Goal: Information Seeking & Learning: Learn about a topic

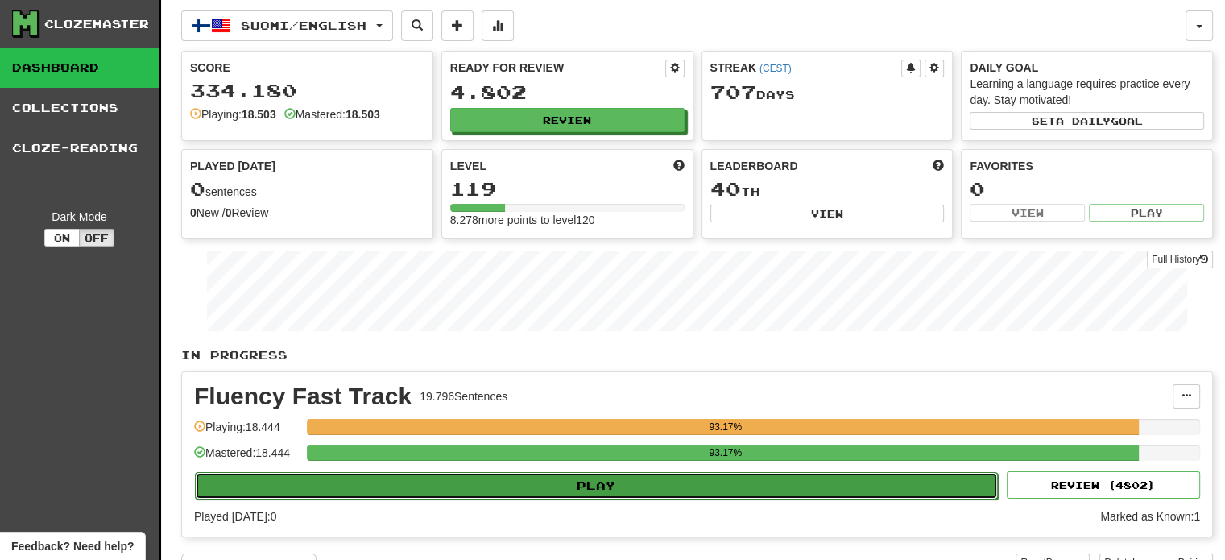
click at [607, 489] on button "Play" at bounding box center [596, 485] width 803 height 27
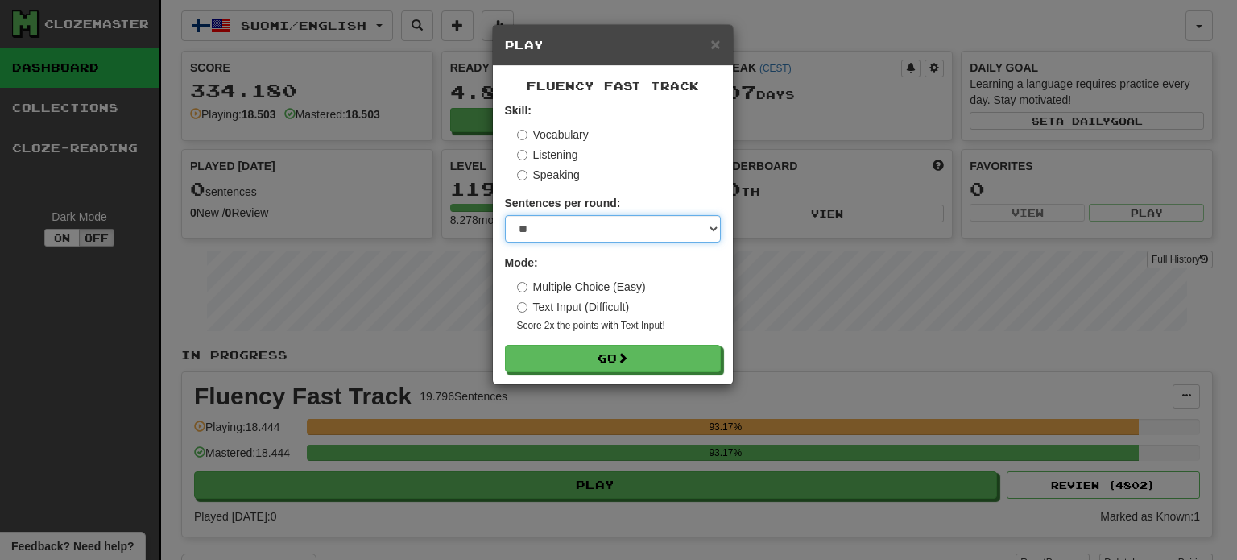
click at [612, 230] on select "* ** ** ** ** ** *** ********" at bounding box center [613, 228] width 216 height 27
select select "**"
click at [505, 215] on select "* ** ** ** ** ** *** ********" at bounding box center [613, 228] width 216 height 27
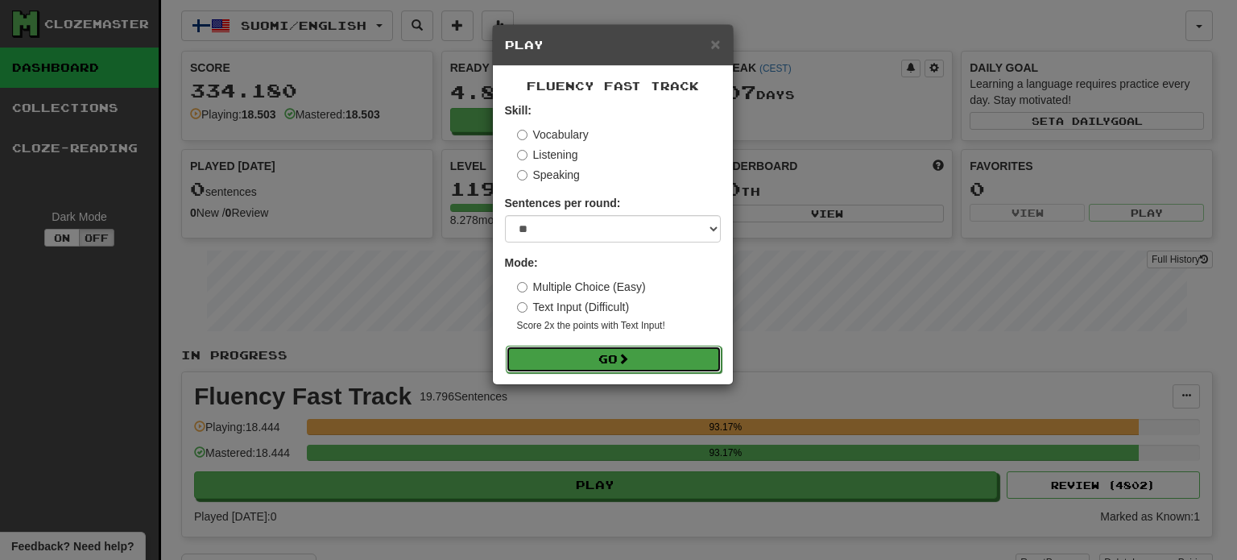
click at [607, 360] on button "Go" at bounding box center [614, 359] width 216 height 27
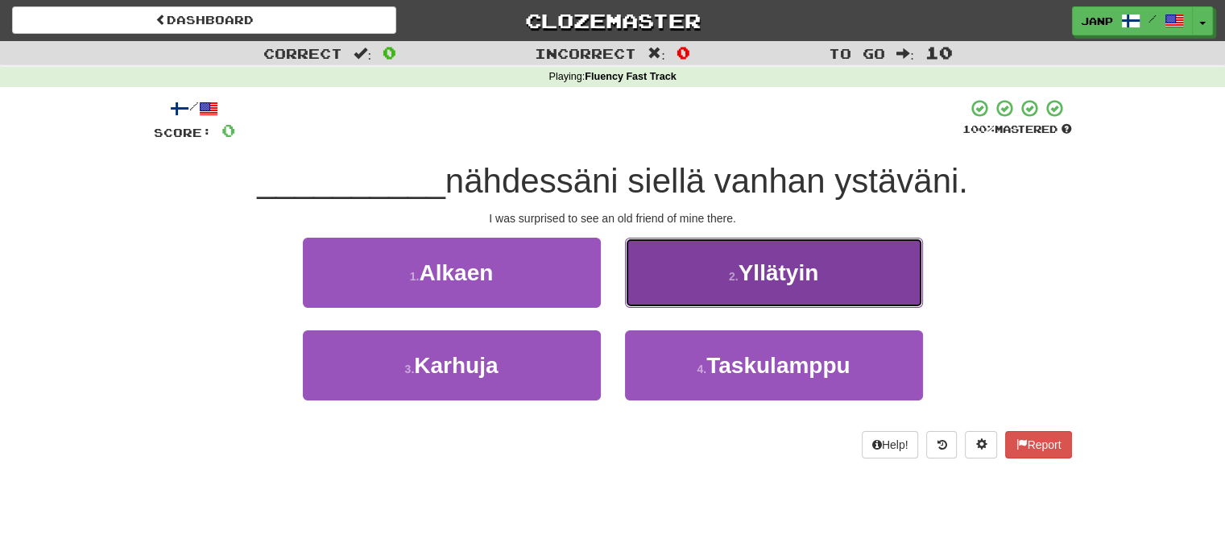
click at [725, 287] on button "2 . Yllätyin" at bounding box center [774, 273] width 298 height 70
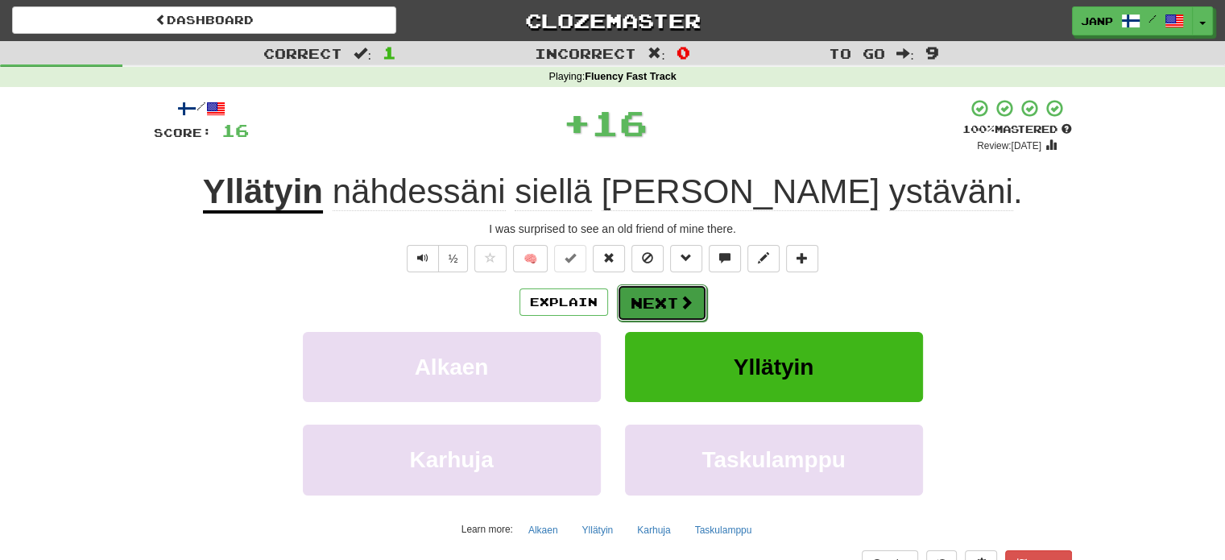
click at [683, 306] on span at bounding box center [686, 302] width 14 height 14
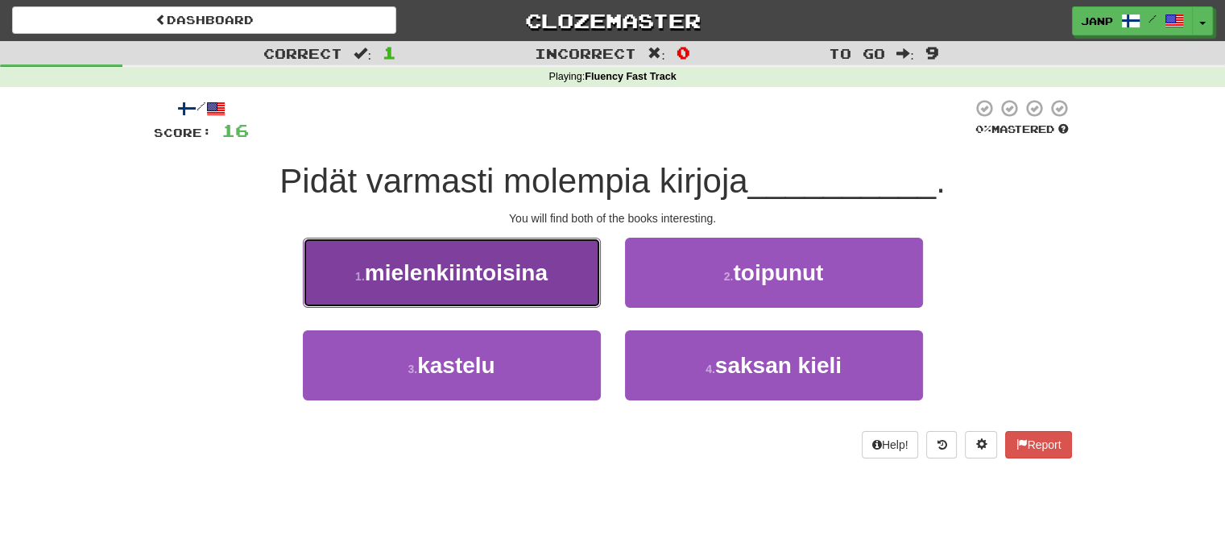
click at [557, 246] on button "1 . mielenkiintoisina" at bounding box center [452, 273] width 298 height 70
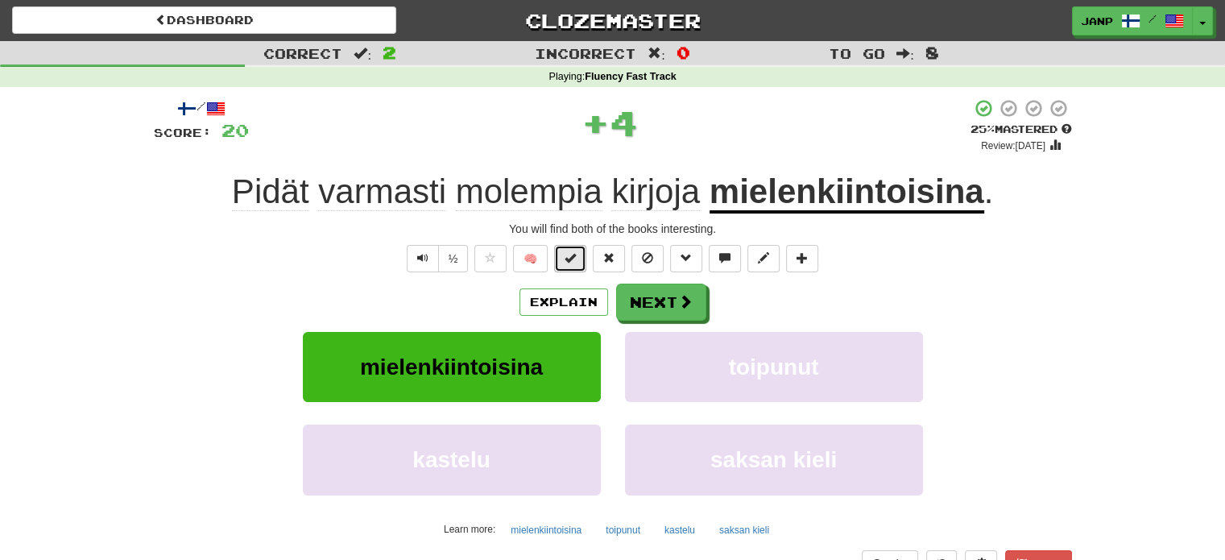
click at [580, 254] on button at bounding box center [570, 258] width 32 height 27
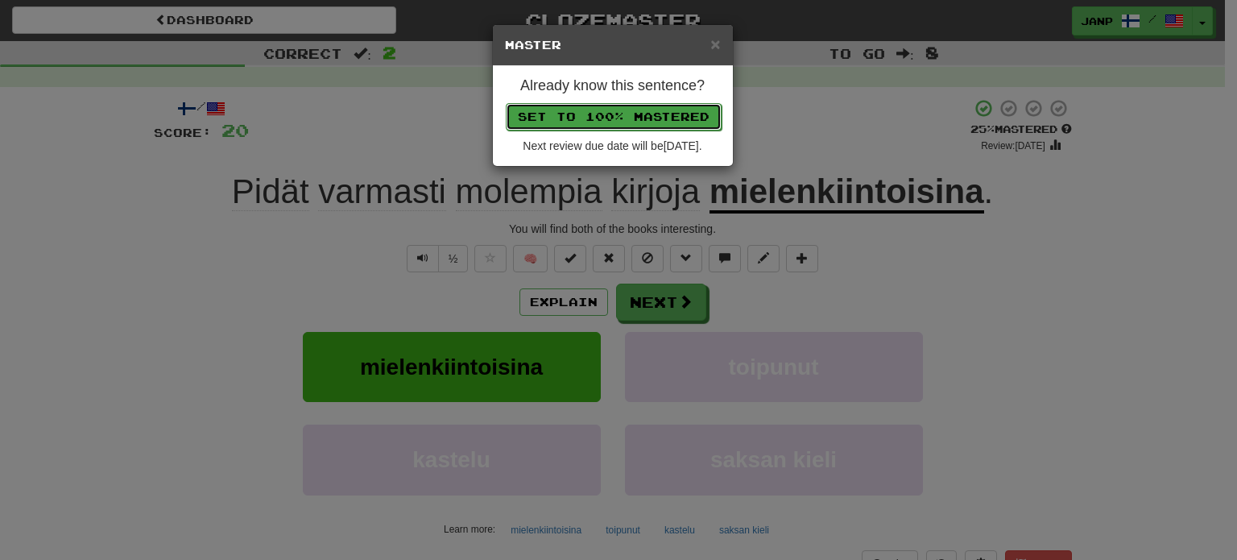
click at [654, 106] on button "Set to 100% Mastered" at bounding box center [614, 116] width 216 height 27
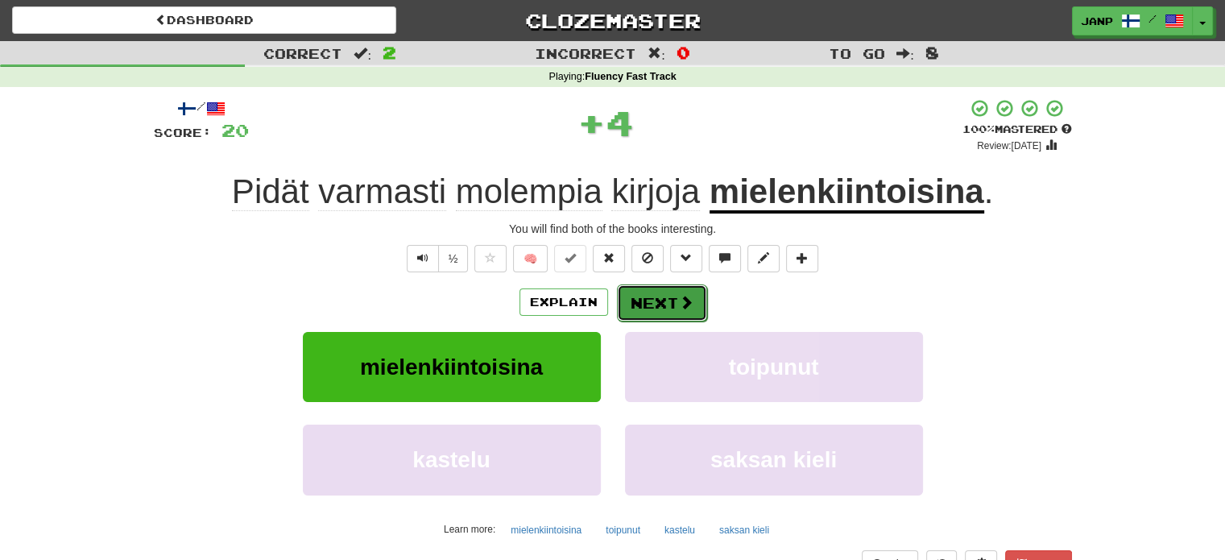
click at [672, 304] on button "Next" at bounding box center [662, 302] width 90 height 37
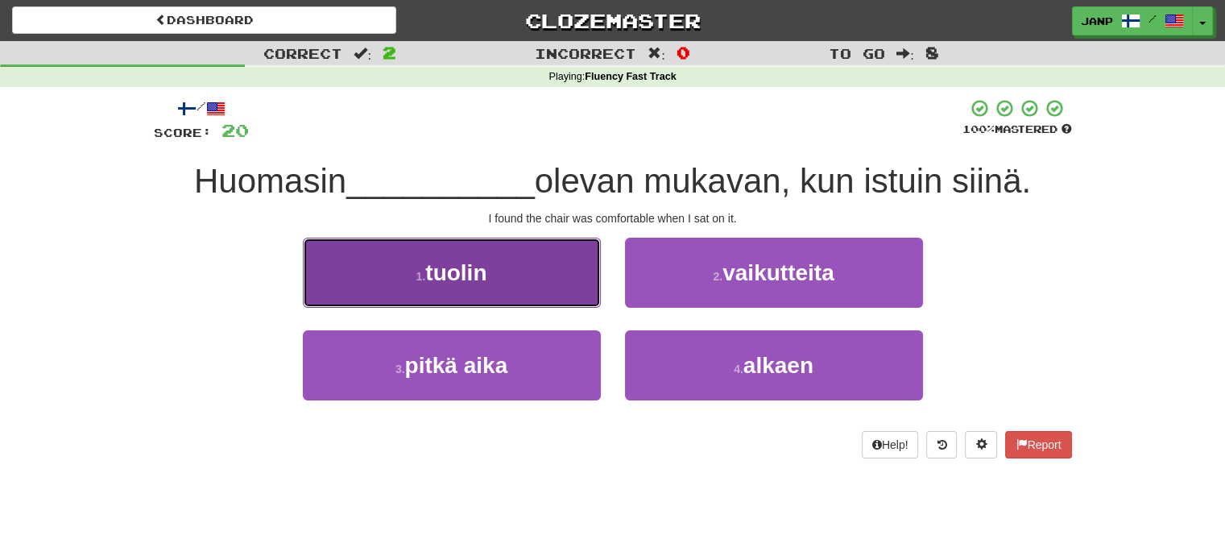
click at [564, 274] on button "1 . tuolin" at bounding box center [452, 273] width 298 height 70
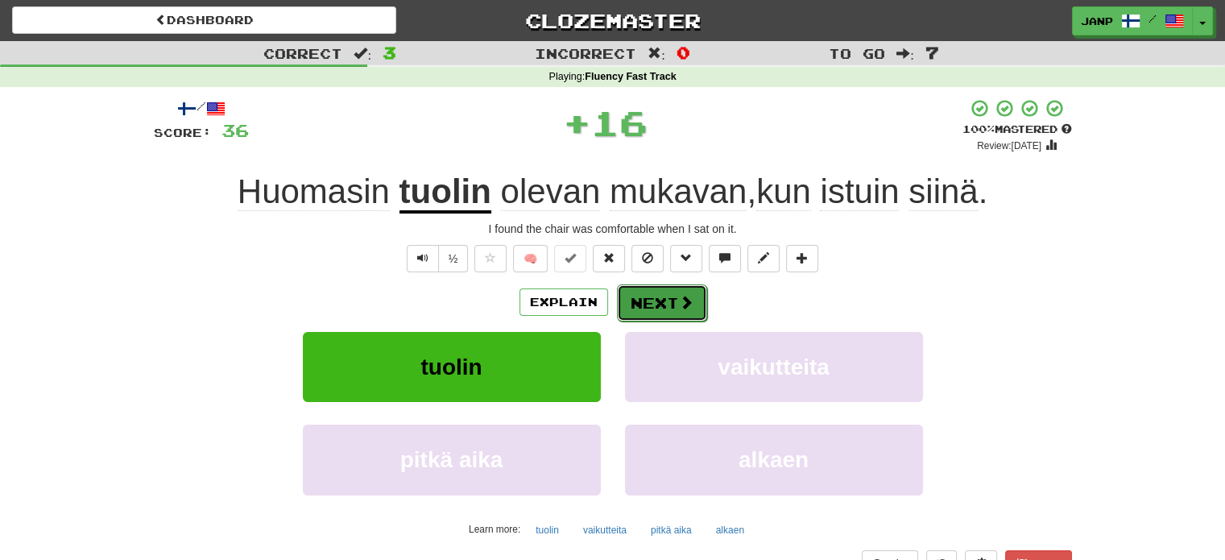
click at [649, 304] on button "Next" at bounding box center [662, 302] width 90 height 37
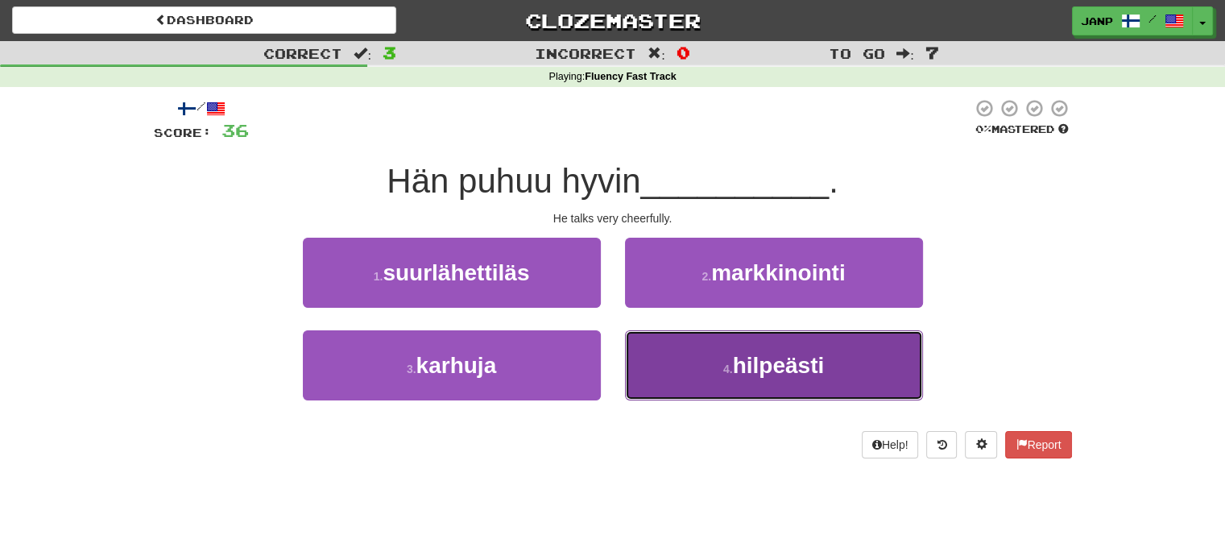
click at [665, 358] on button "4 . hilpeästi" at bounding box center [774, 365] width 298 height 70
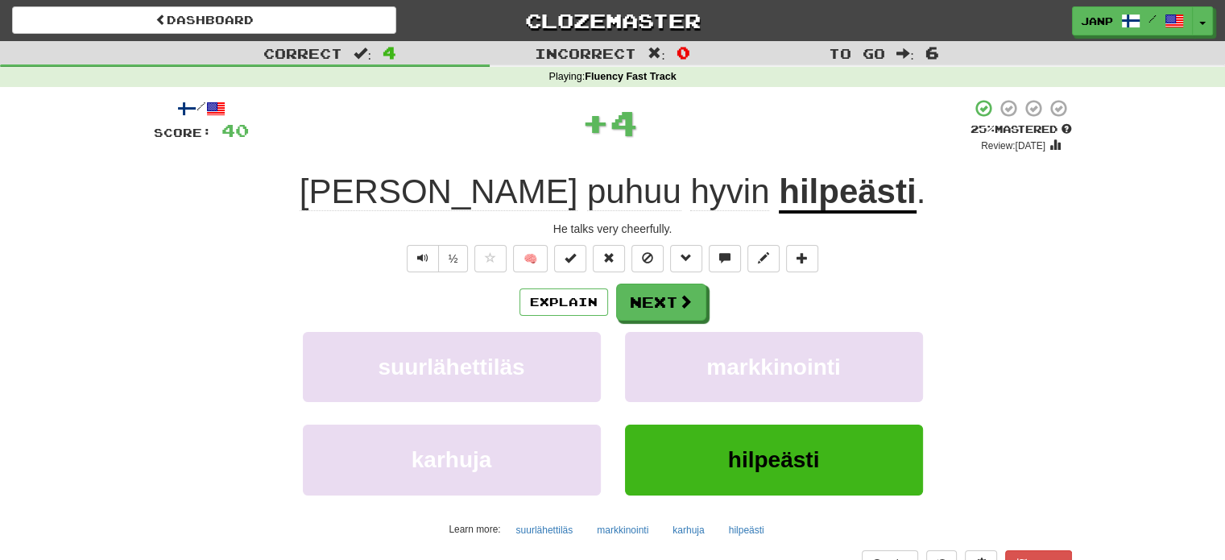
click at [554, 252] on span "🧠" at bounding box center [646, 257] width 350 height 13
click at [570, 253] on span at bounding box center [570, 257] width 11 height 11
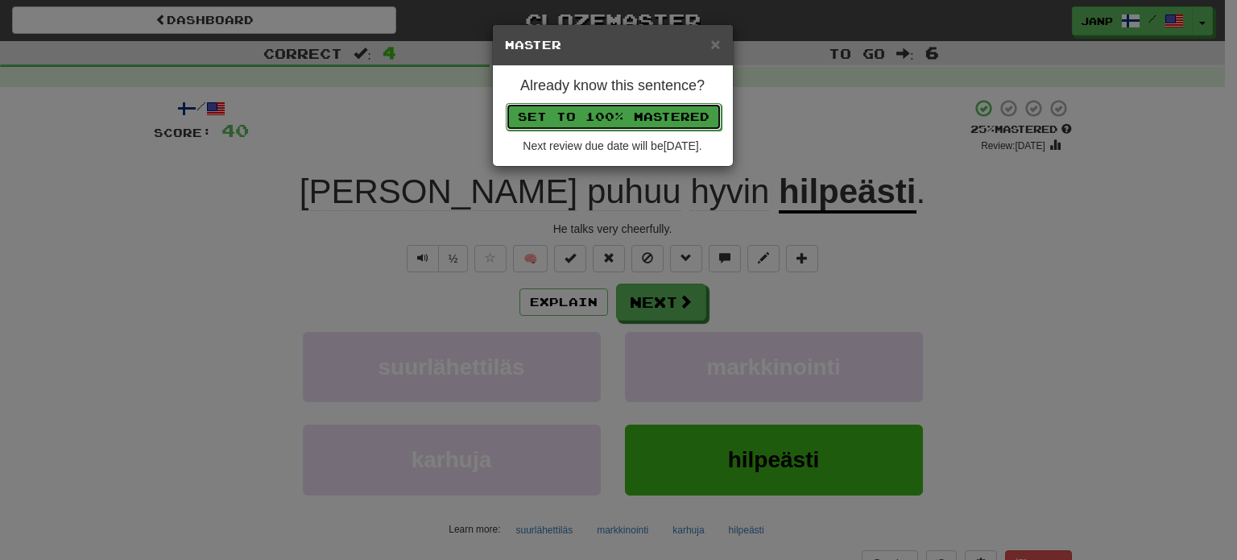
click at [631, 103] on button "Set to 100% Mastered" at bounding box center [614, 116] width 216 height 27
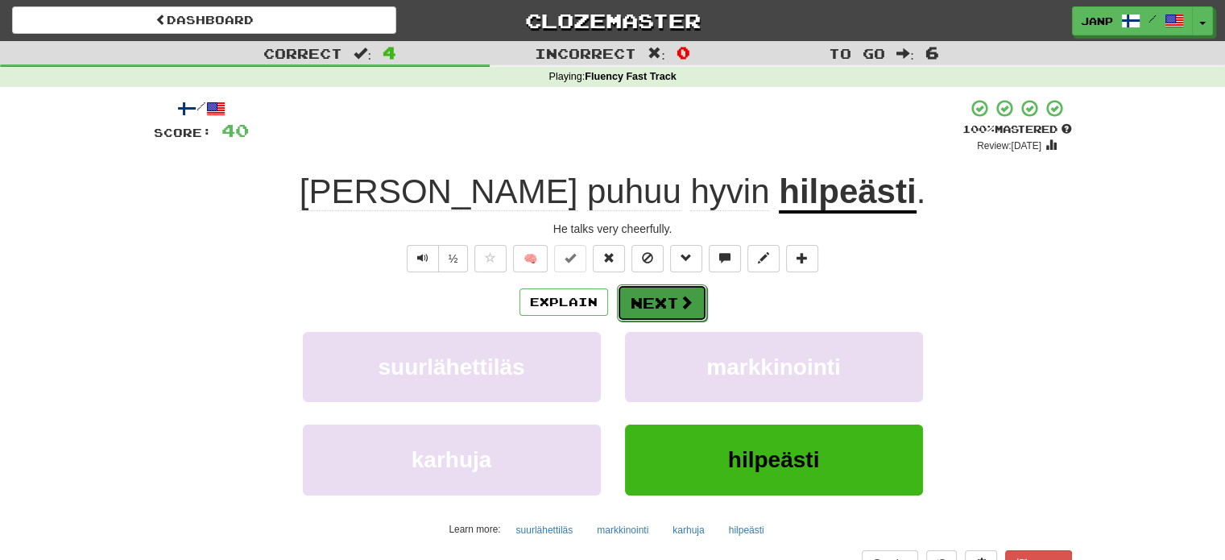
click at [683, 312] on button "Next" at bounding box center [662, 302] width 90 height 37
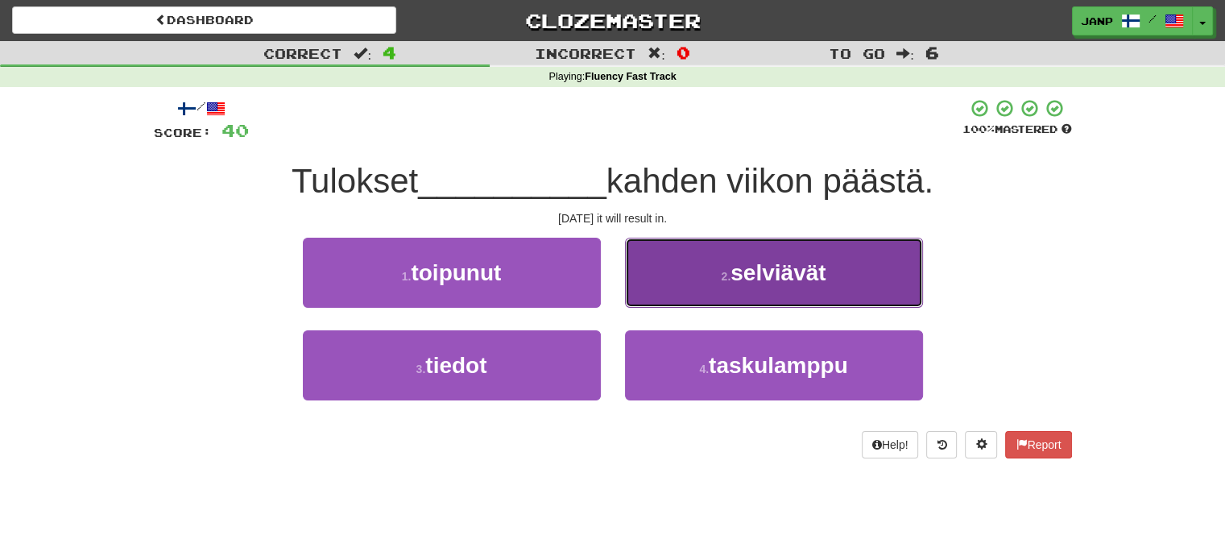
click at [667, 286] on button "2 . selviävät" at bounding box center [774, 273] width 298 height 70
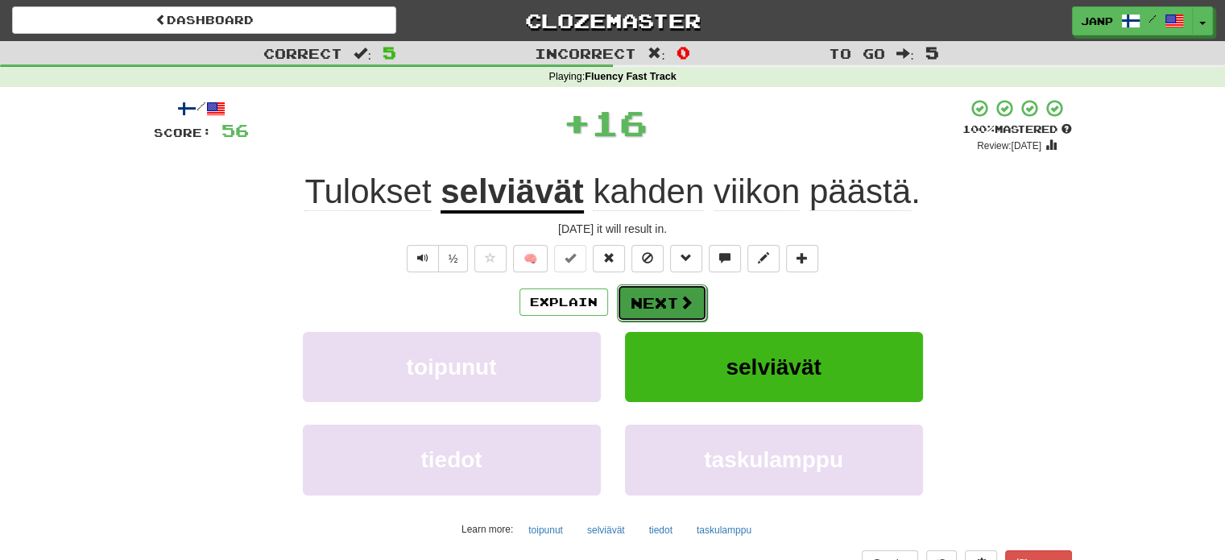
click at [652, 302] on button "Next" at bounding box center [662, 302] width 90 height 37
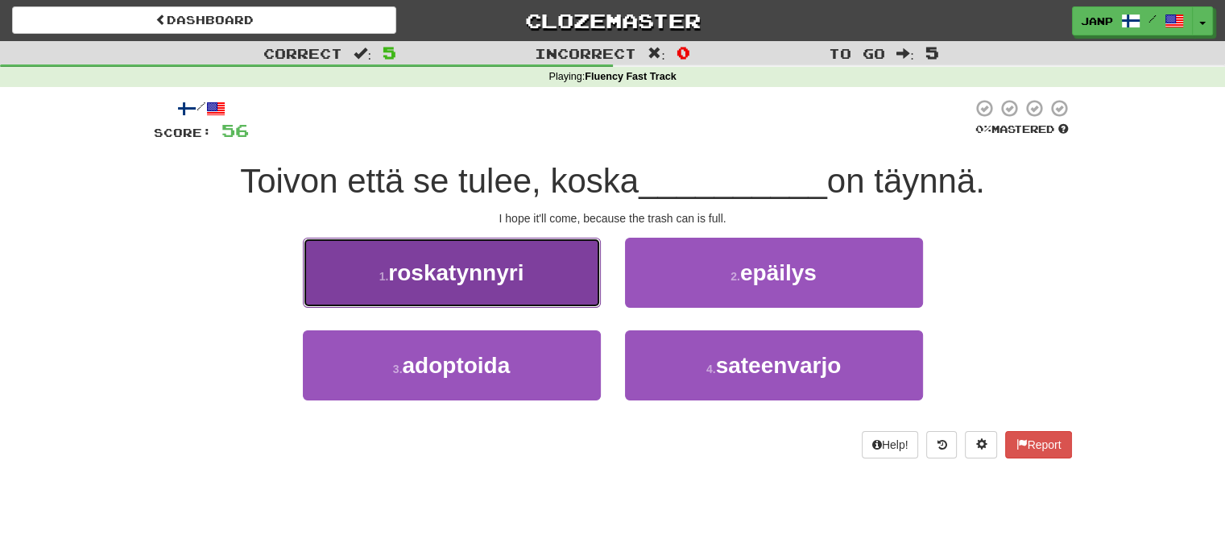
click at [575, 292] on button "1 . roskatynnyri" at bounding box center [452, 273] width 298 height 70
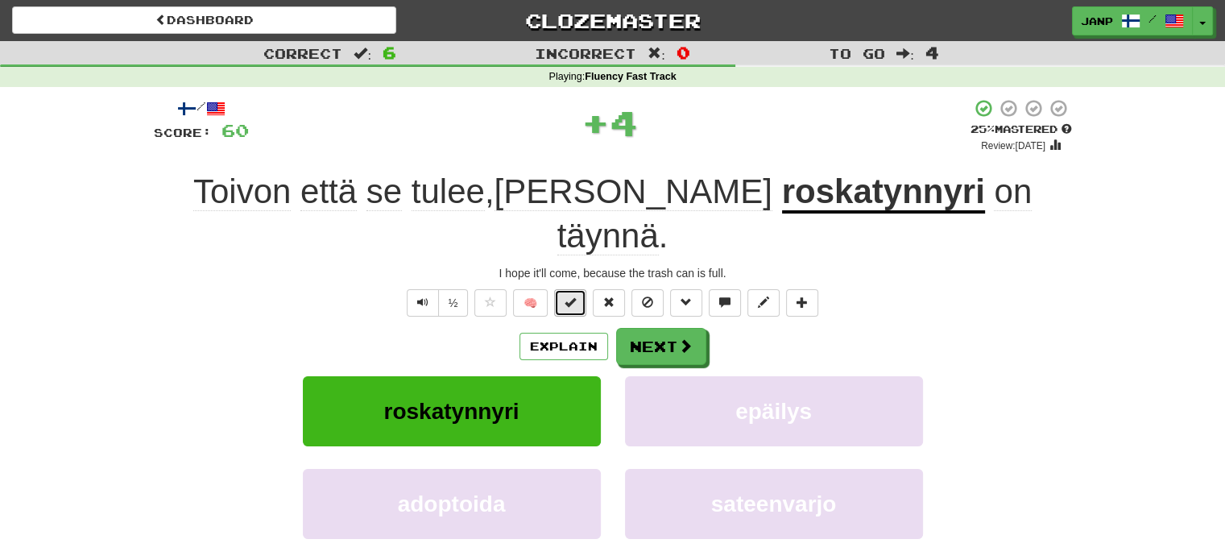
click at [577, 289] on button at bounding box center [570, 302] width 32 height 27
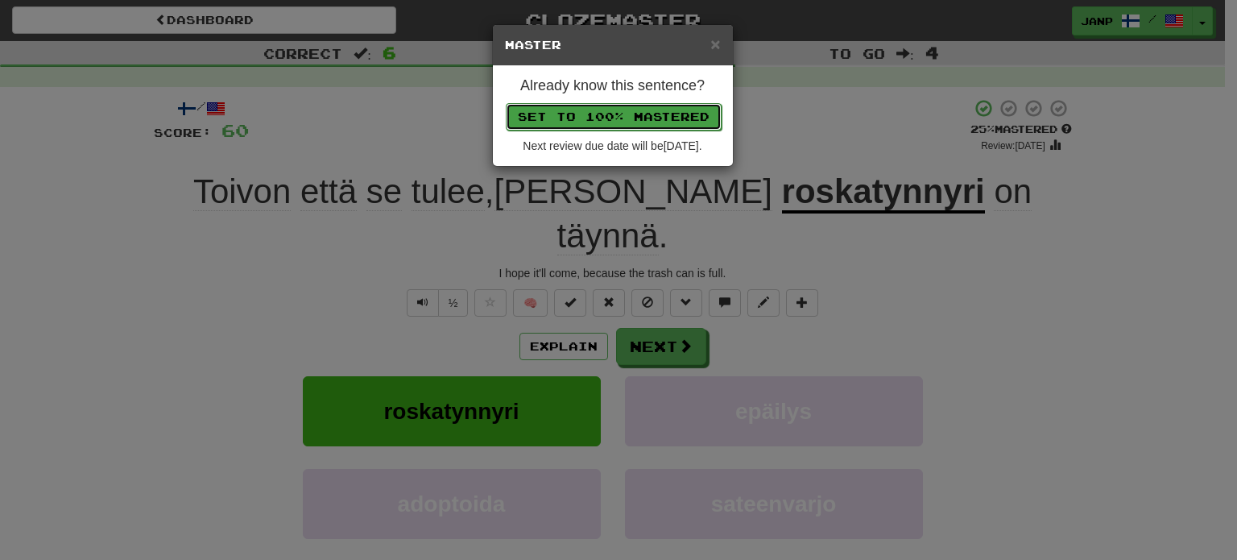
click at [644, 114] on button "Set to 100% Mastered" at bounding box center [614, 116] width 216 height 27
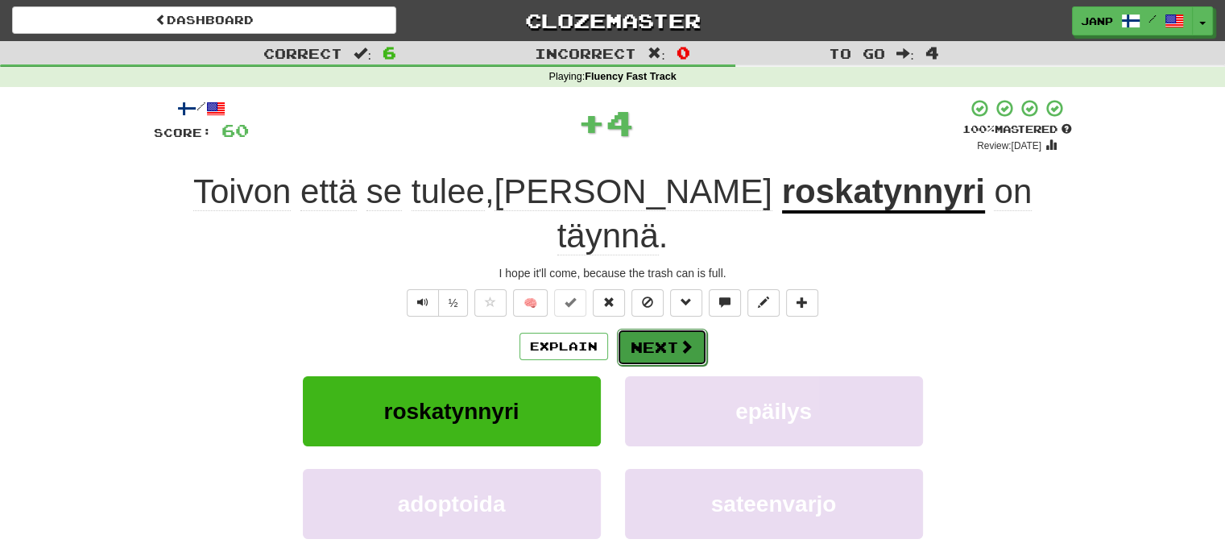
click at [672, 329] on button "Next" at bounding box center [662, 347] width 90 height 37
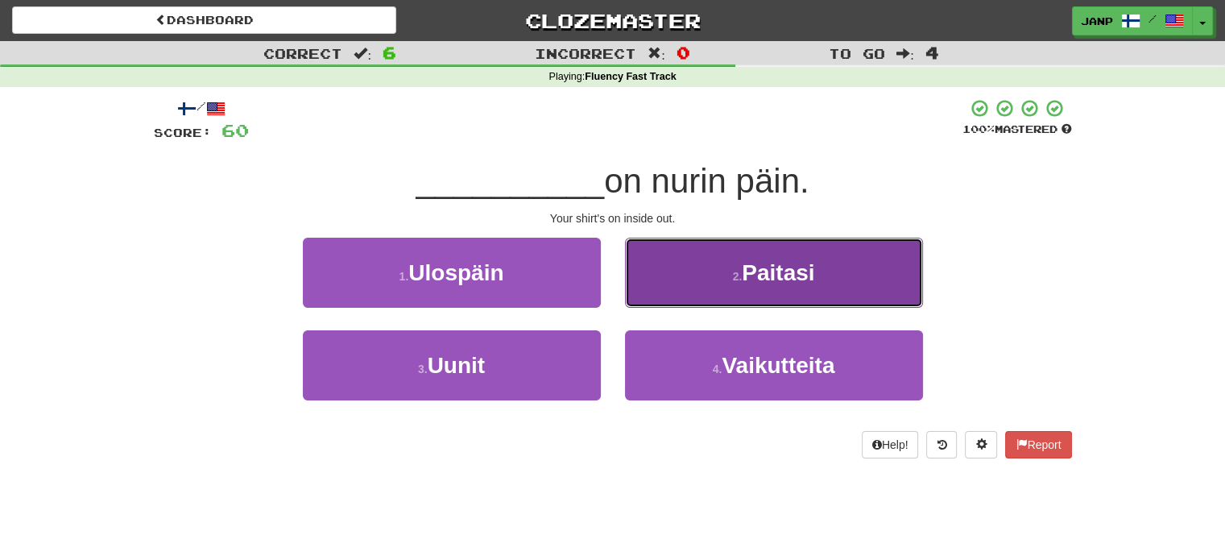
click at [729, 285] on button "2 . Paitasi" at bounding box center [774, 273] width 298 height 70
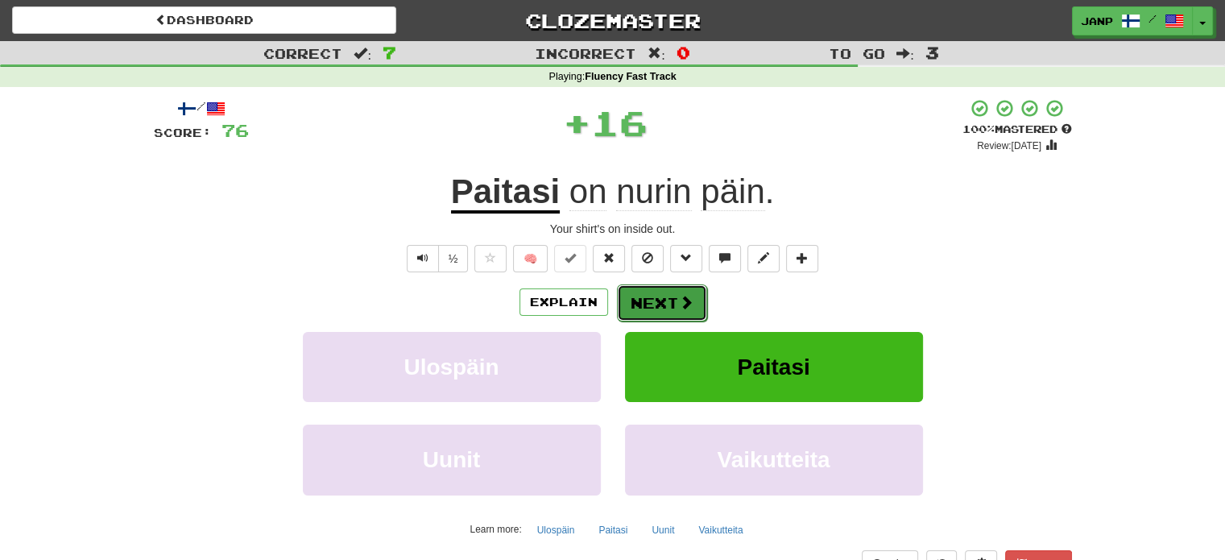
click at [651, 304] on button "Next" at bounding box center [662, 302] width 90 height 37
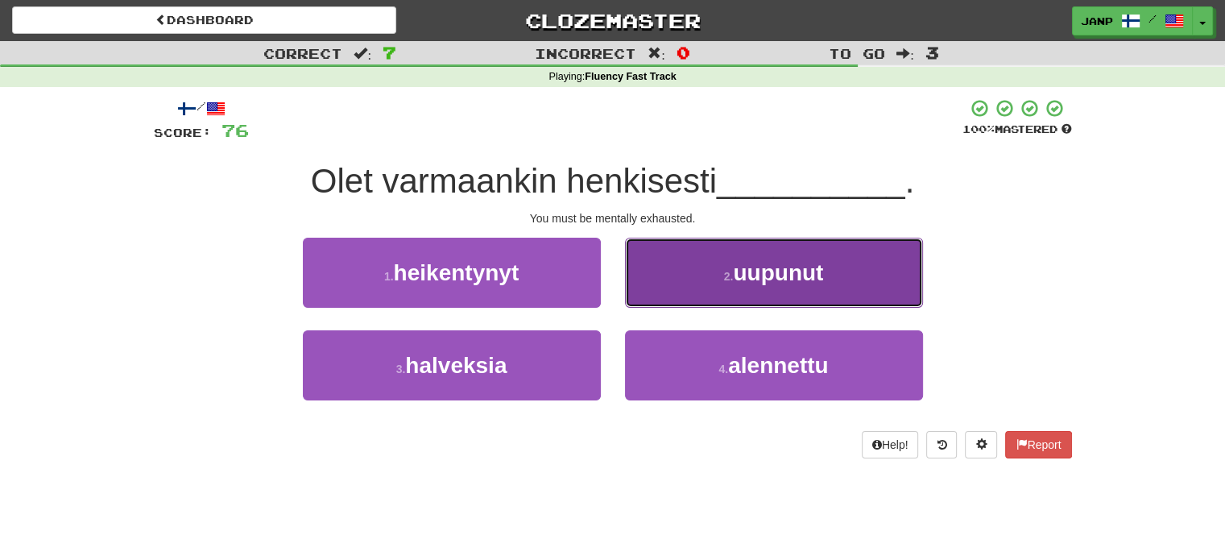
click at [679, 243] on button "2 . uupunut" at bounding box center [774, 273] width 298 height 70
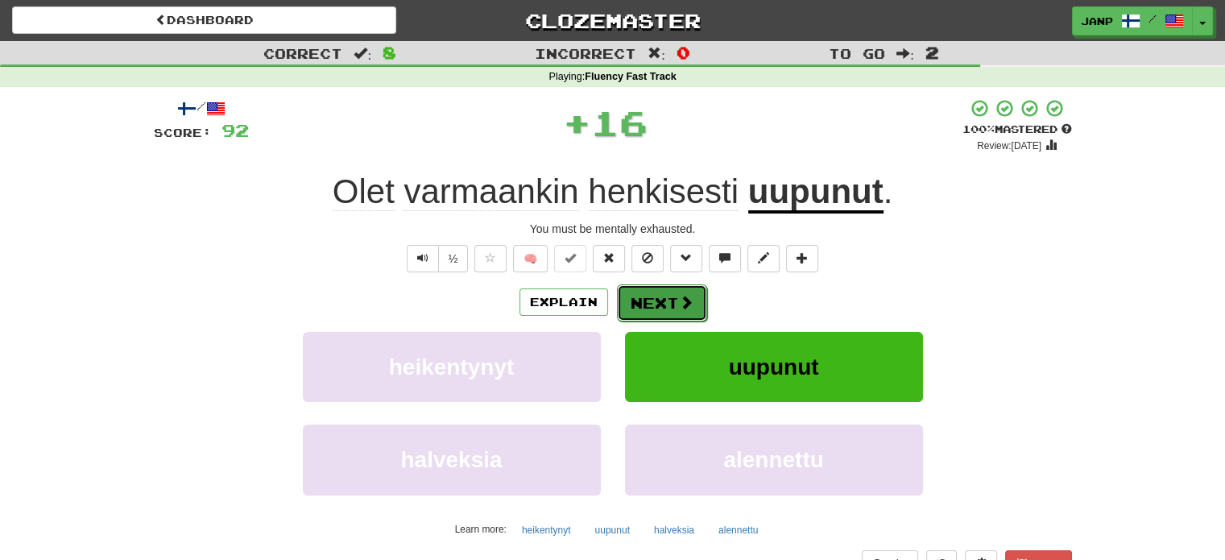
click at [663, 303] on button "Next" at bounding box center [662, 302] width 90 height 37
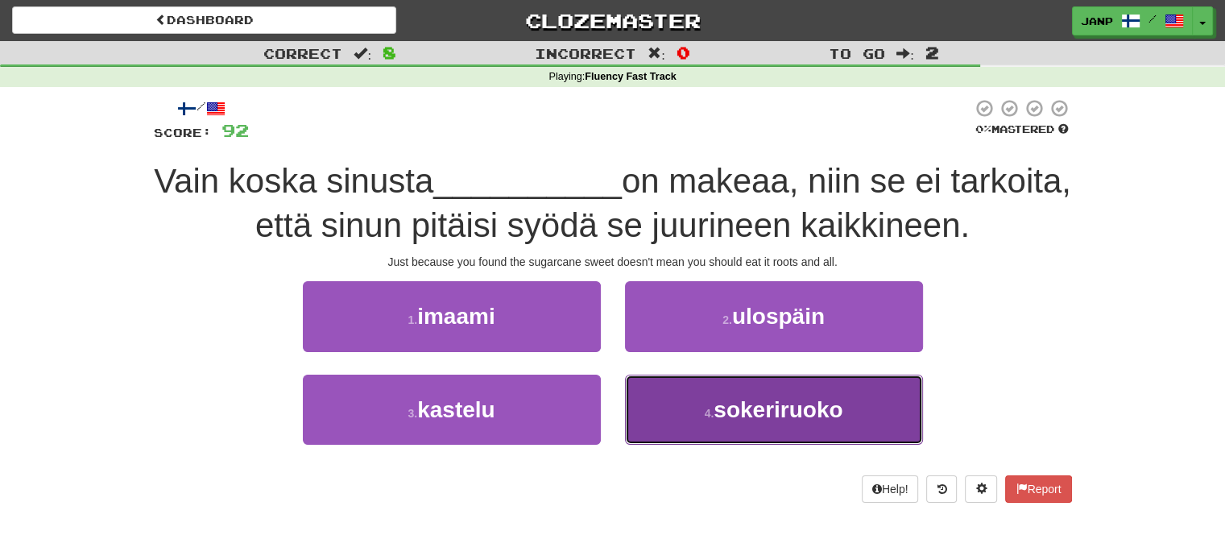
click at [684, 381] on button "4 . sokeriruoko" at bounding box center [774, 410] width 298 height 70
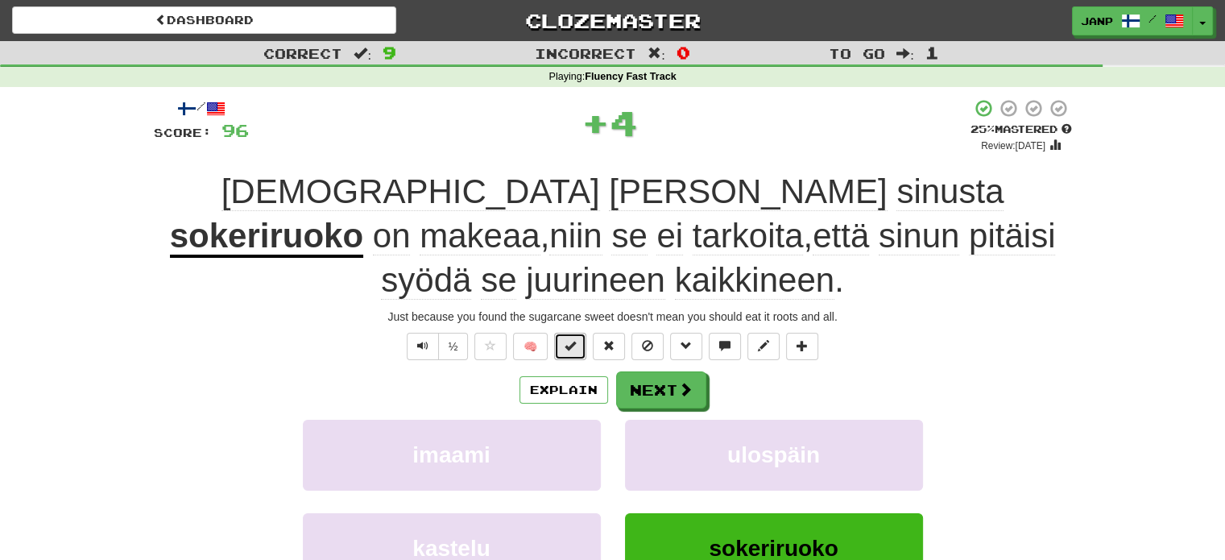
click at [578, 333] on button at bounding box center [570, 346] width 32 height 27
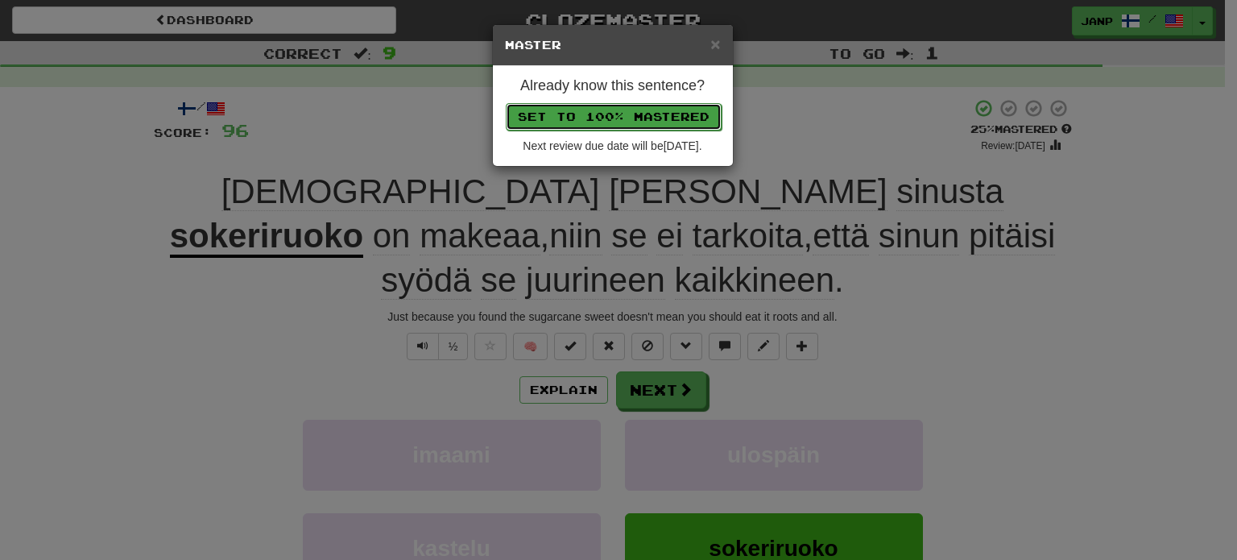
click at [634, 122] on button "Set to 100% Mastered" at bounding box center [614, 116] width 216 height 27
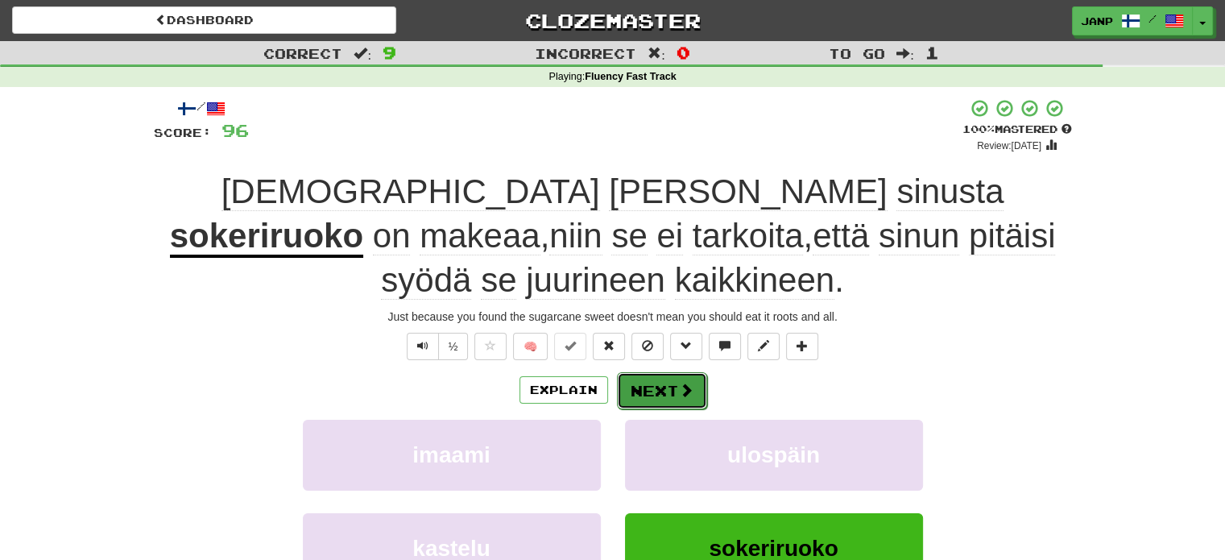
click at [683, 383] on span at bounding box center [686, 390] width 14 height 14
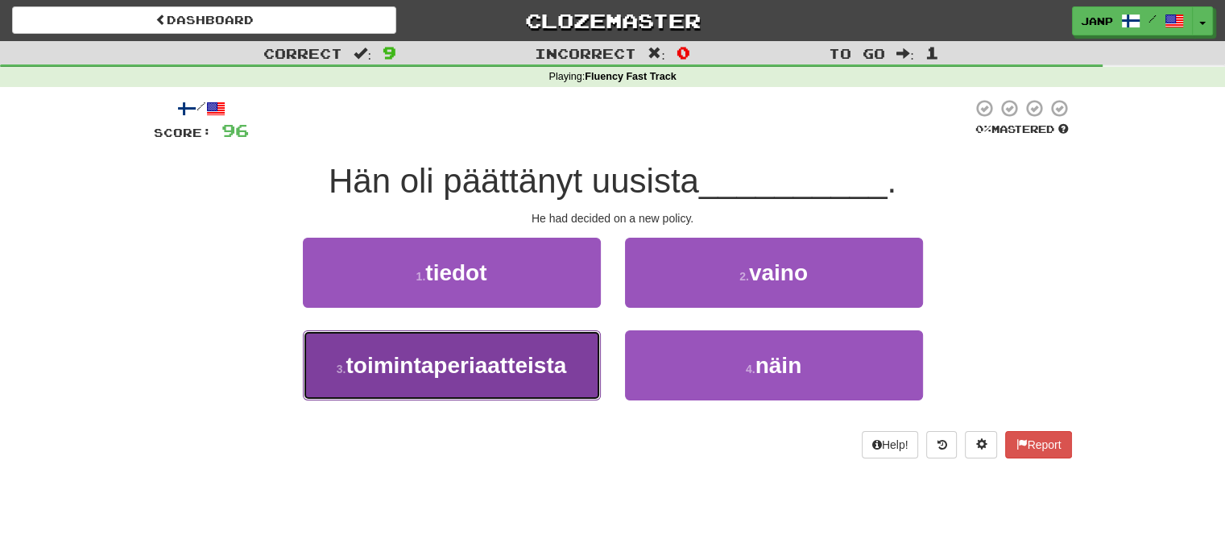
click at [546, 358] on span "toimintaperiaatteista" at bounding box center [456, 365] width 221 height 25
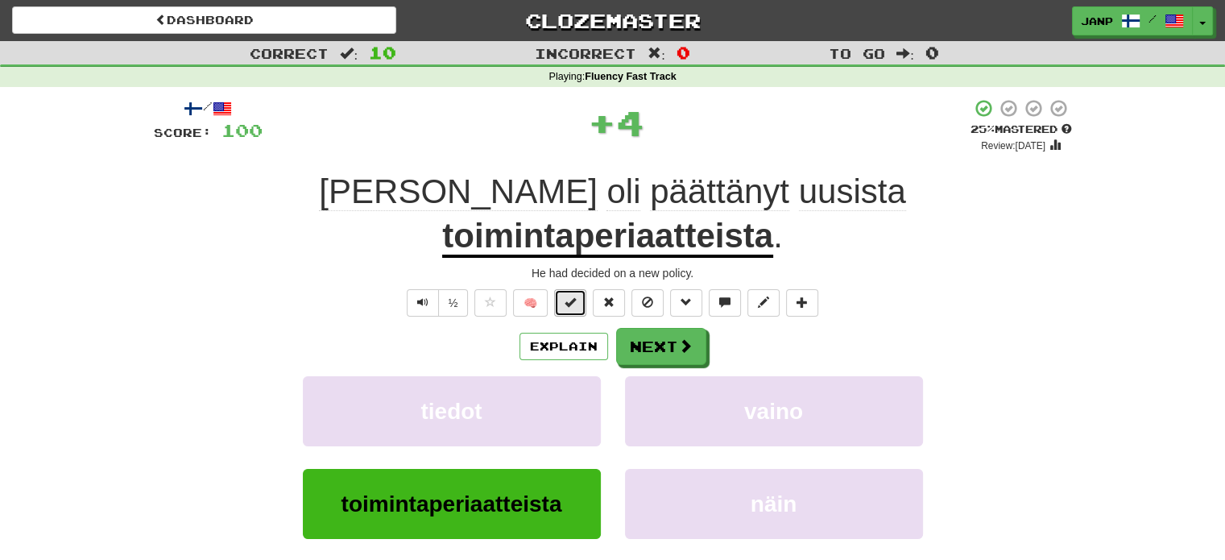
click at [575, 296] on span at bounding box center [570, 301] width 11 height 11
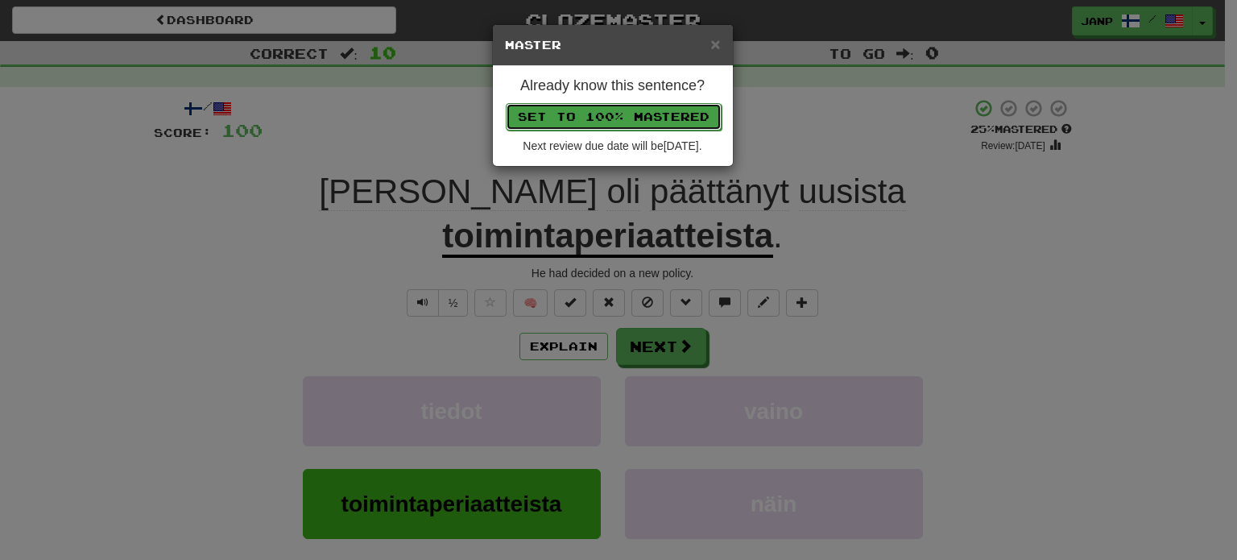
click at [654, 121] on button "Set to 100% Mastered" at bounding box center [614, 116] width 216 height 27
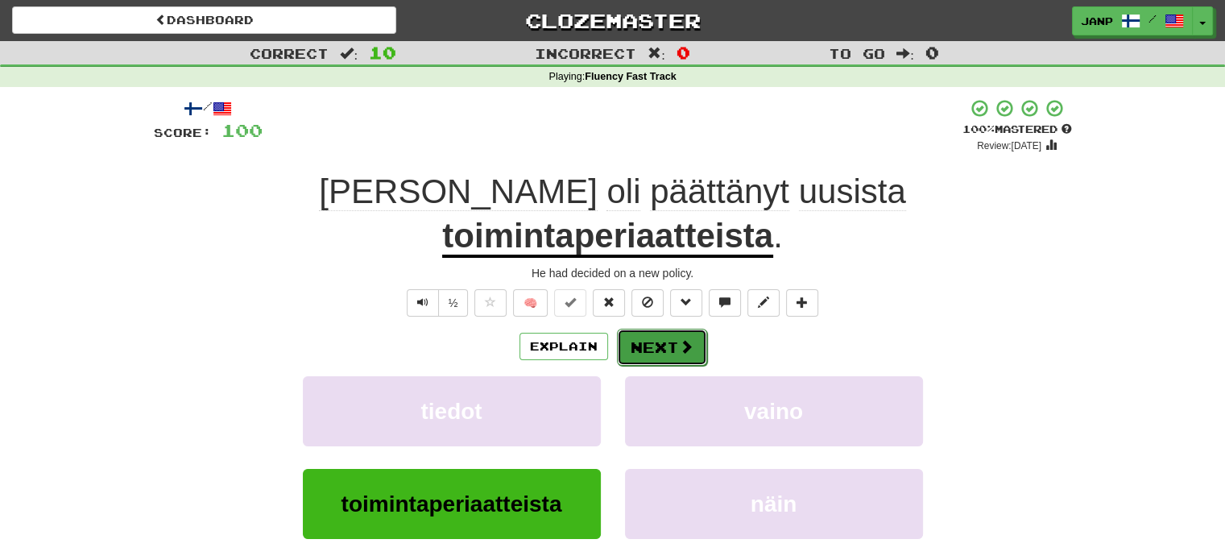
click at [682, 329] on button "Next" at bounding box center [662, 347] width 90 height 37
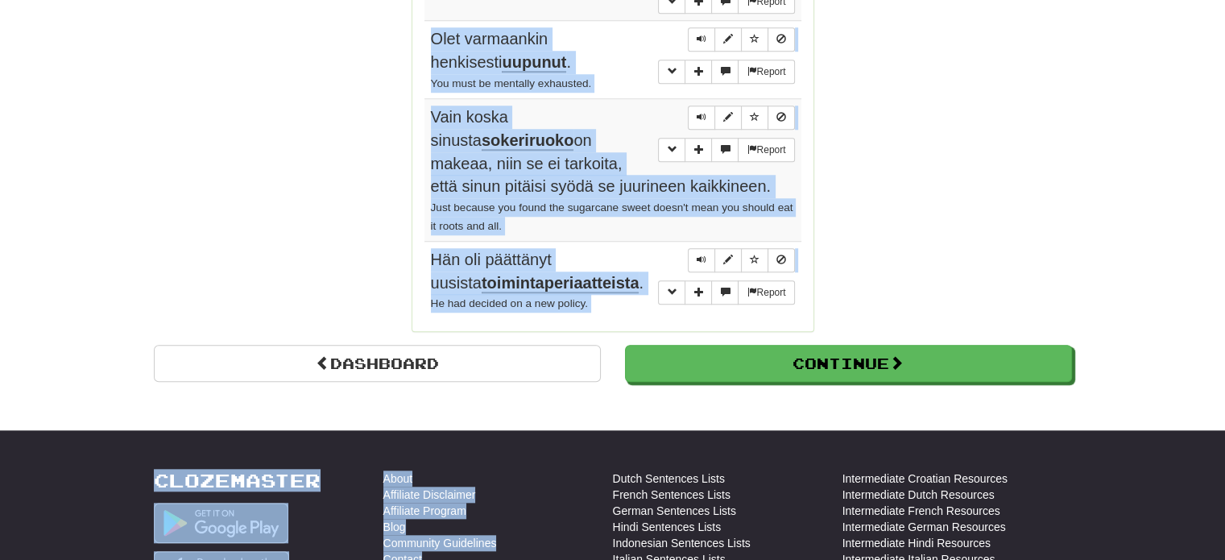
scroll to position [1449, 0]
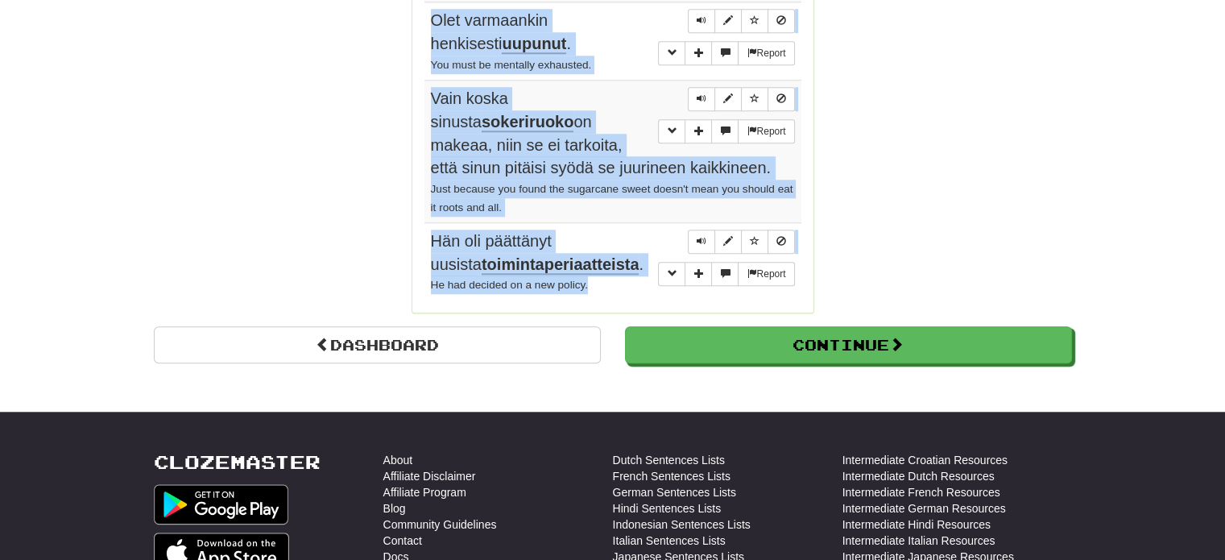
drag, startPoint x: 427, startPoint y: 238, endPoint x: 603, endPoint y: 283, distance: 181.3
copy tbody "Yllätyin nähdessäni siellä vanhan ystäväni. I was surprised to see an old frien…"
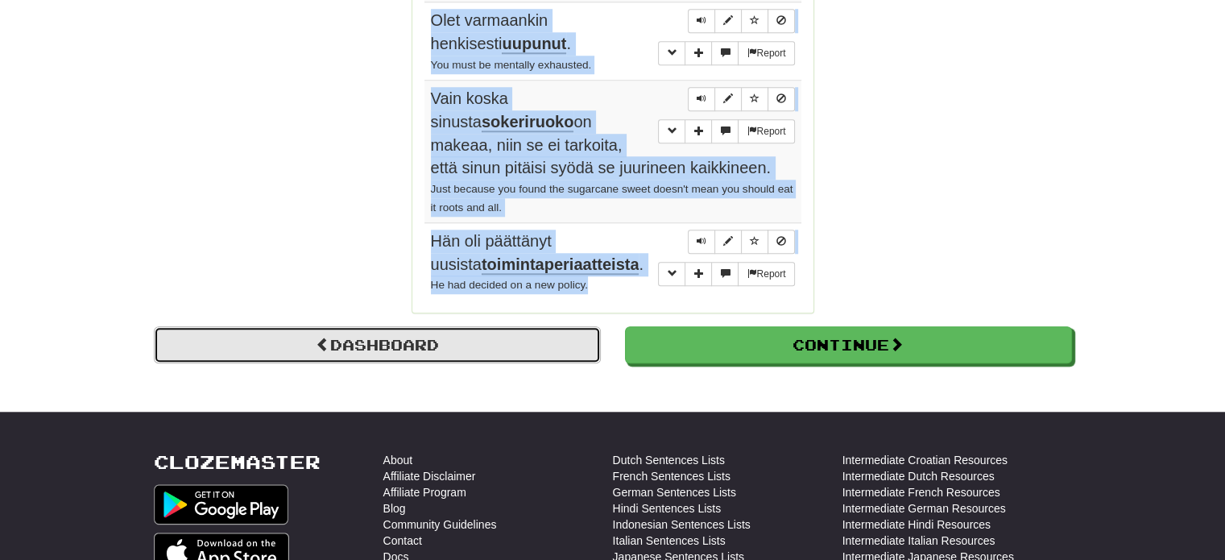
click at [361, 335] on link "Dashboard" at bounding box center [377, 344] width 447 height 37
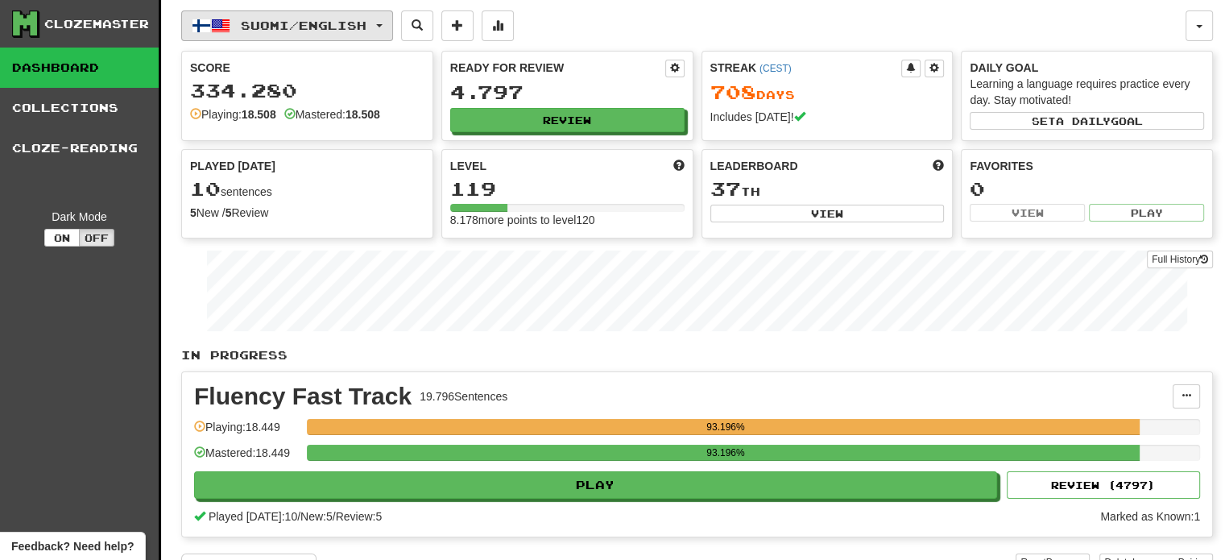
click at [369, 16] on button "Suomi / English" at bounding box center [287, 25] width 212 height 31
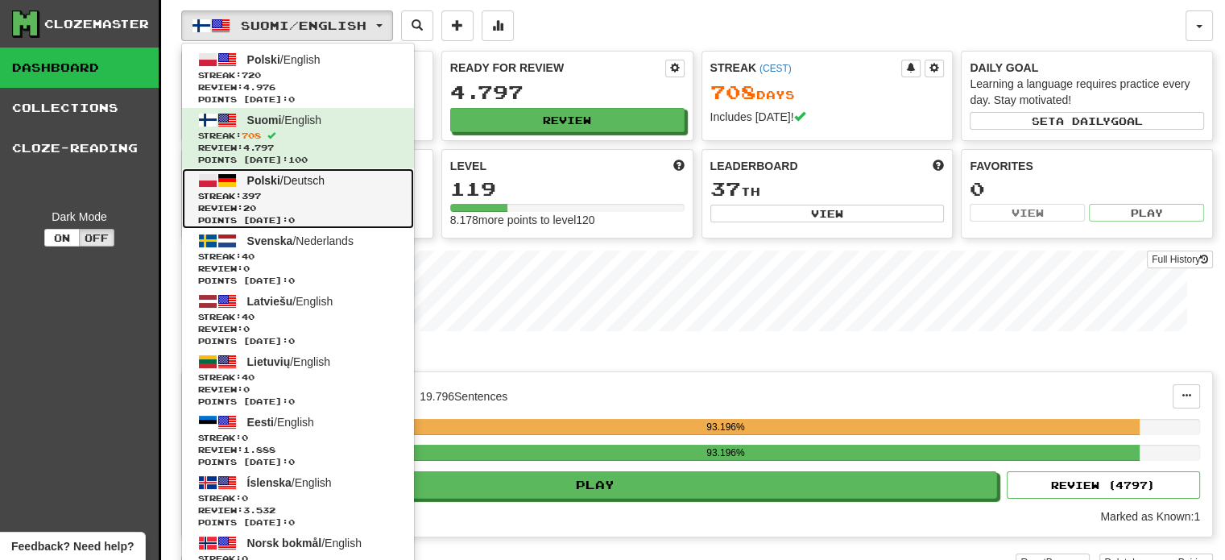
click at [332, 186] on link "Polski / Deutsch Streak: 397 Review: 20 Points today: 0" at bounding box center [298, 198] width 232 height 60
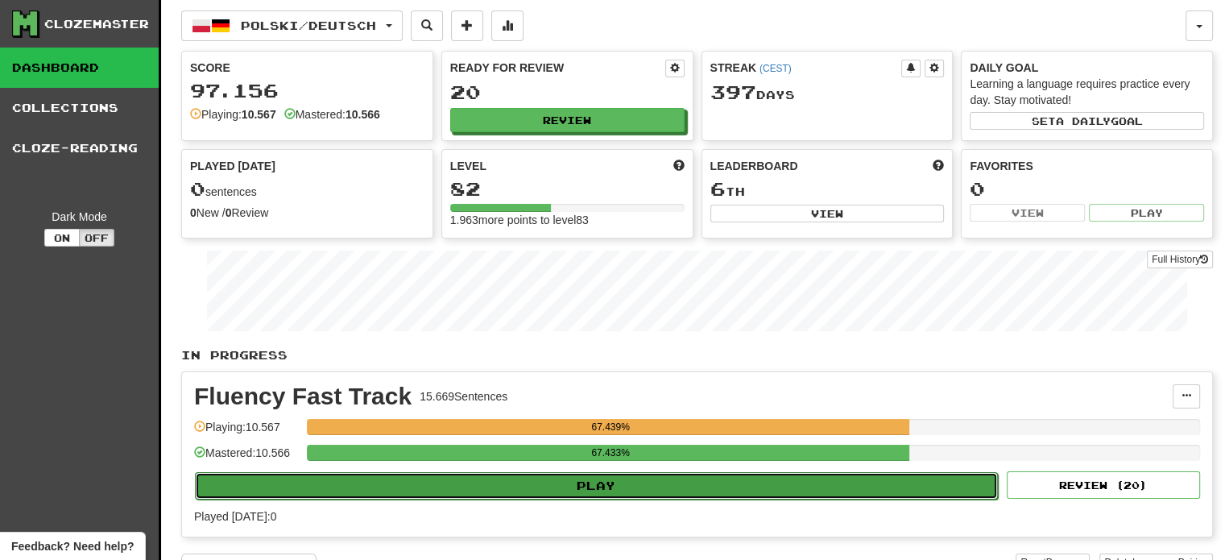
click at [605, 493] on button "Play" at bounding box center [596, 485] width 803 height 27
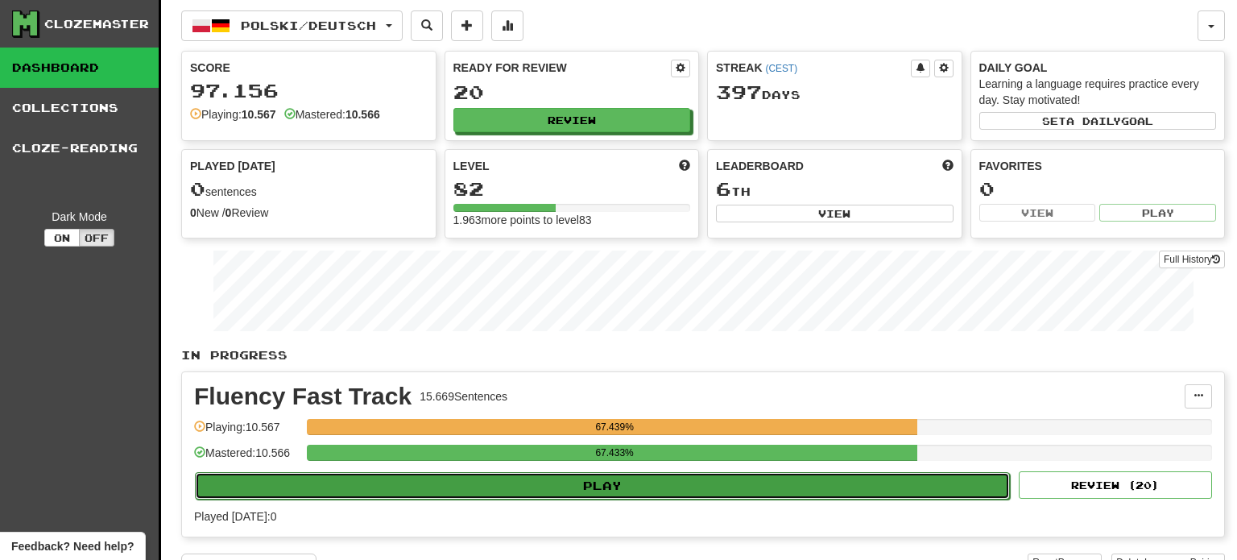
select select "**"
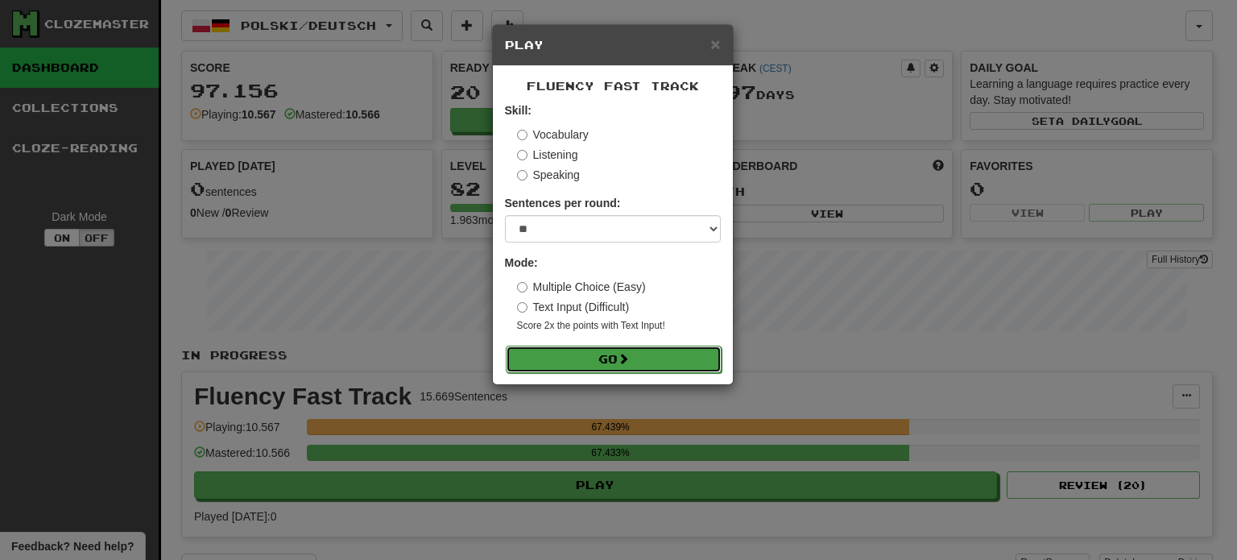
click at [626, 364] on span at bounding box center [623, 358] width 11 height 11
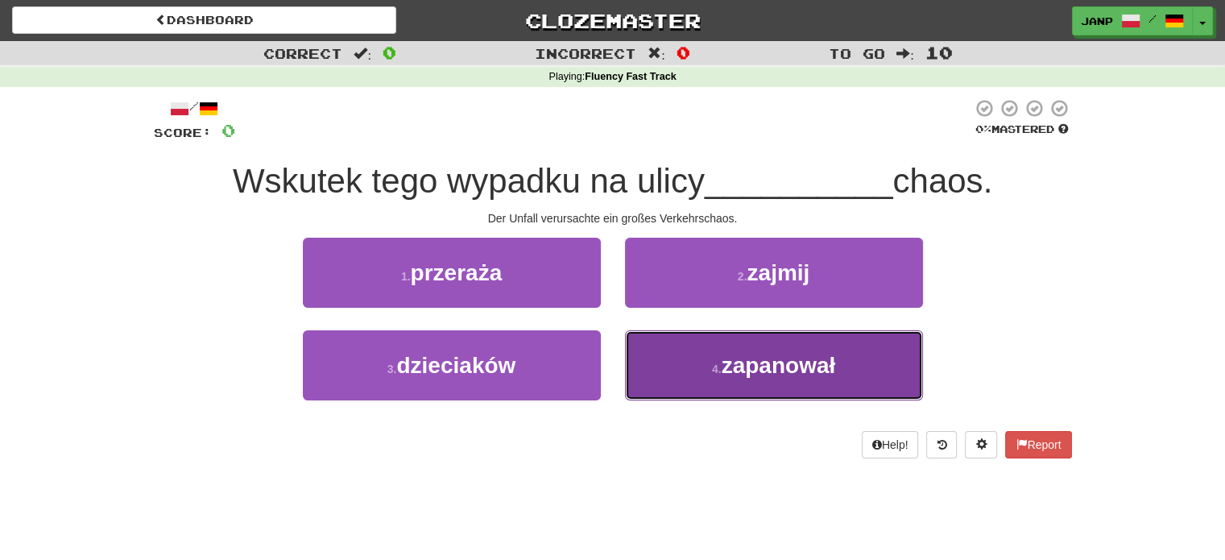
click at [773, 356] on span "zapanował" at bounding box center [779, 365] width 114 height 25
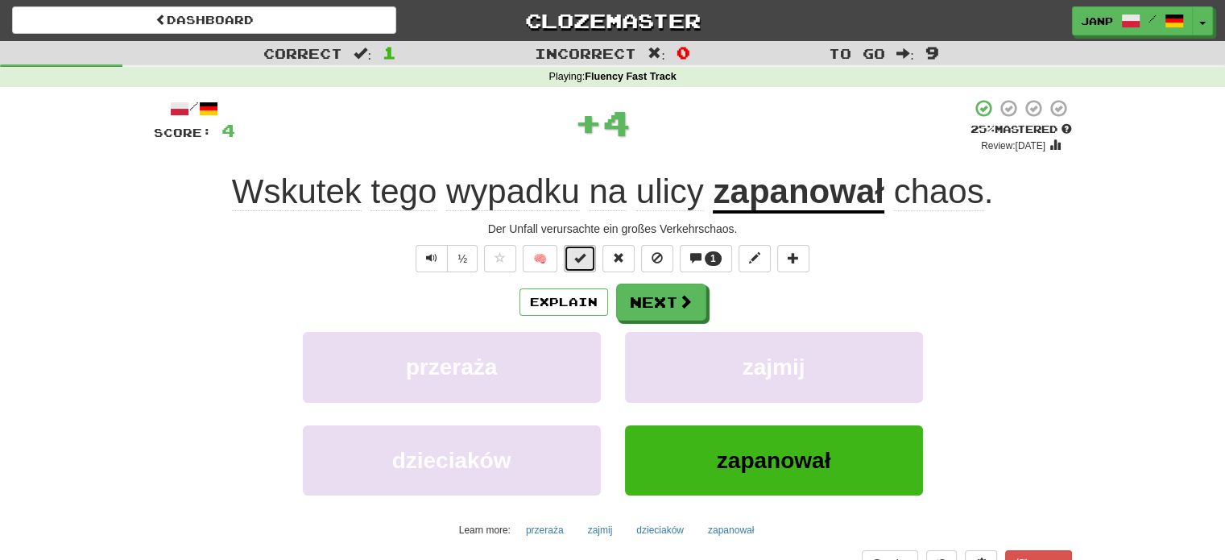
click at [585, 257] on span at bounding box center [579, 257] width 11 height 11
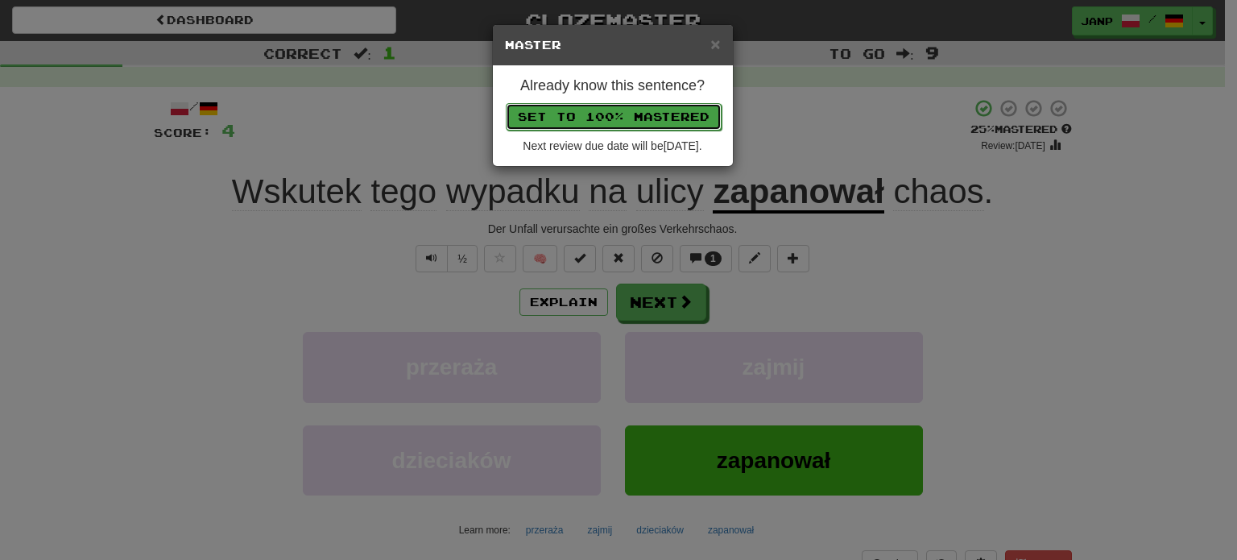
click at [628, 109] on button "Set to 100% Mastered" at bounding box center [614, 116] width 216 height 27
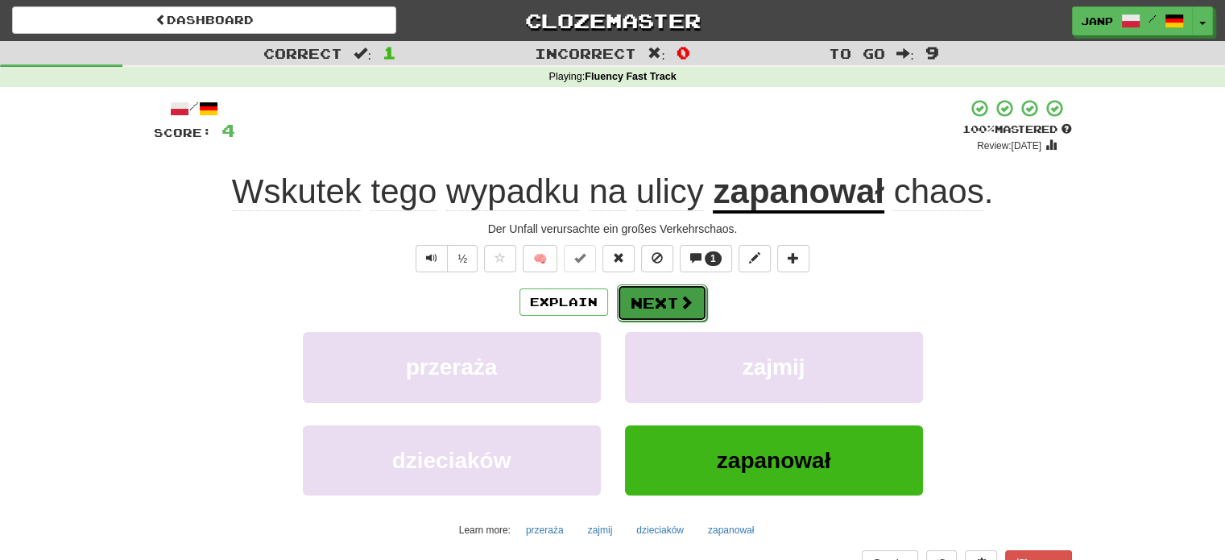
click at [661, 299] on button "Next" at bounding box center [662, 302] width 90 height 37
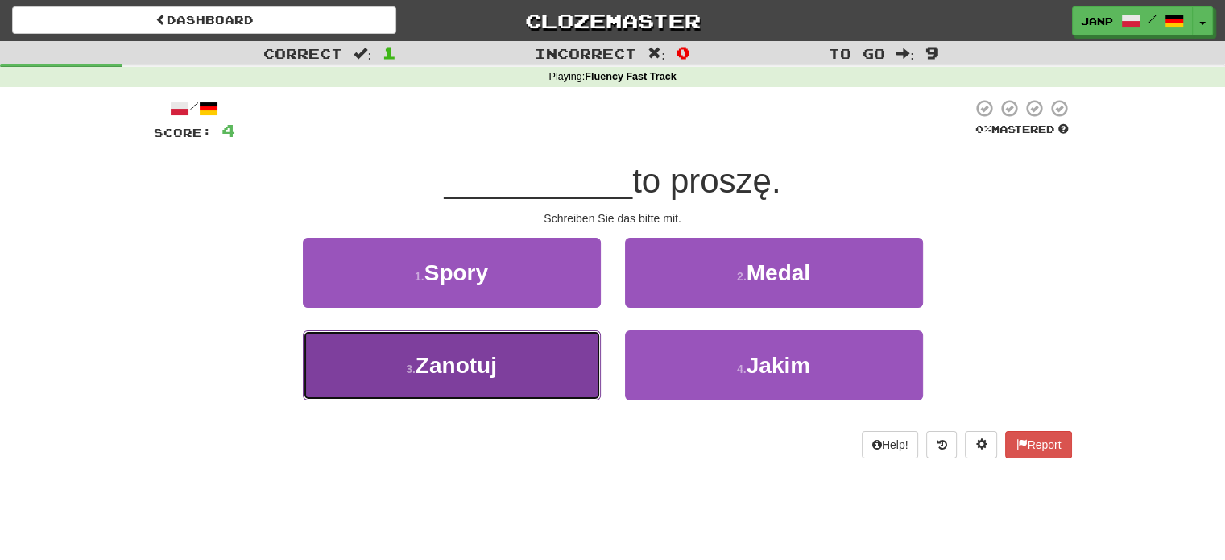
click at [526, 367] on button "3 . [GEOGRAPHIC_DATA]" at bounding box center [452, 365] width 298 height 70
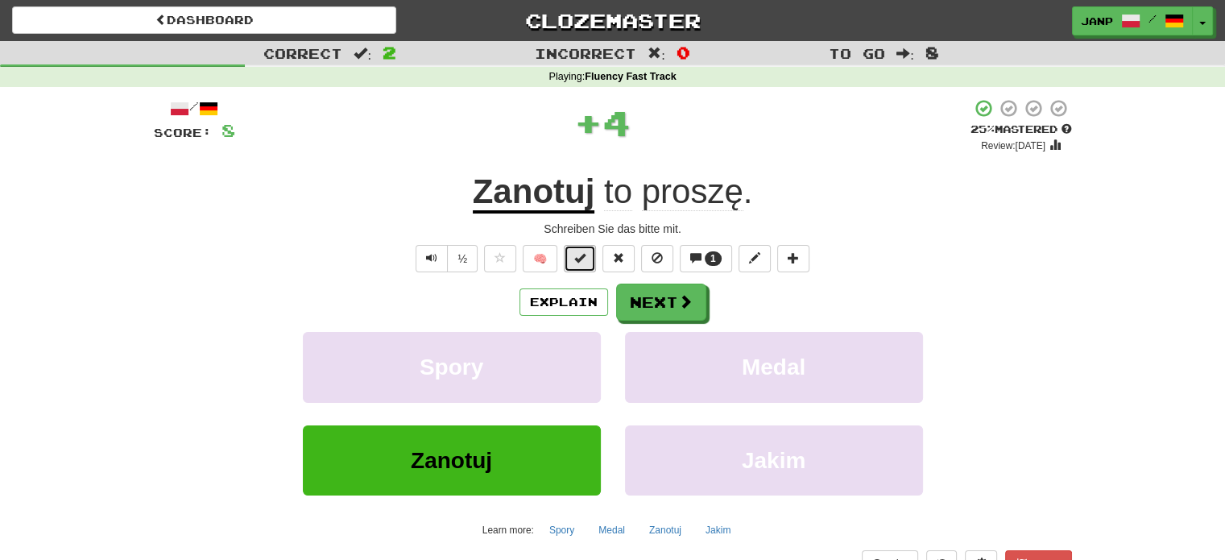
click at [570, 249] on button at bounding box center [580, 258] width 32 height 27
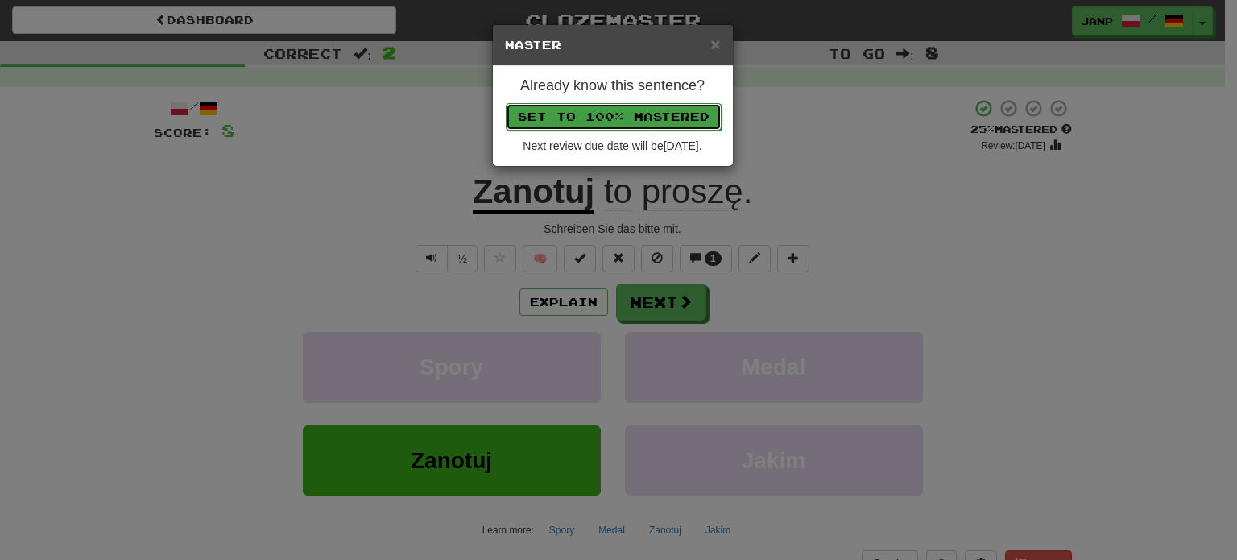
click at [631, 103] on button "Set to 100% Mastered" at bounding box center [614, 116] width 216 height 27
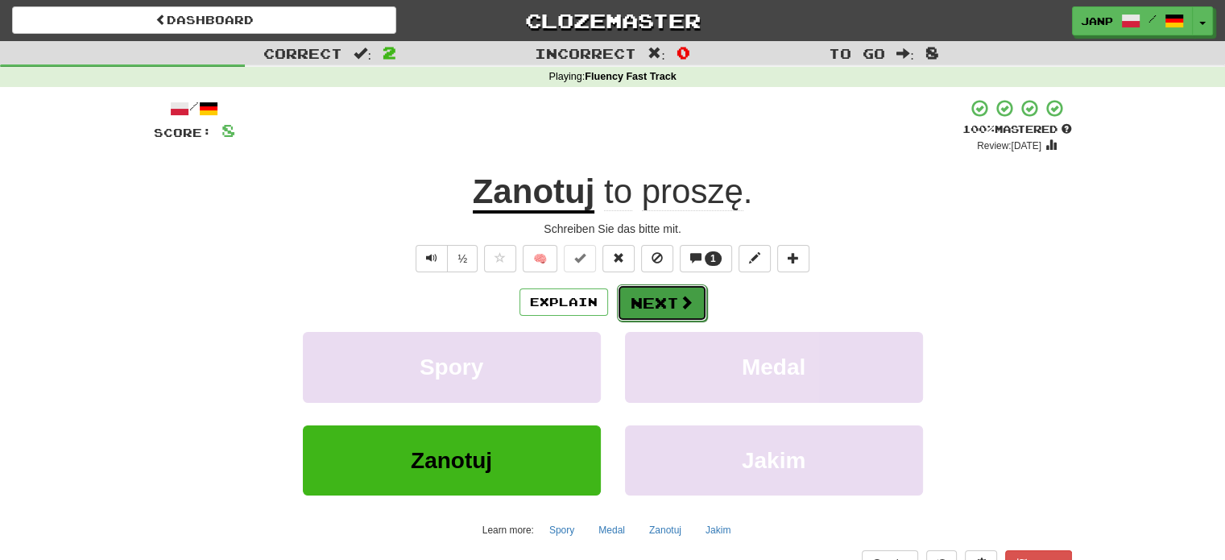
click at [685, 300] on span at bounding box center [686, 302] width 14 height 14
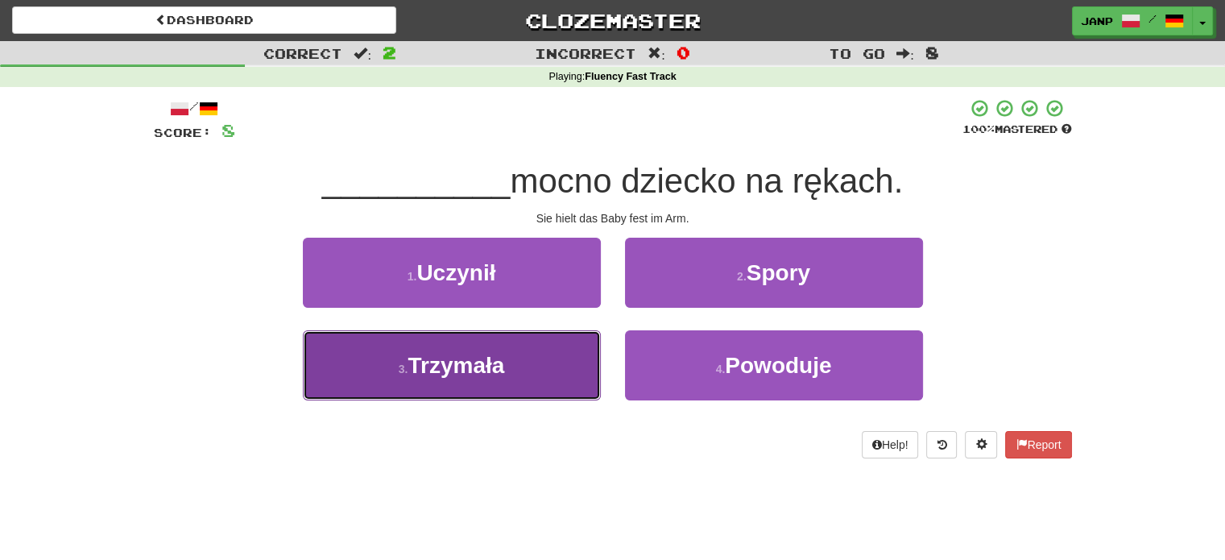
click at [529, 364] on button "3 . Trzymała" at bounding box center [452, 365] width 298 height 70
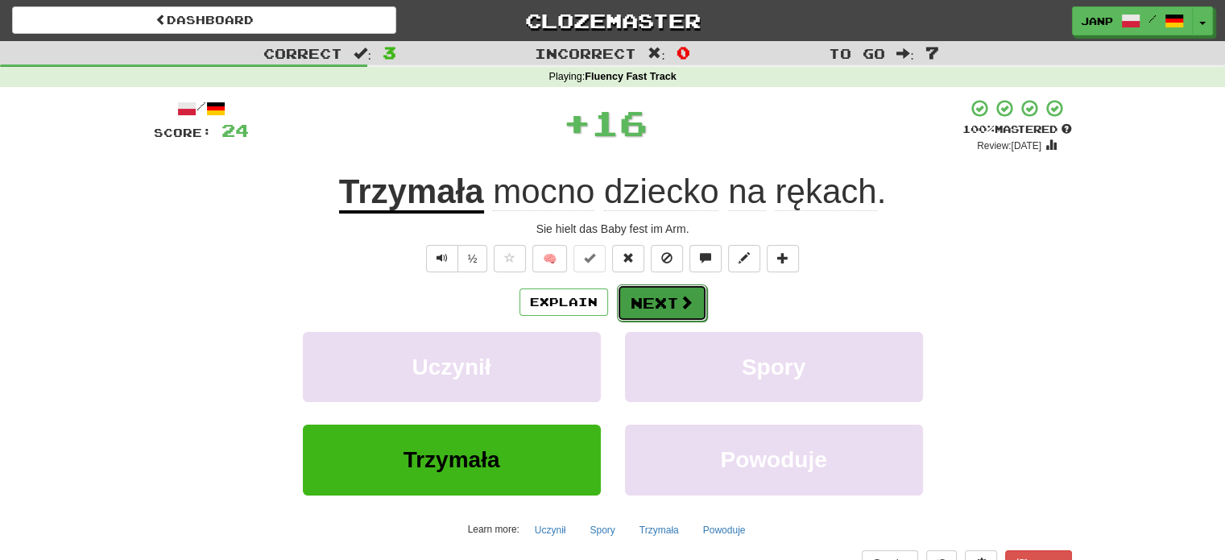
click at [679, 302] on span at bounding box center [686, 302] width 14 height 14
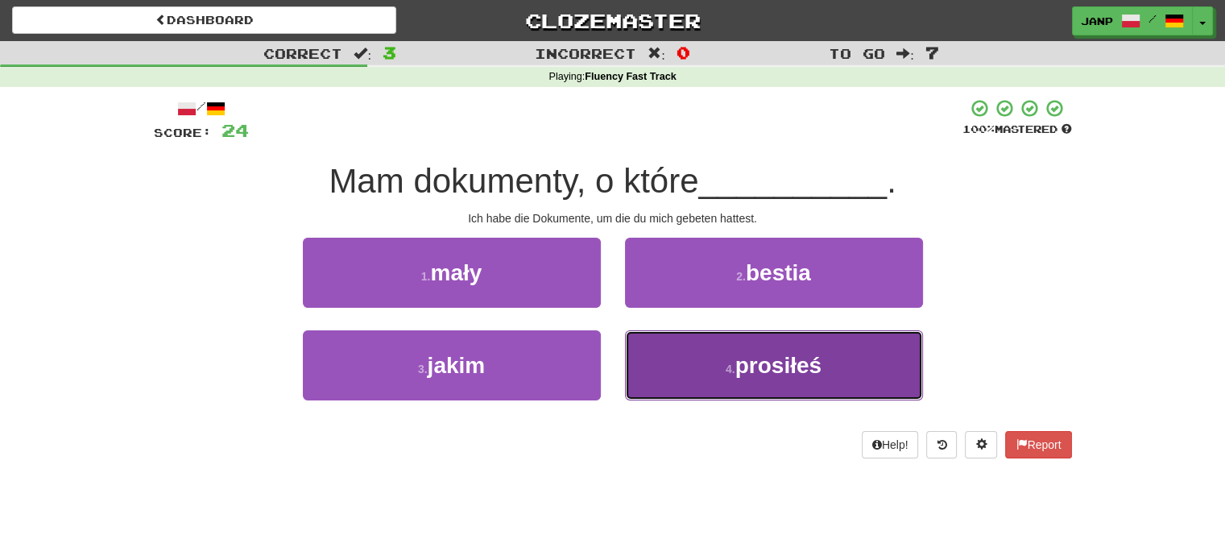
click at [734, 372] on small "4 ." at bounding box center [731, 368] width 10 height 13
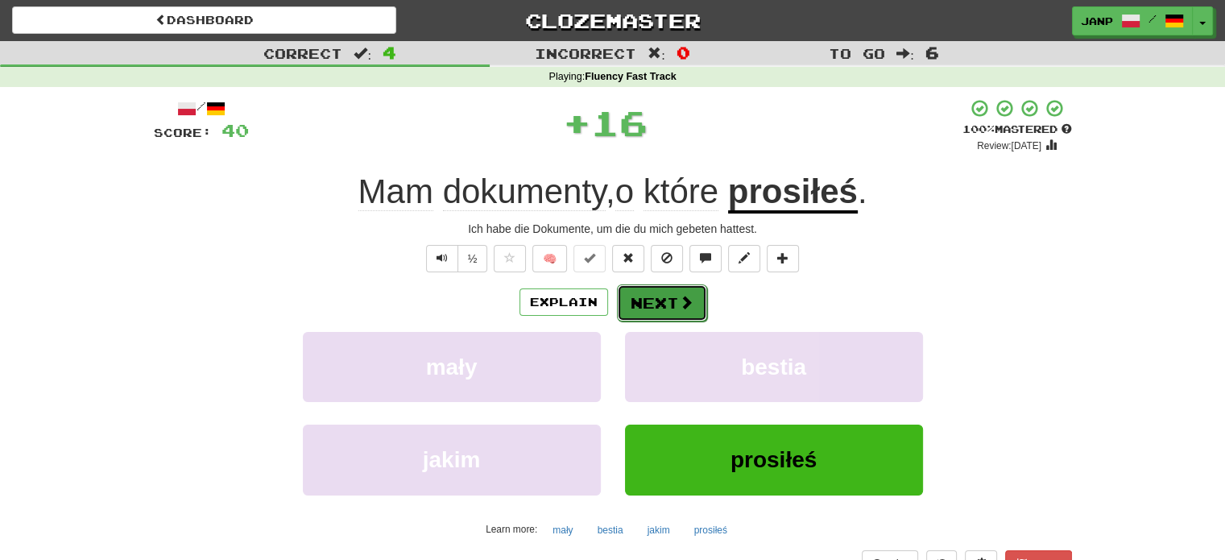
click at [672, 297] on button "Next" at bounding box center [662, 302] width 90 height 37
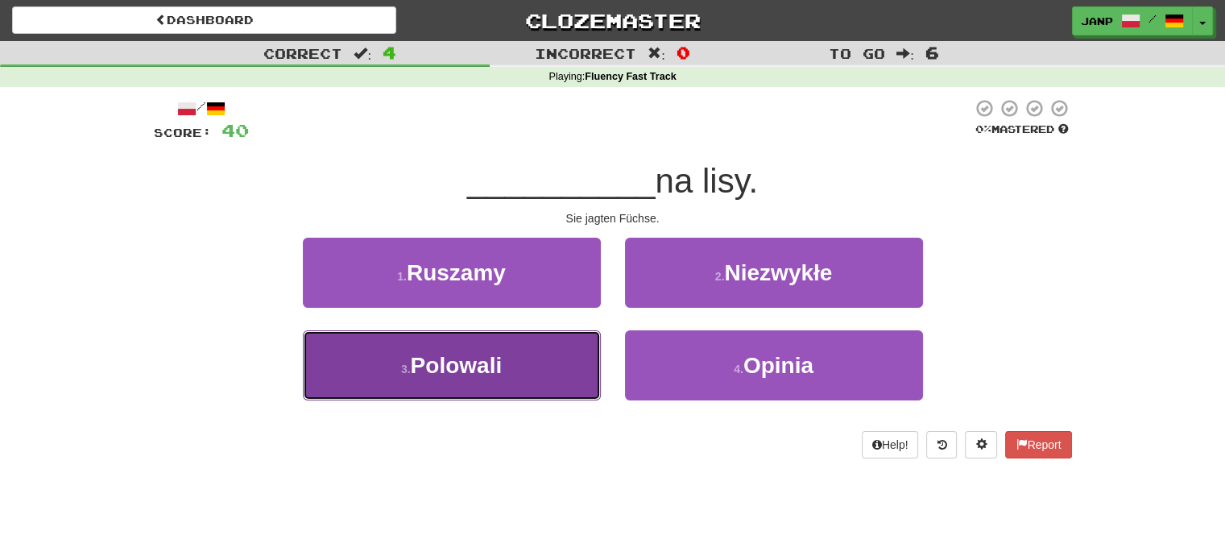
click at [549, 375] on button "3 . [DEMOGRAPHIC_DATA]" at bounding box center [452, 365] width 298 height 70
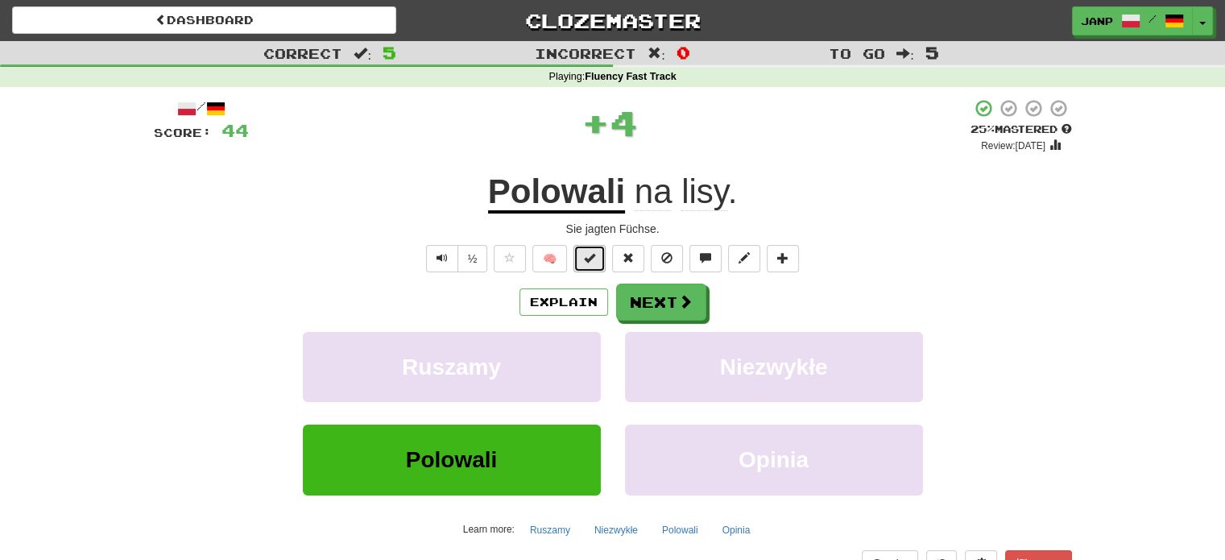
click at [588, 263] on span at bounding box center [589, 257] width 11 height 11
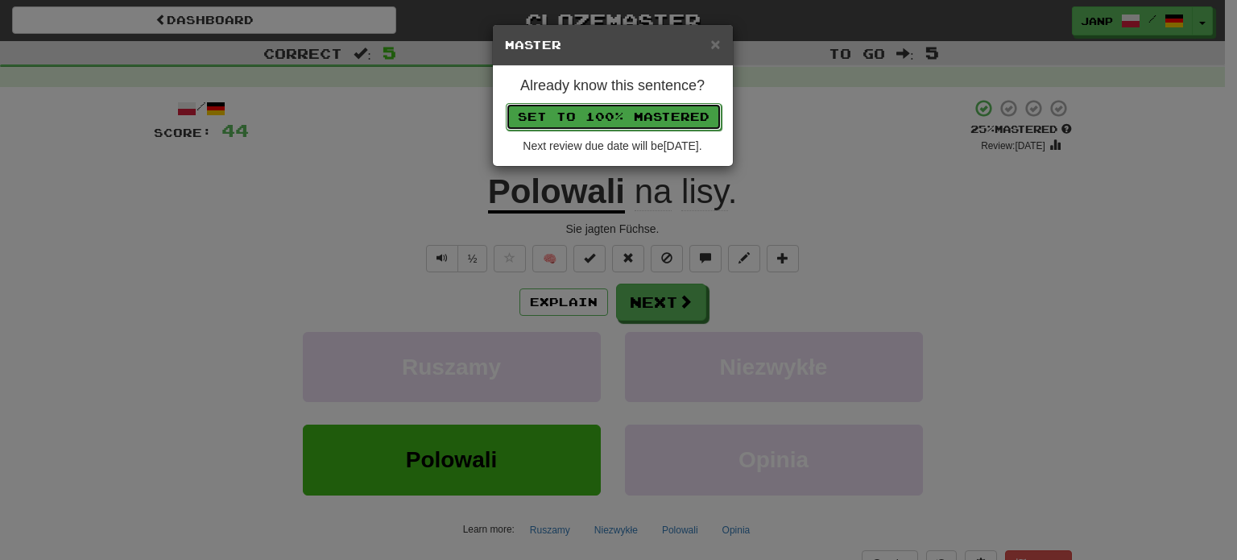
click at [638, 121] on button "Set to 100% Mastered" at bounding box center [614, 116] width 216 height 27
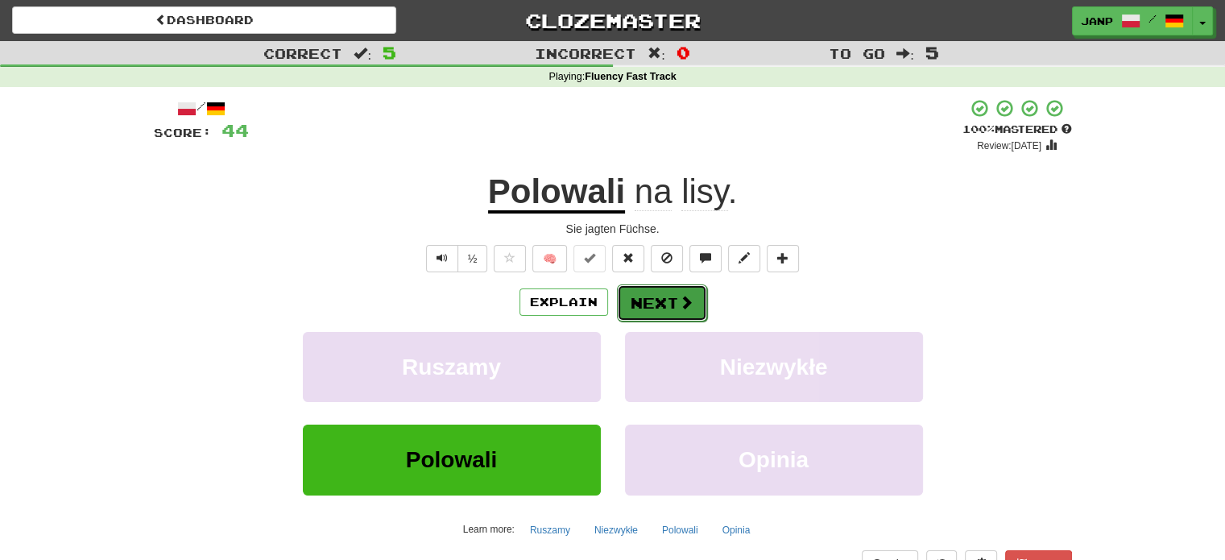
click at [679, 303] on span at bounding box center [686, 302] width 14 height 14
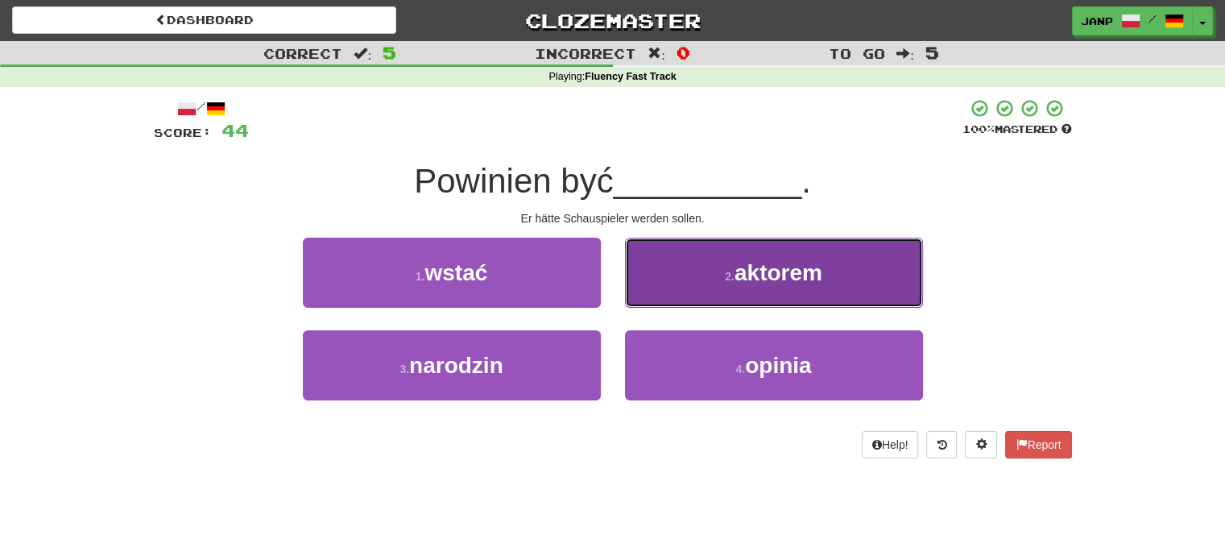
click at [702, 282] on button "2 . aktorem" at bounding box center [774, 273] width 298 height 70
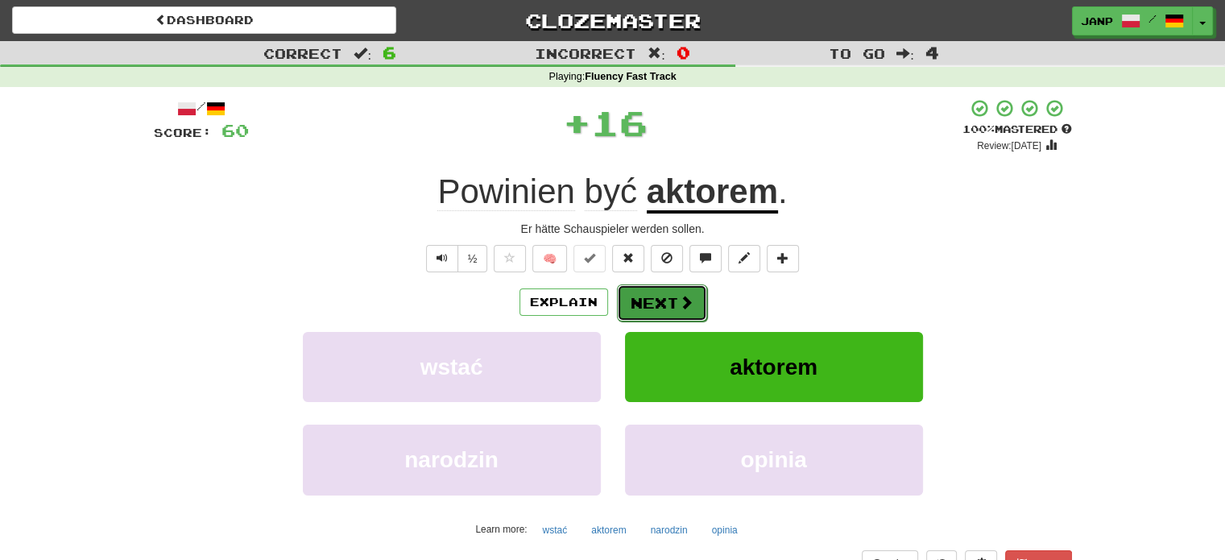
click at [667, 297] on button "Next" at bounding box center [662, 302] width 90 height 37
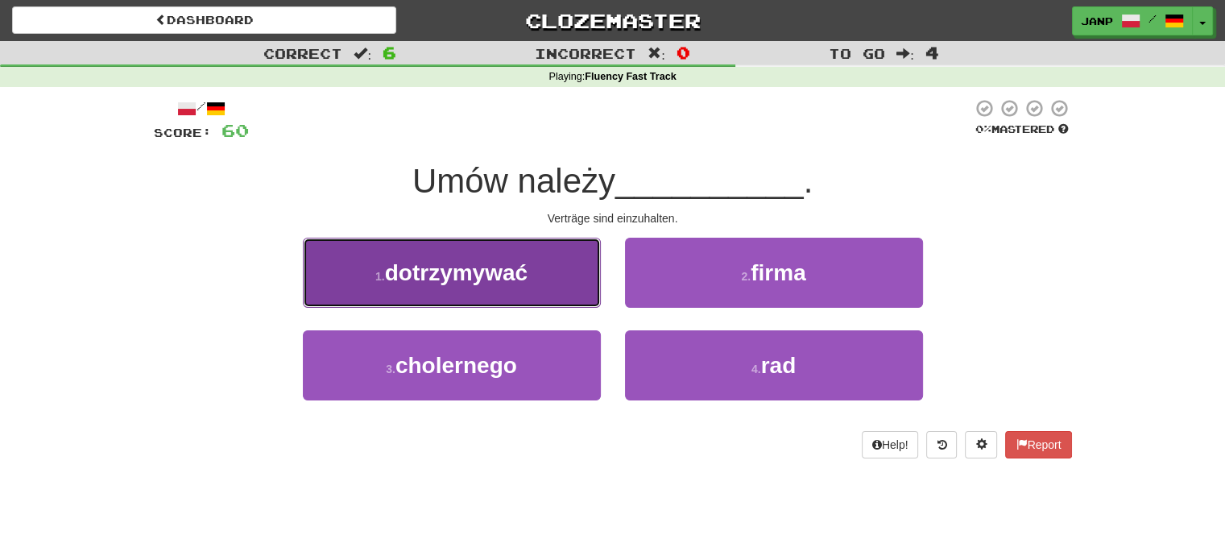
click at [587, 275] on button "1 . dotrzymywać" at bounding box center [452, 273] width 298 height 70
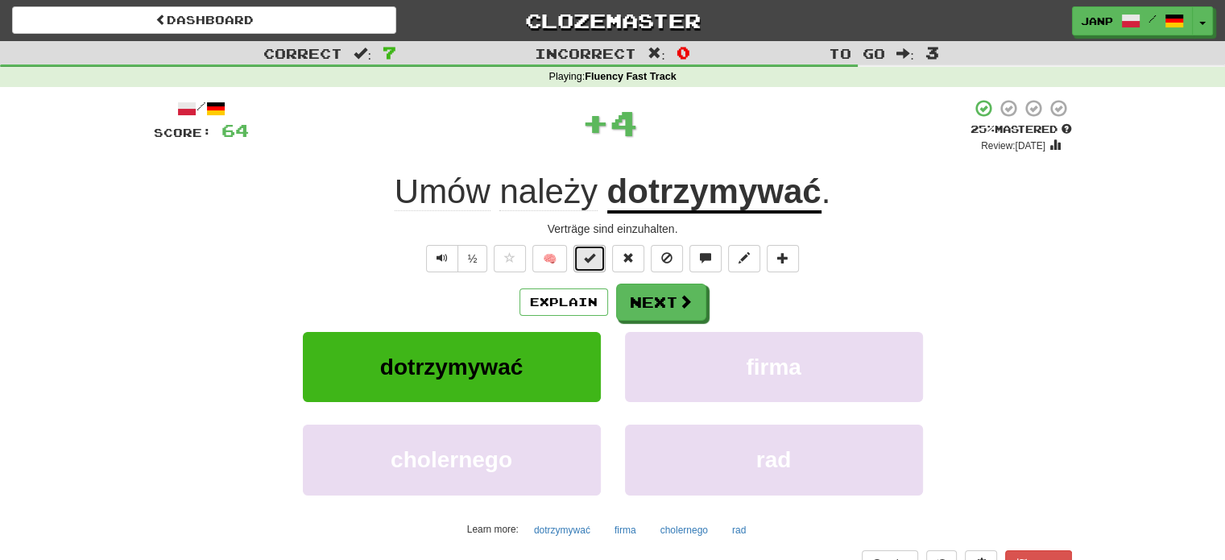
click at [594, 260] on span at bounding box center [589, 257] width 11 height 11
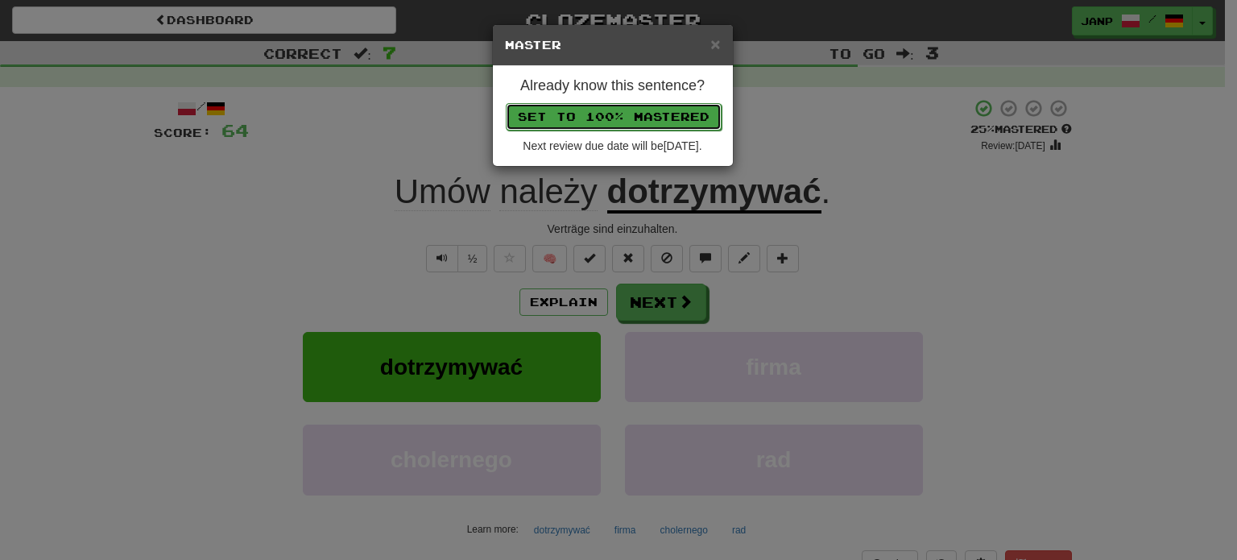
click at [665, 120] on button "Set to 100% Mastered" at bounding box center [614, 116] width 216 height 27
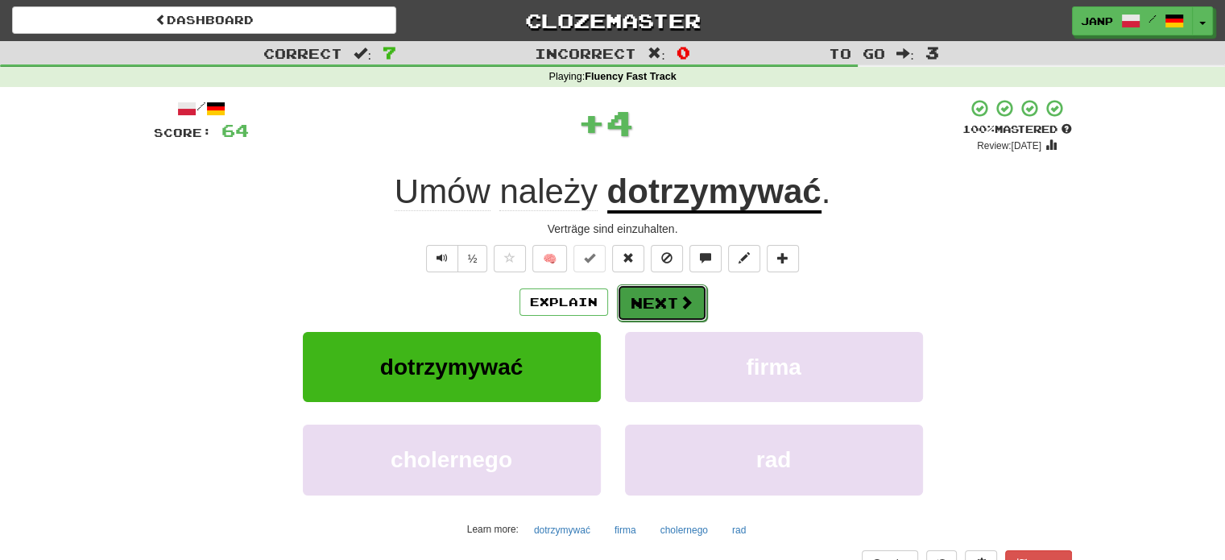
click at [673, 309] on button "Next" at bounding box center [662, 302] width 90 height 37
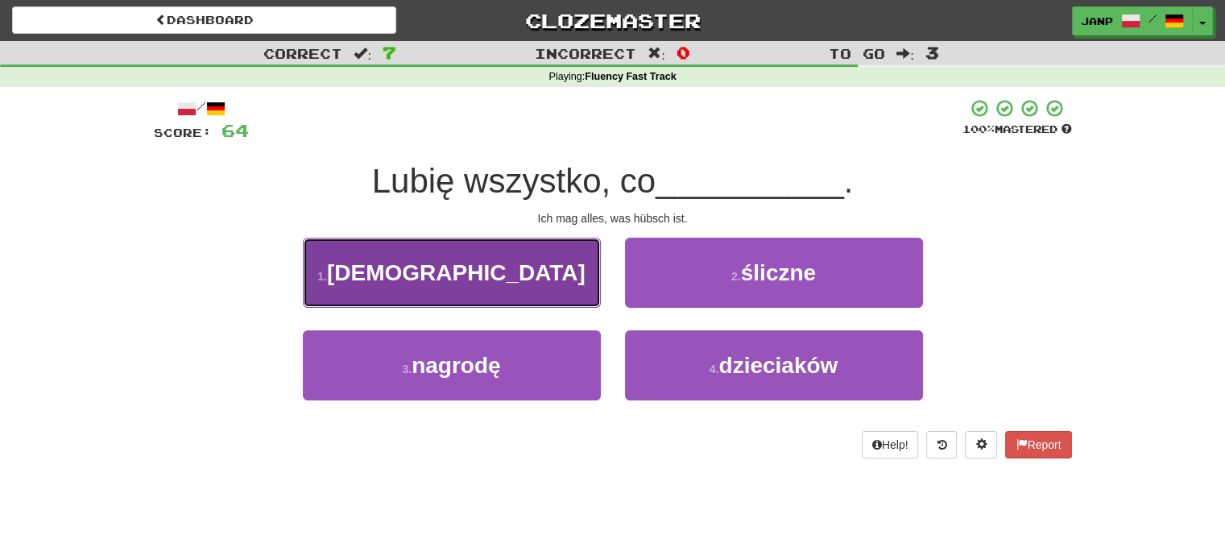
click at [550, 270] on button "1 . świętej" at bounding box center [452, 273] width 298 height 70
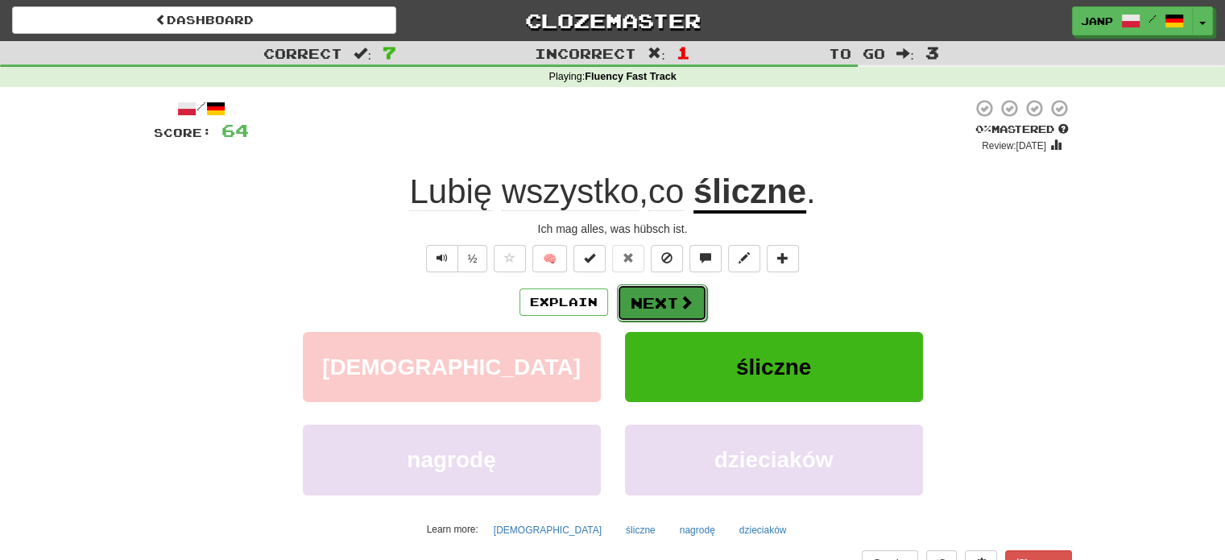
click at [683, 299] on span at bounding box center [686, 302] width 14 height 14
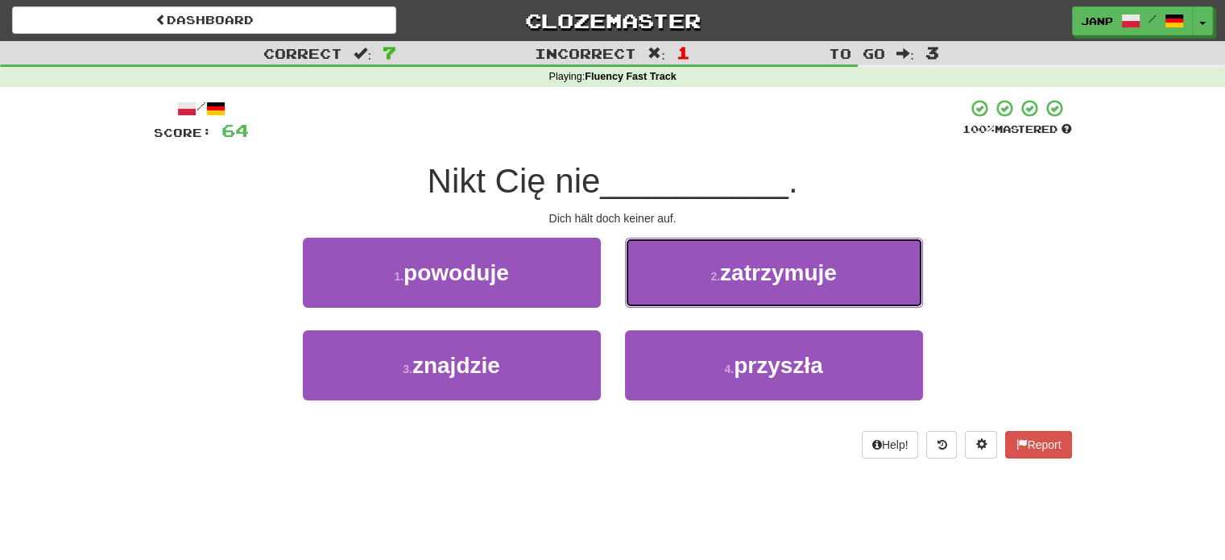
click at [683, 299] on button "2 . zatrzymuje" at bounding box center [774, 273] width 298 height 70
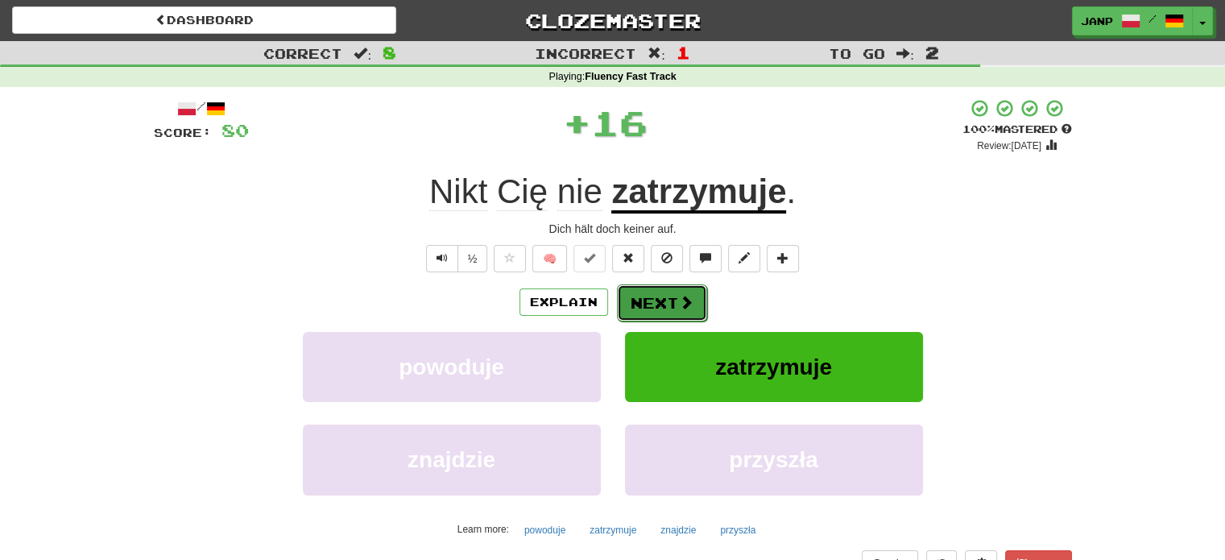
click at [667, 302] on button "Next" at bounding box center [662, 302] width 90 height 37
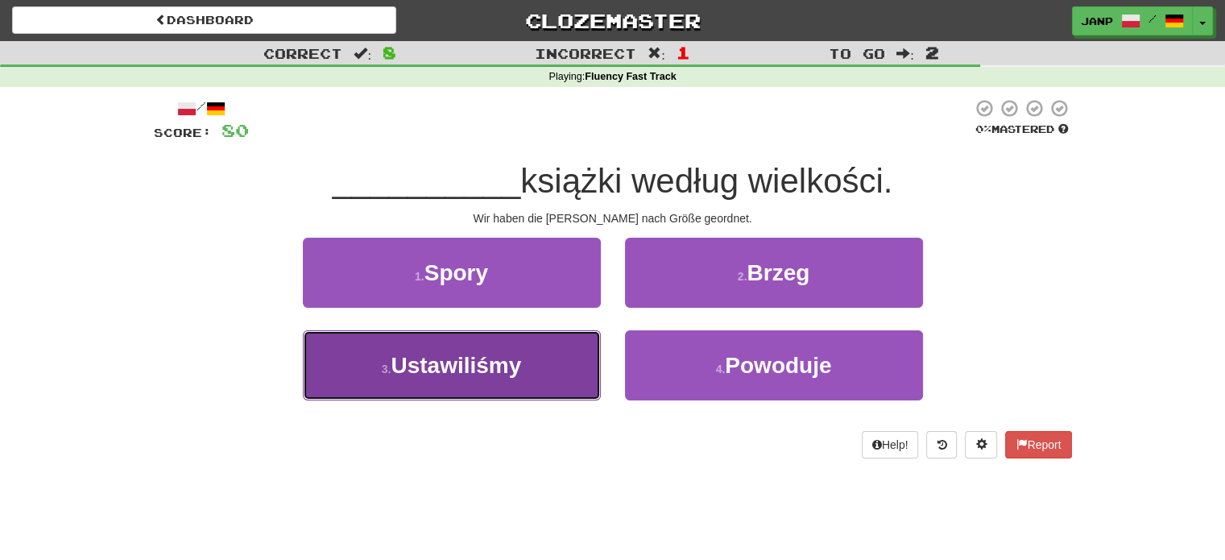
click at [565, 352] on button "3 . Ustawiliśmy" at bounding box center [452, 365] width 298 height 70
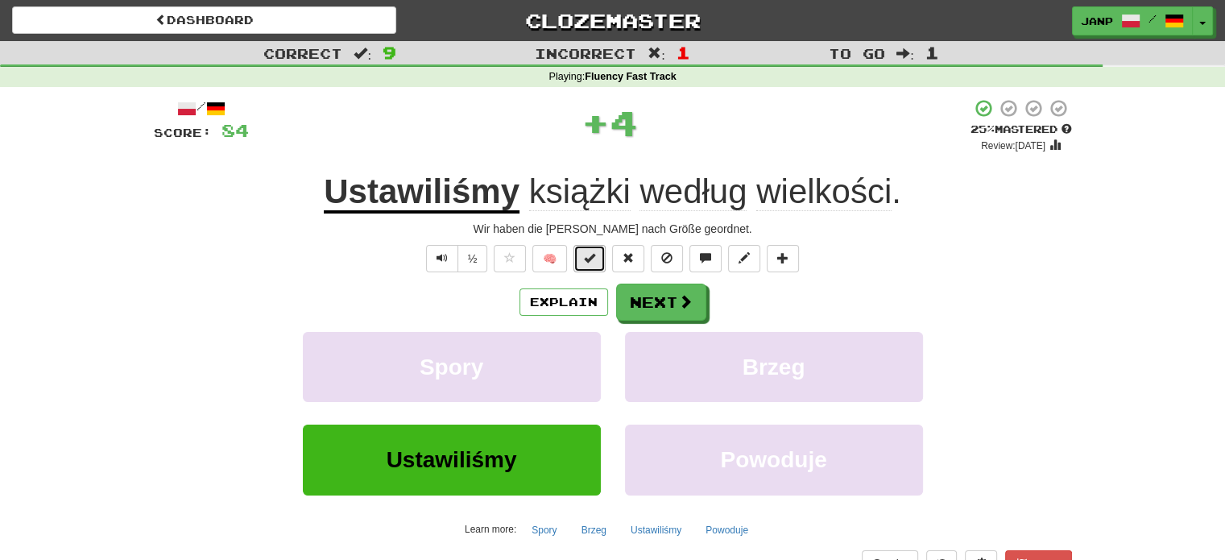
click at [596, 260] on button at bounding box center [590, 258] width 32 height 27
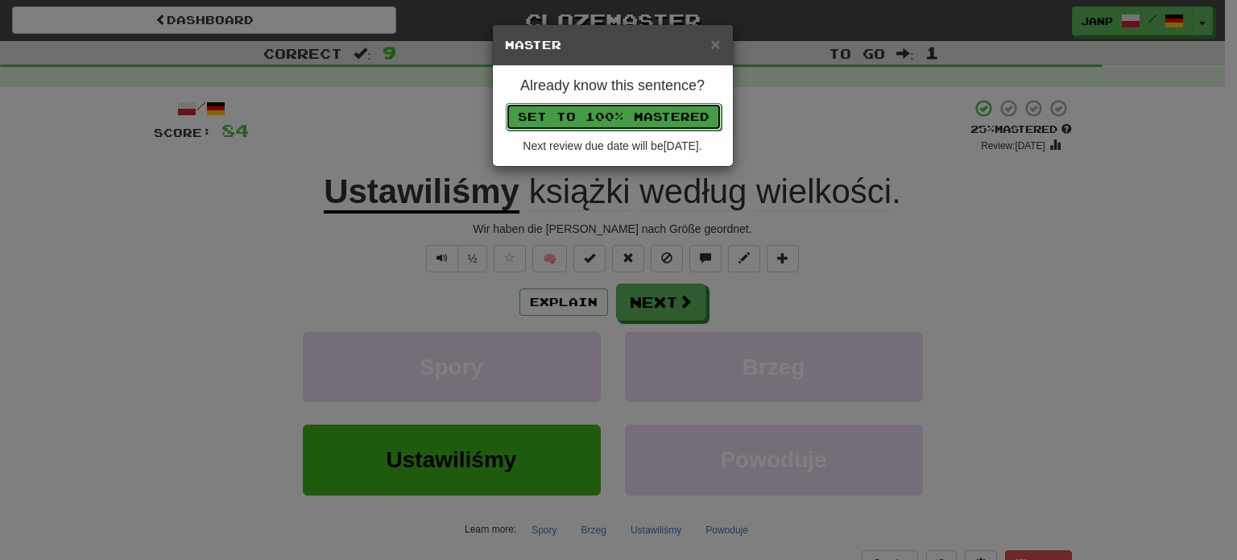
click at [644, 123] on button "Set to 100% Mastered" at bounding box center [614, 116] width 216 height 27
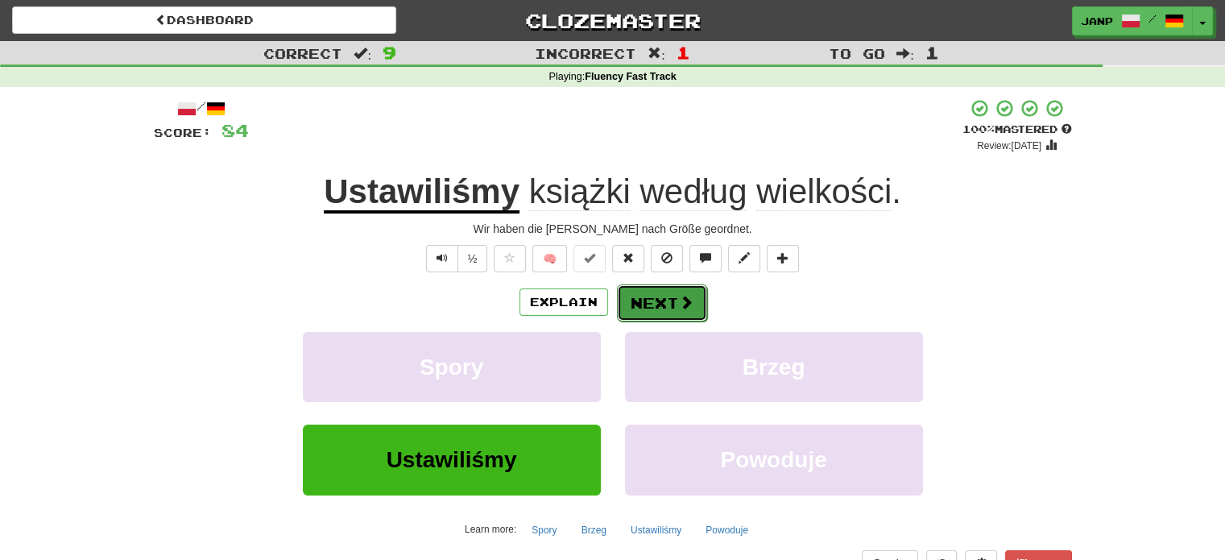
click at [661, 297] on button "Next" at bounding box center [662, 302] width 90 height 37
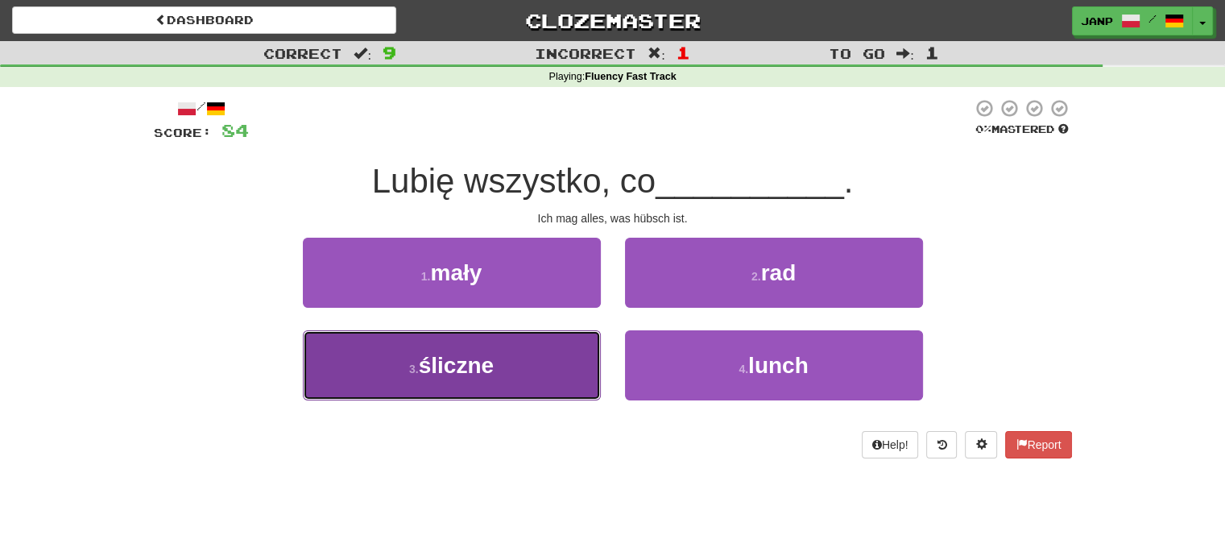
click at [569, 366] on button "3 . śliczne" at bounding box center [452, 365] width 298 height 70
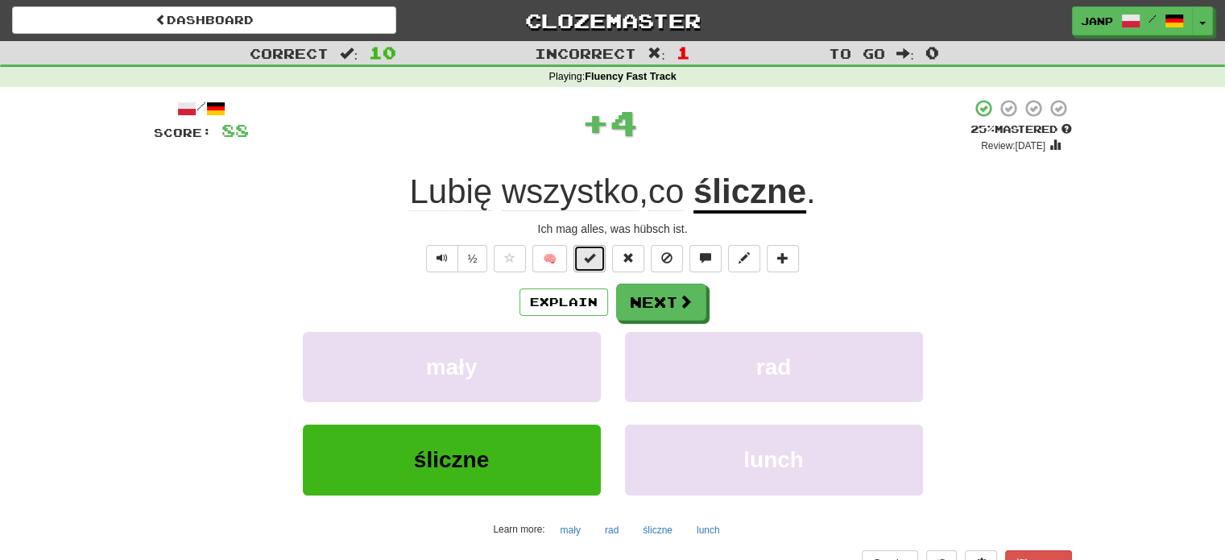
click at [595, 260] on span at bounding box center [589, 257] width 11 height 11
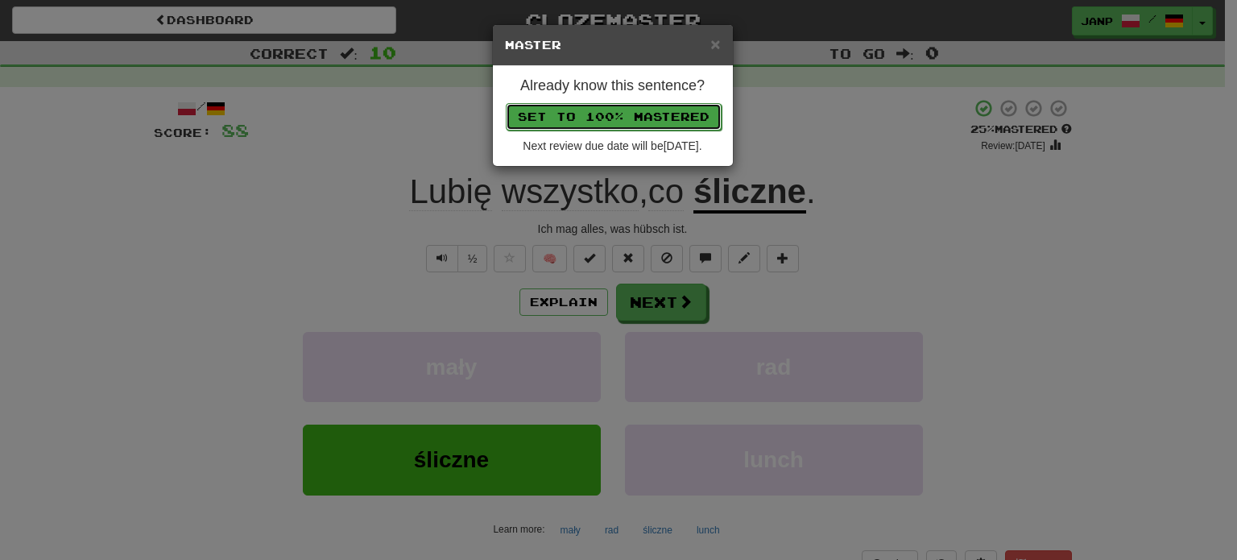
click at [635, 118] on button "Set to 100% Mastered" at bounding box center [614, 116] width 216 height 27
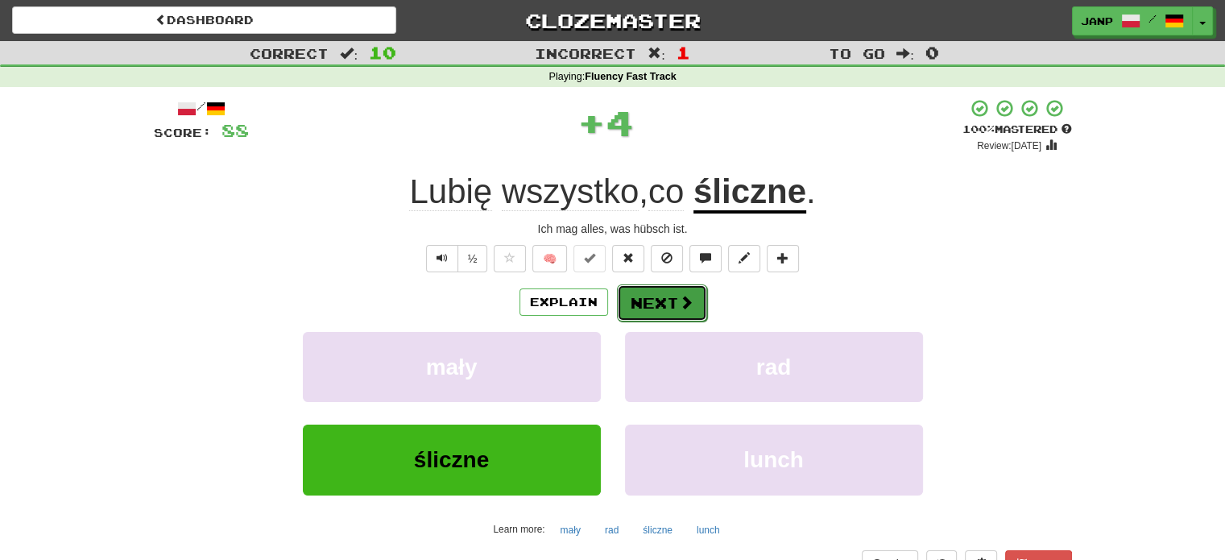
click at [669, 305] on button "Next" at bounding box center [662, 302] width 90 height 37
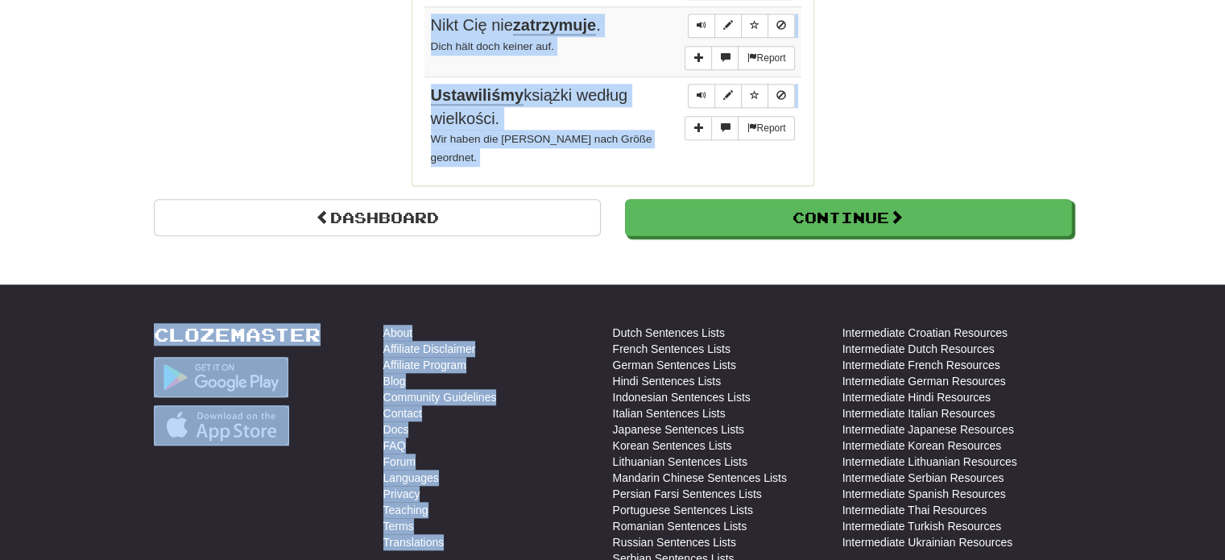
scroll to position [1582, 0]
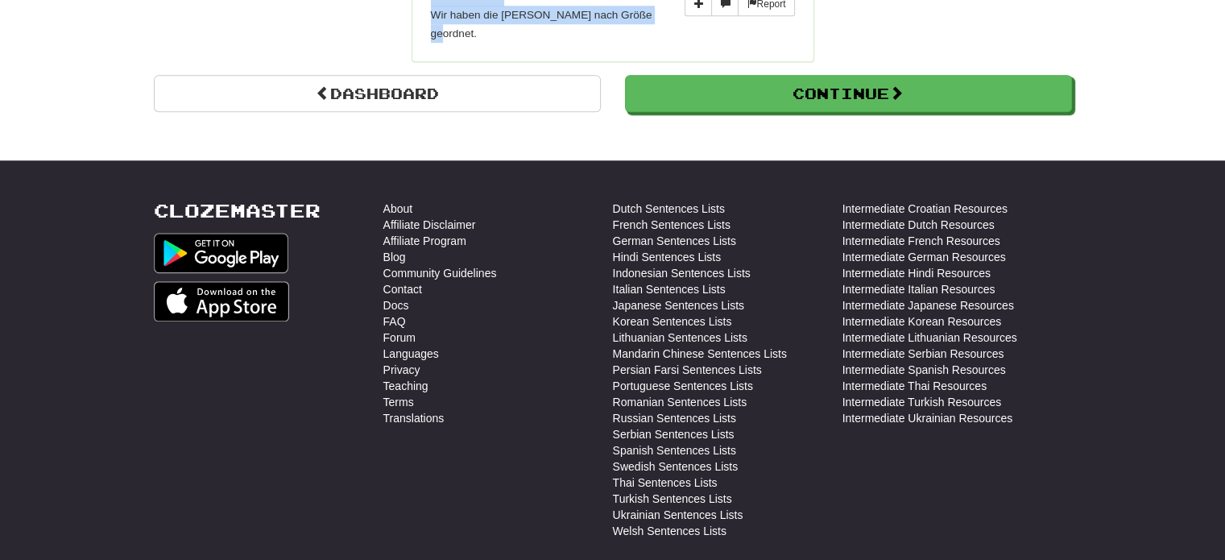
drag, startPoint x: 423, startPoint y: 147, endPoint x: 667, endPoint y: 32, distance: 269.5
copy tbody "Wskutek tego wypadku na ulicy zapanował chaos. Der Unfall verursachte ein große…"
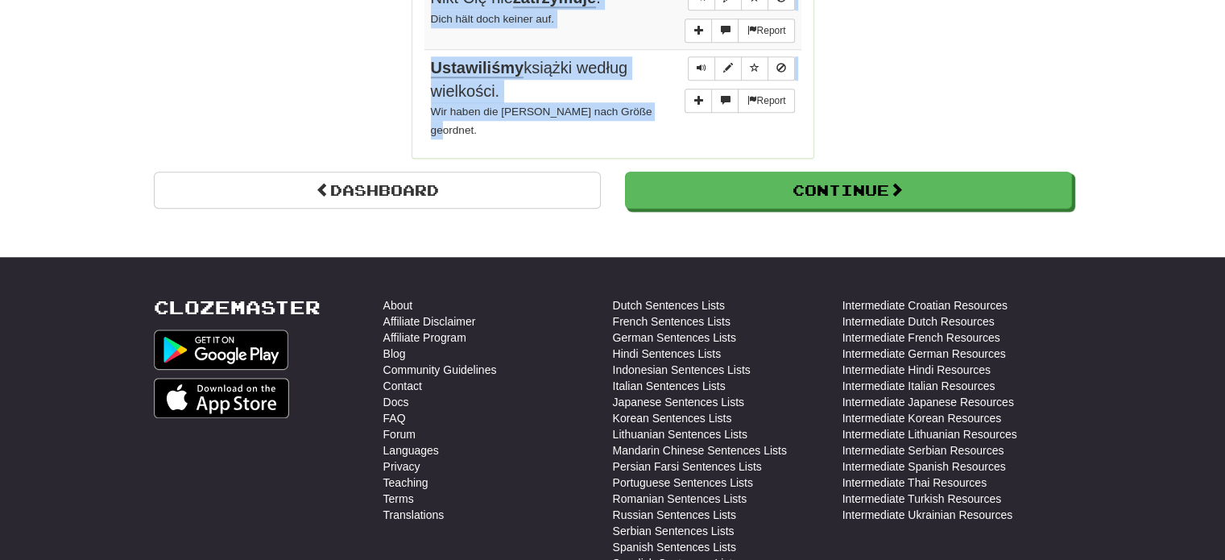
scroll to position [1340, 0]
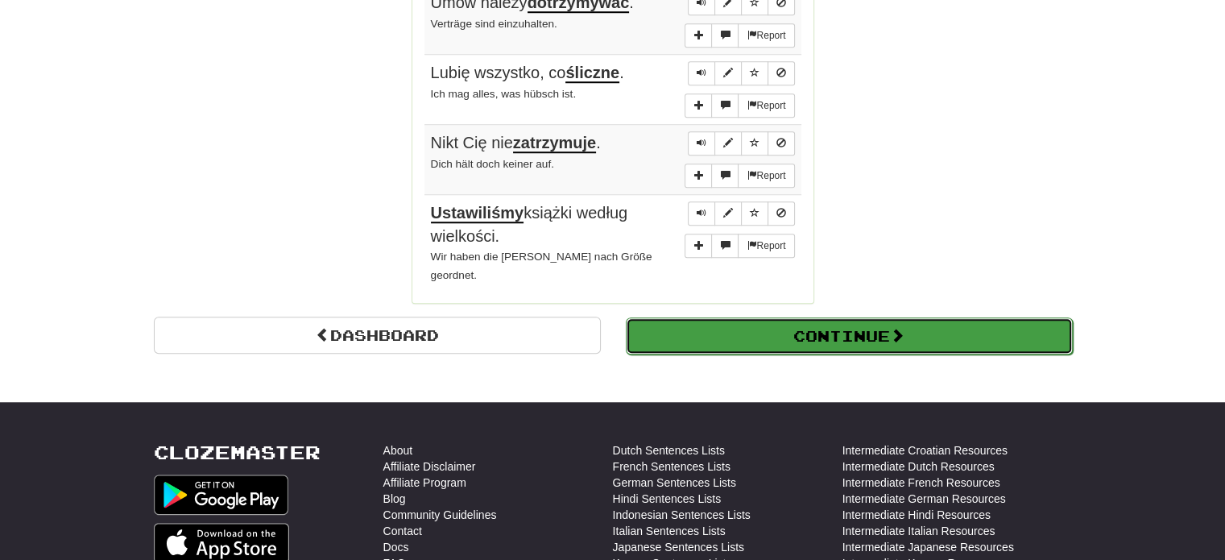
click at [818, 335] on button "Continue" at bounding box center [849, 335] width 447 height 37
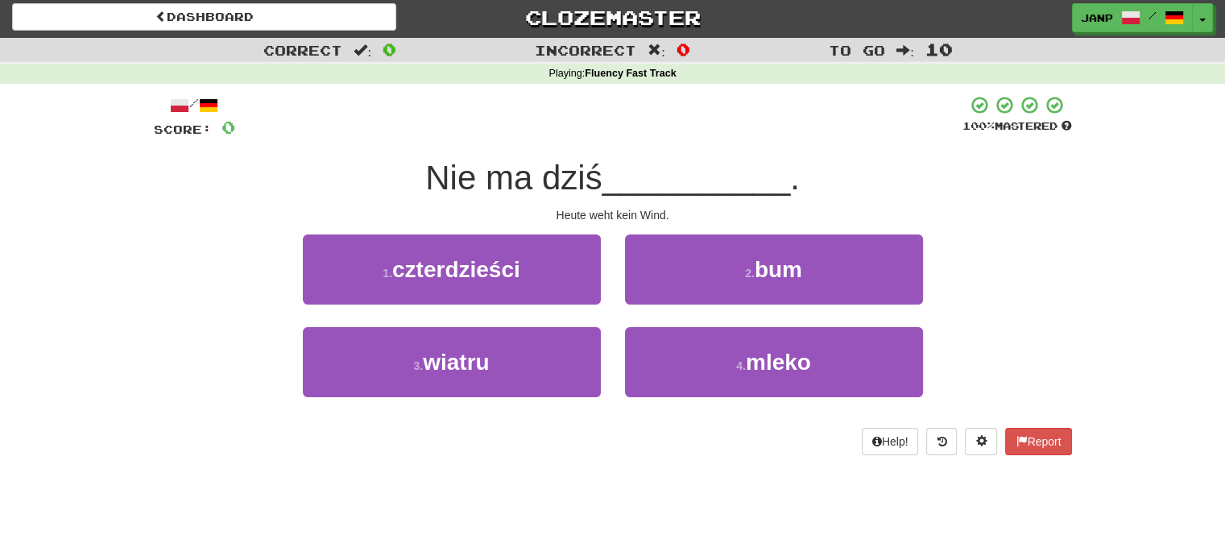
scroll to position [0, 0]
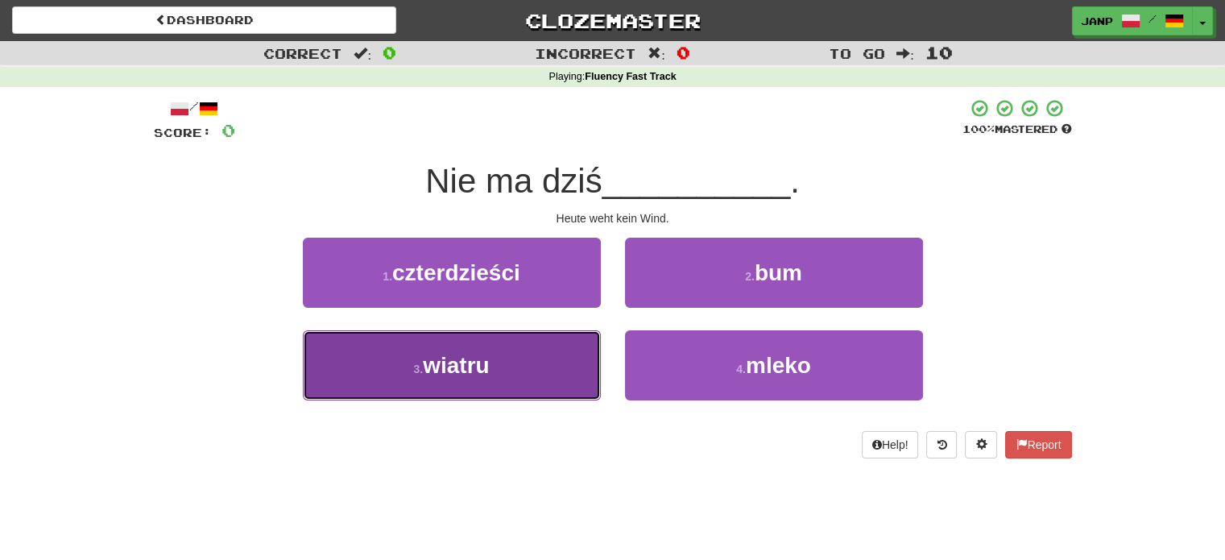
click at [537, 373] on button "3 . wiatru" at bounding box center [452, 365] width 298 height 70
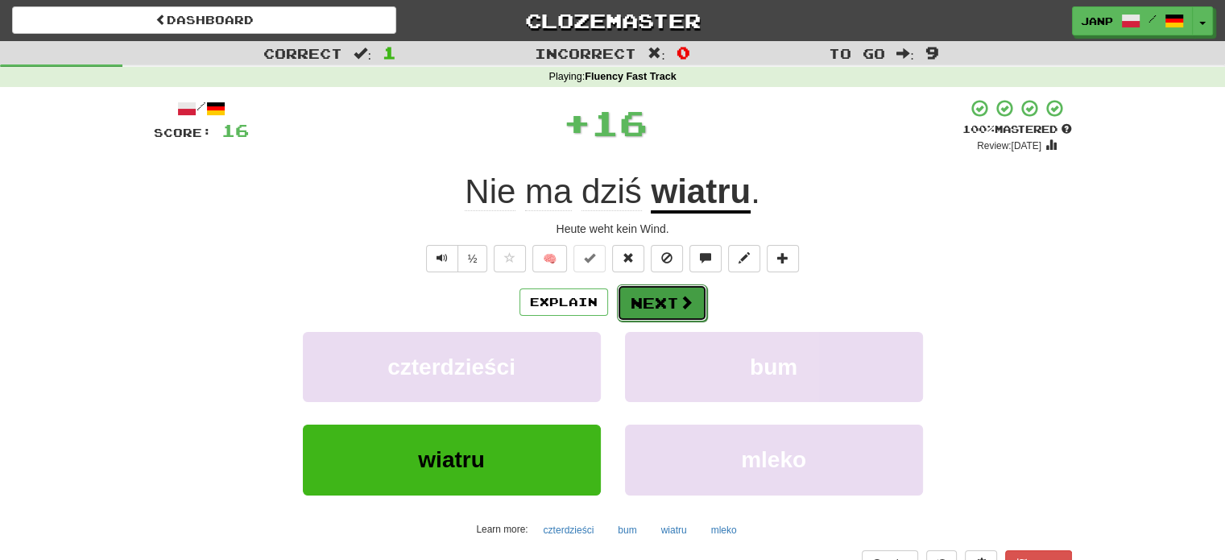
click at [659, 304] on button "Next" at bounding box center [662, 302] width 90 height 37
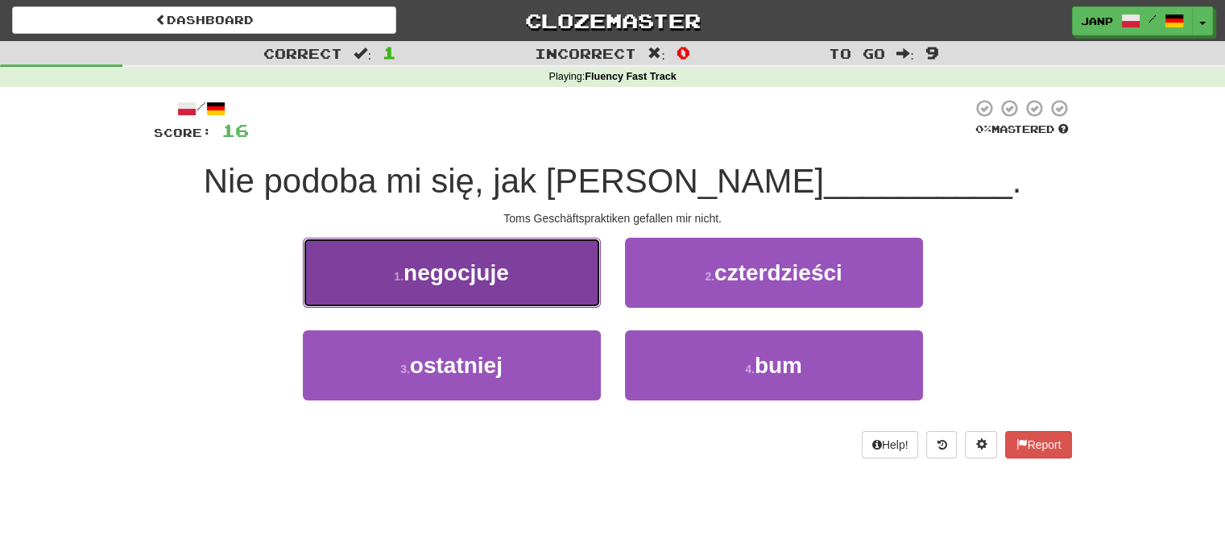
click at [478, 288] on button "1 . negocjuje" at bounding box center [452, 273] width 298 height 70
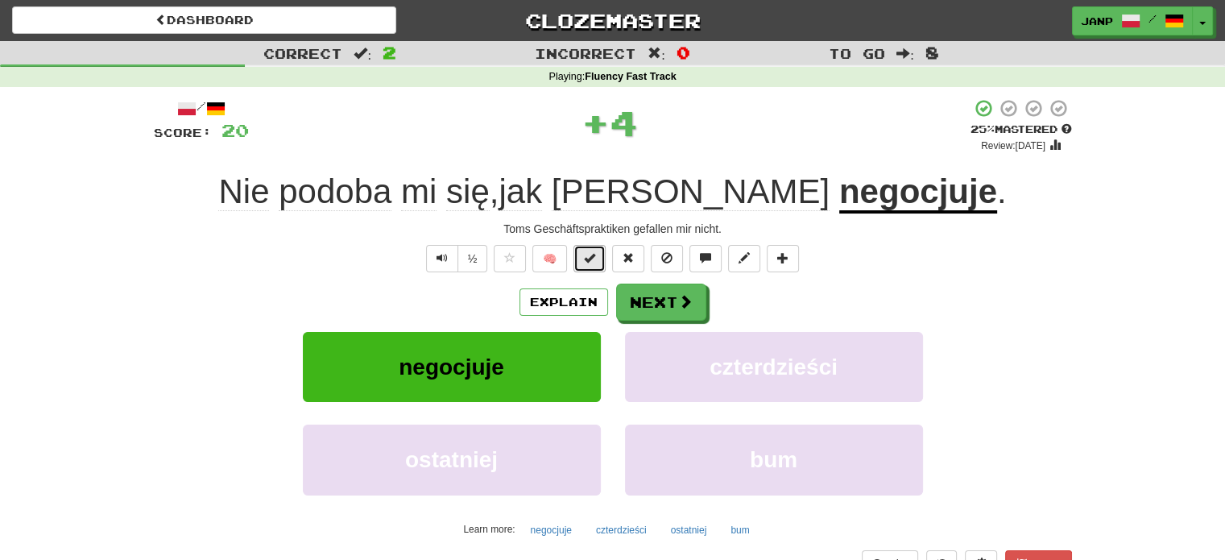
click at [582, 260] on button at bounding box center [590, 258] width 32 height 27
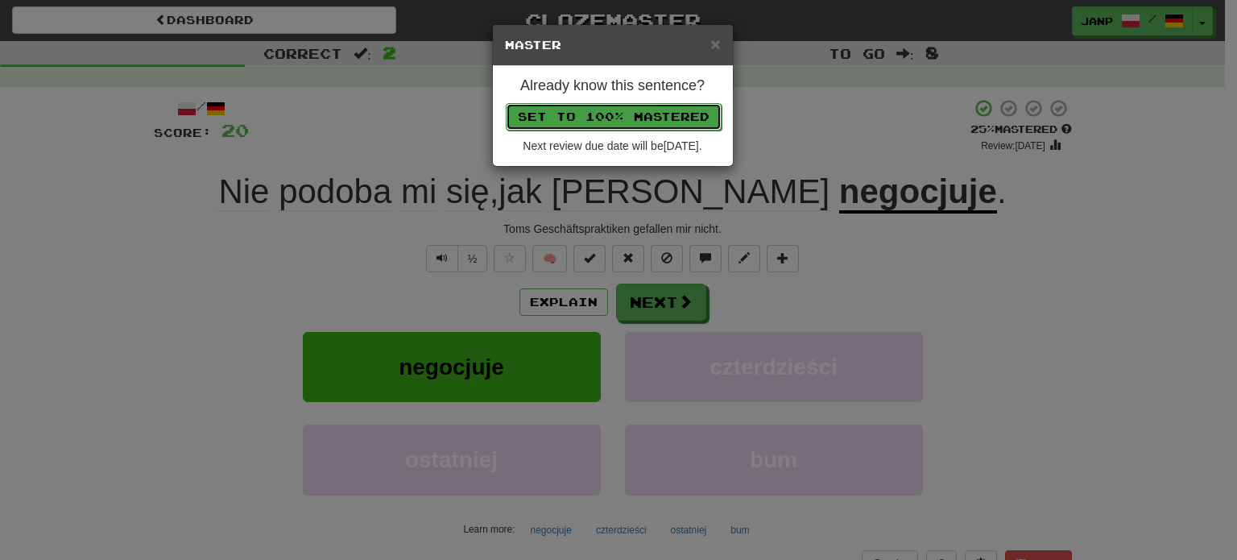
click at [633, 109] on button "Set to 100% Mastered" at bounding box center [614, 116] width 216 height 27
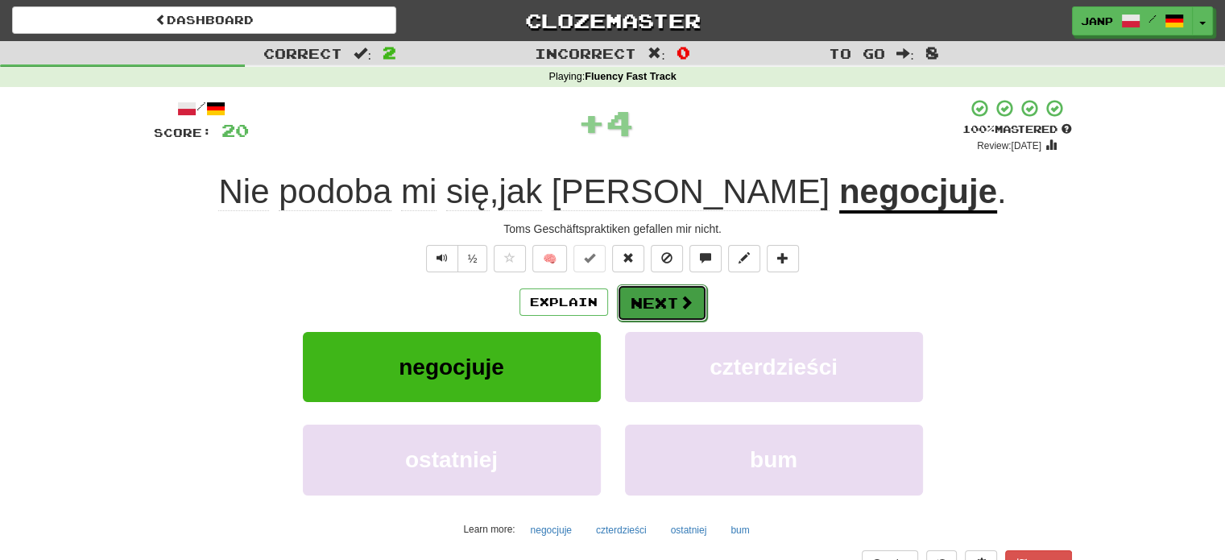
click at [644, 298] on button "Next" at bounding box center [662, 302] width 90 height 37
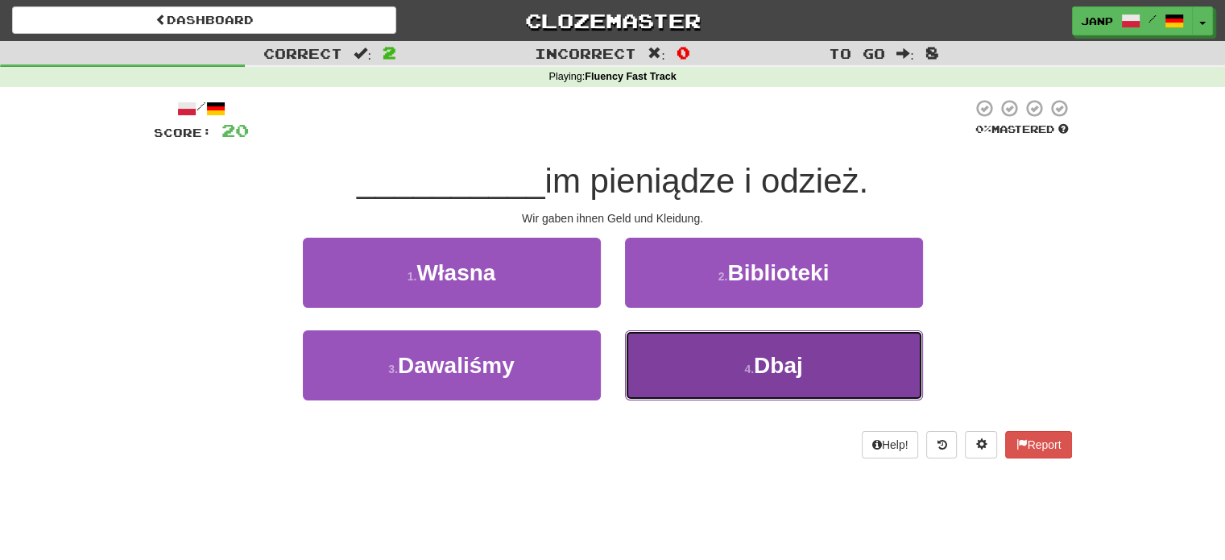
click at [690, 370] on button "4 . Dbaj" at bounding box center [774, 365] width 298 height 70
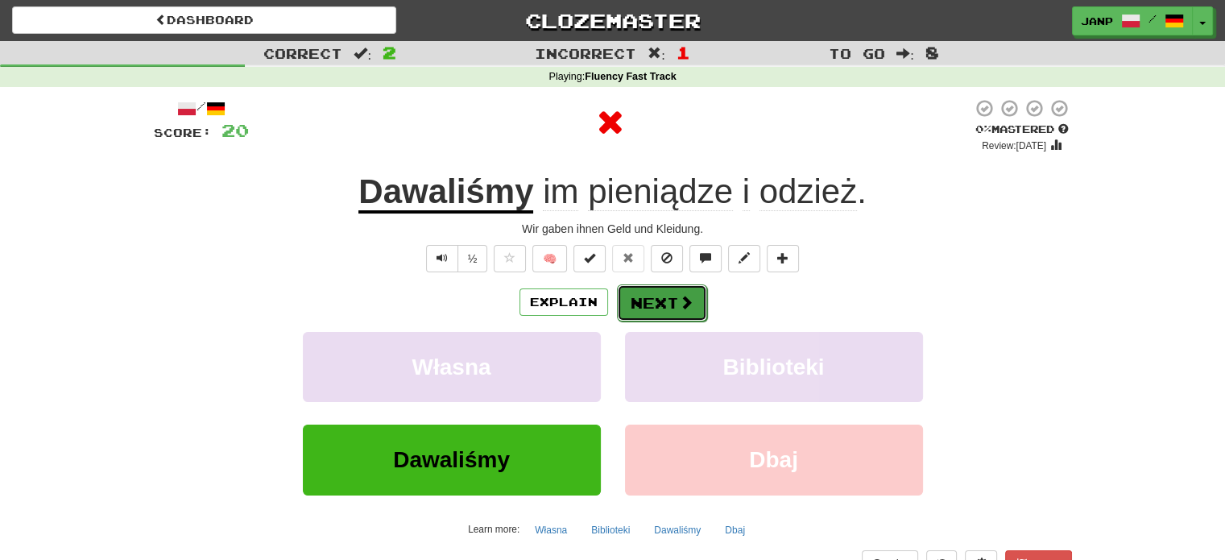
click at [663, 303] on button "Next" at bounding box center [662, 302] width 90 height 37
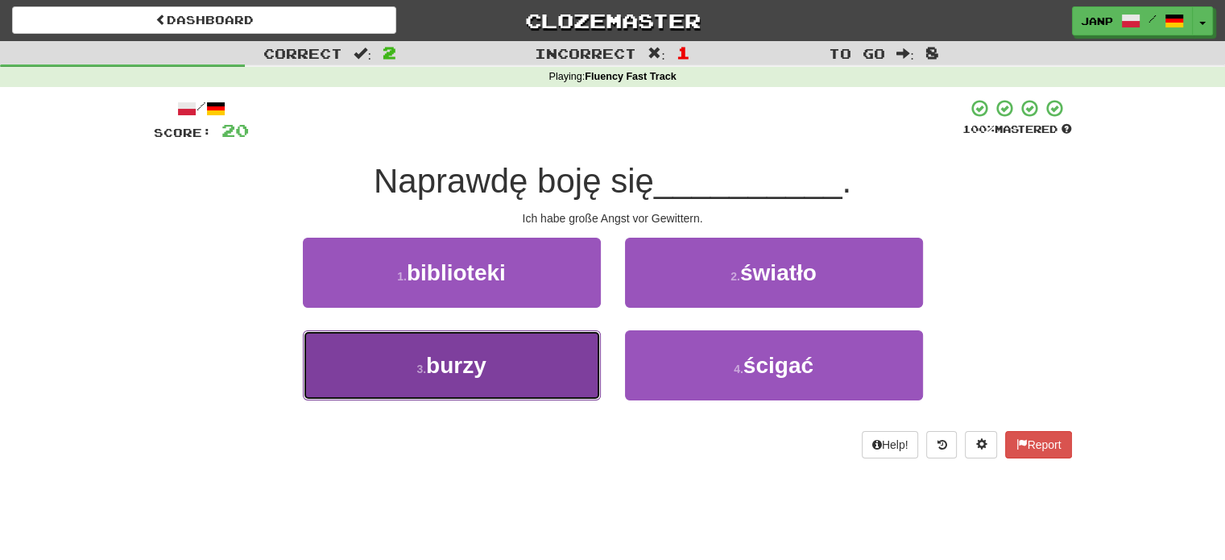
click at [567, 380] on button "3 . burzy" at bounding box center [452, 365] width 298 height 70
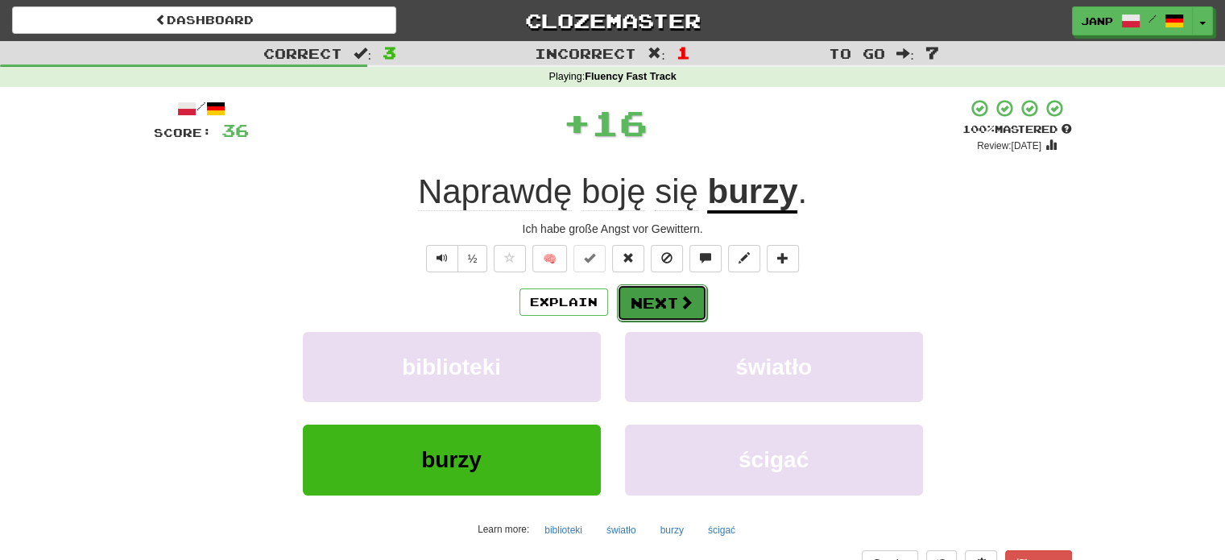
click at [650, 299] on button "Next" at bounding box center [662, 302] width 90 height 37
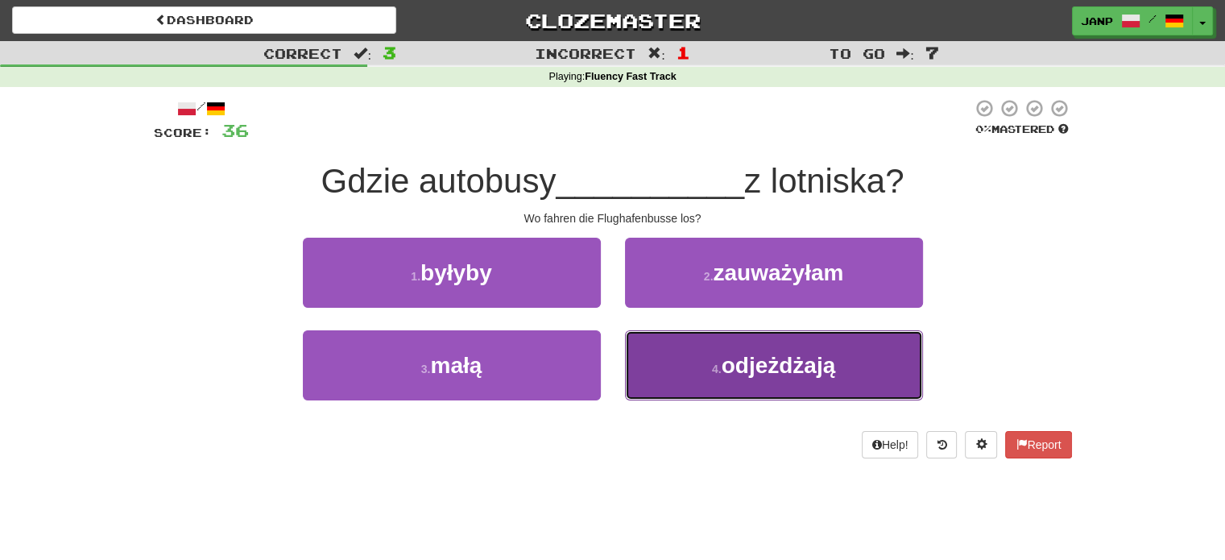
click at [637, 371] on button "4 . odjeżdżają" at bounding box center [774, 365] width 298 height 70
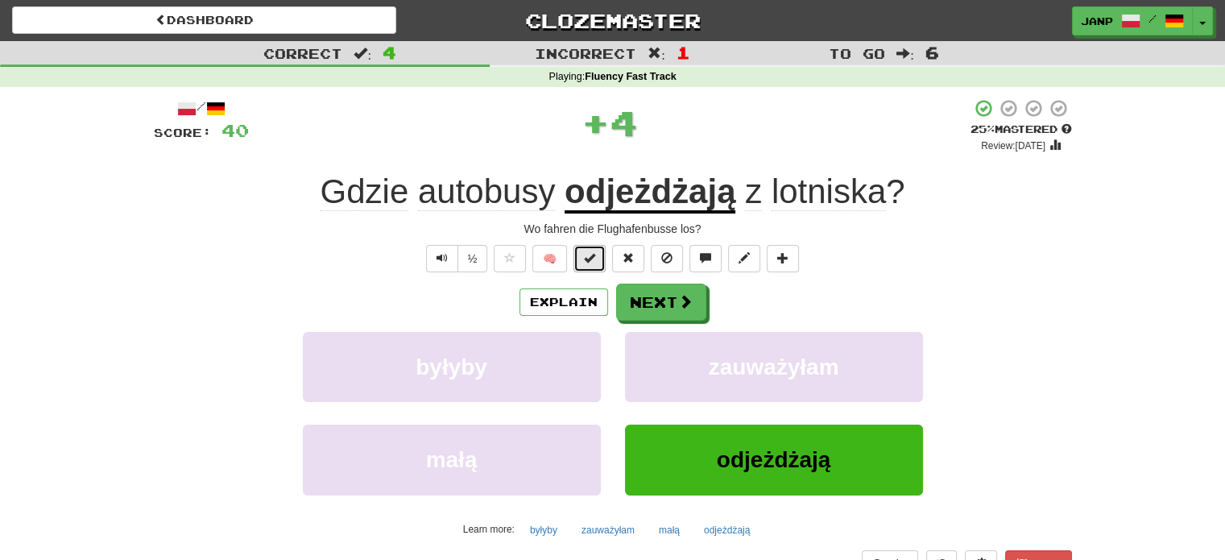
click at [590, 262] on span at bounding box center [589, 257] width 11 height 11
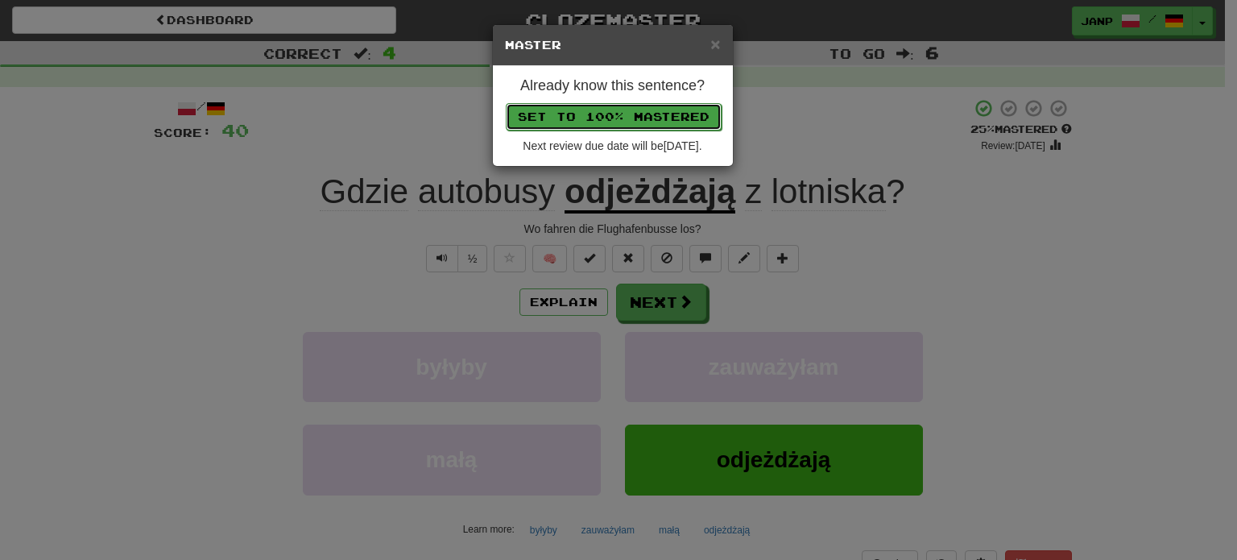
click at [639, 110] on button "Set to 100% Mastered" at bounding box center [614, 116] width 216 height 27
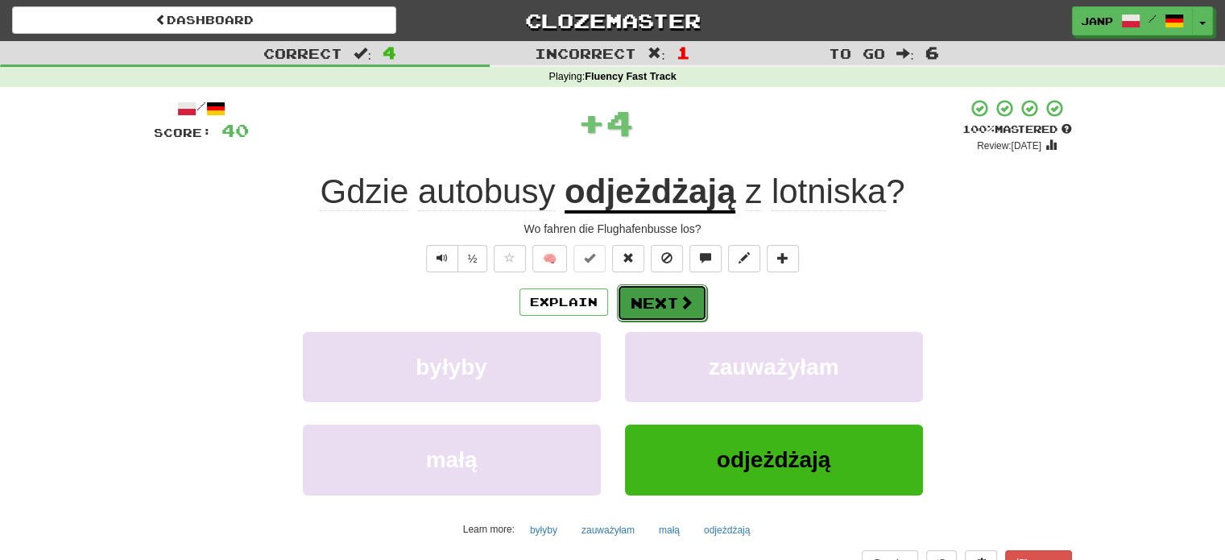
click at [680, 310] on button "Next" at bounding box center [662, 302] width 90 height 37
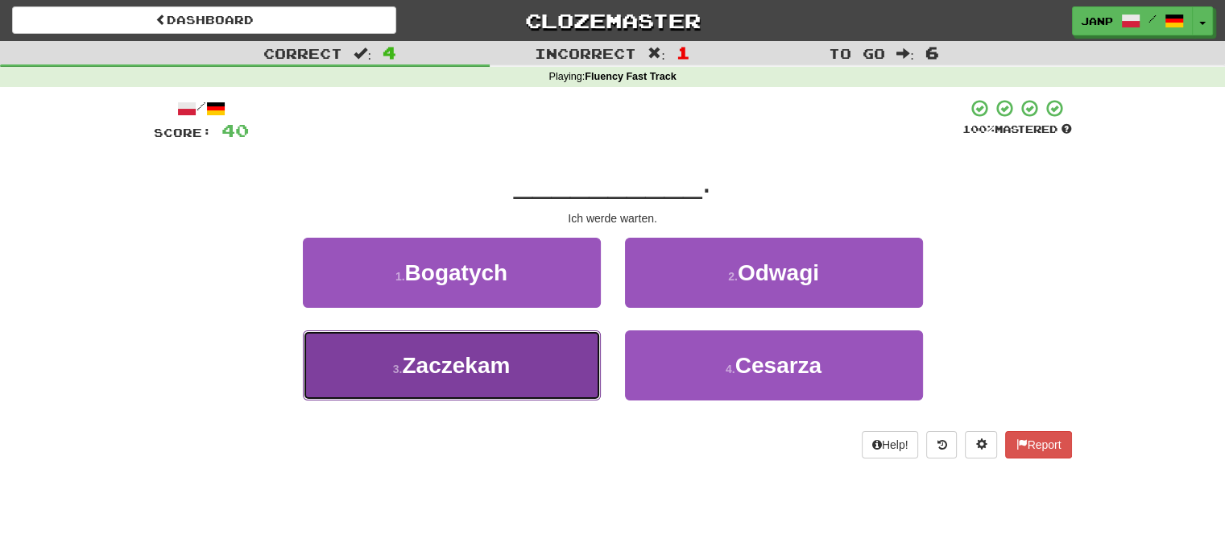
click at [487, 342] on button "3 . Zaczekam" at bounding box center [452, 365] width 298 height 70
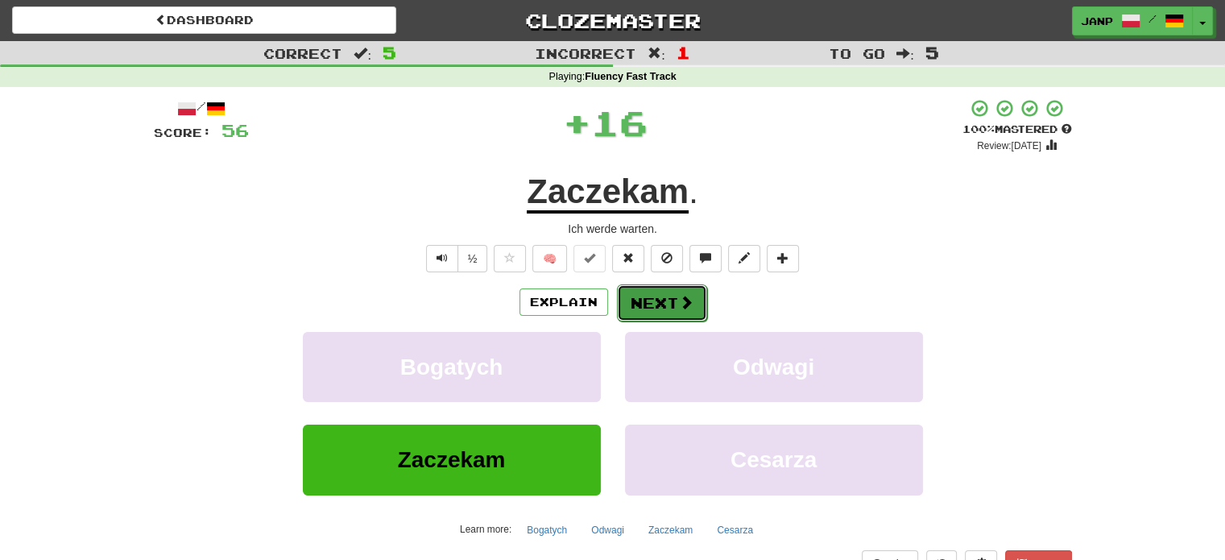
click at [661, 295] on button "Next" at bounding box center [662, 302] width 90 height 37
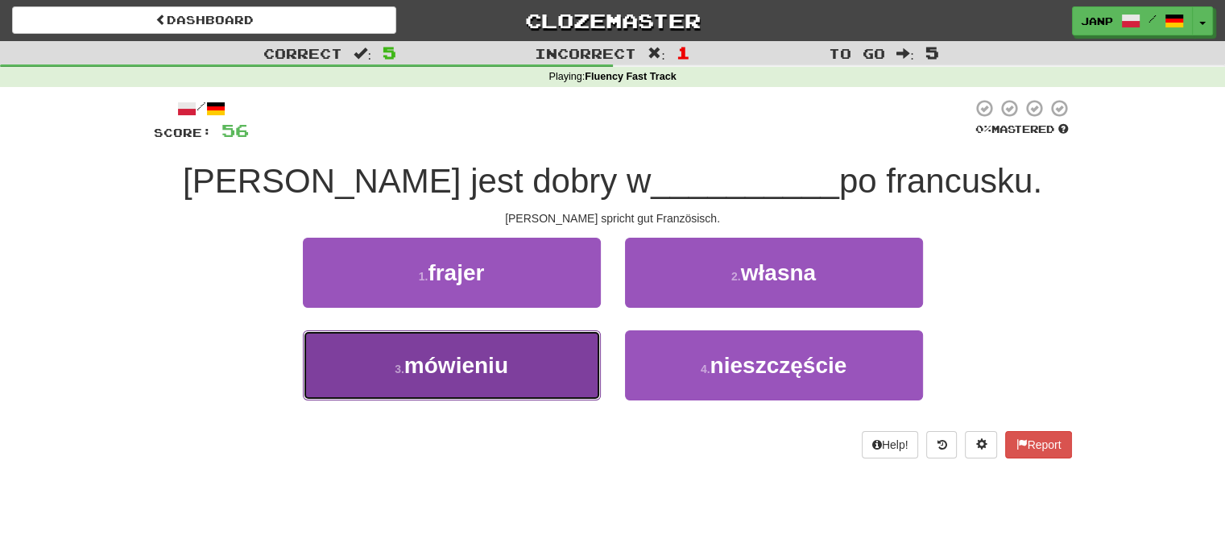
click at [578, 373] on button "3 . mówieniu" at bounding box center [452, 365] width 298 height 70
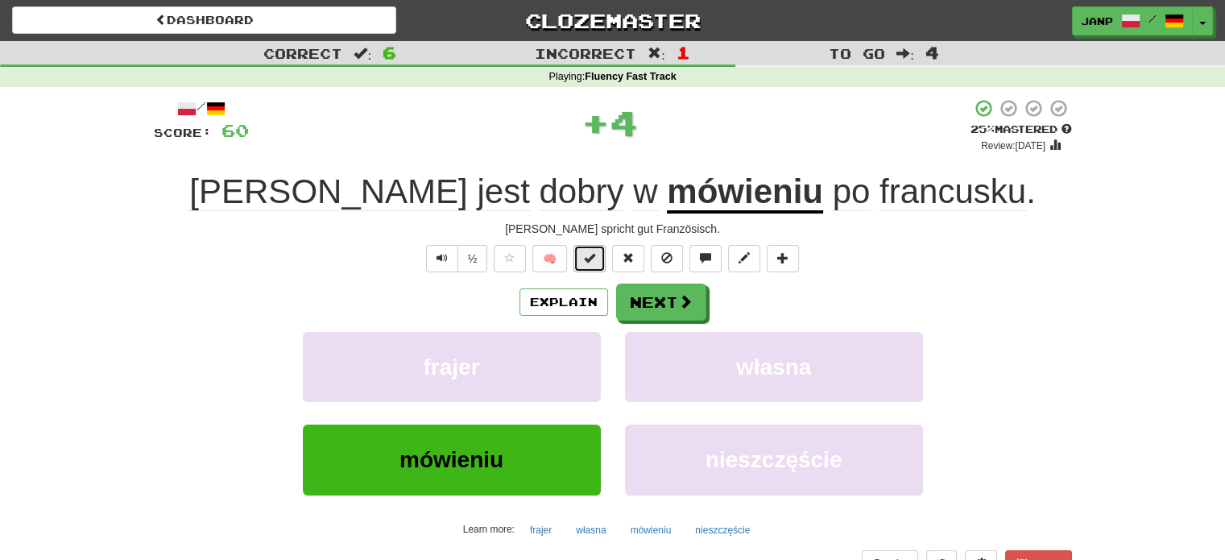
click at [588, 262] on span at bounding box center [589, 257] width 11 height 11
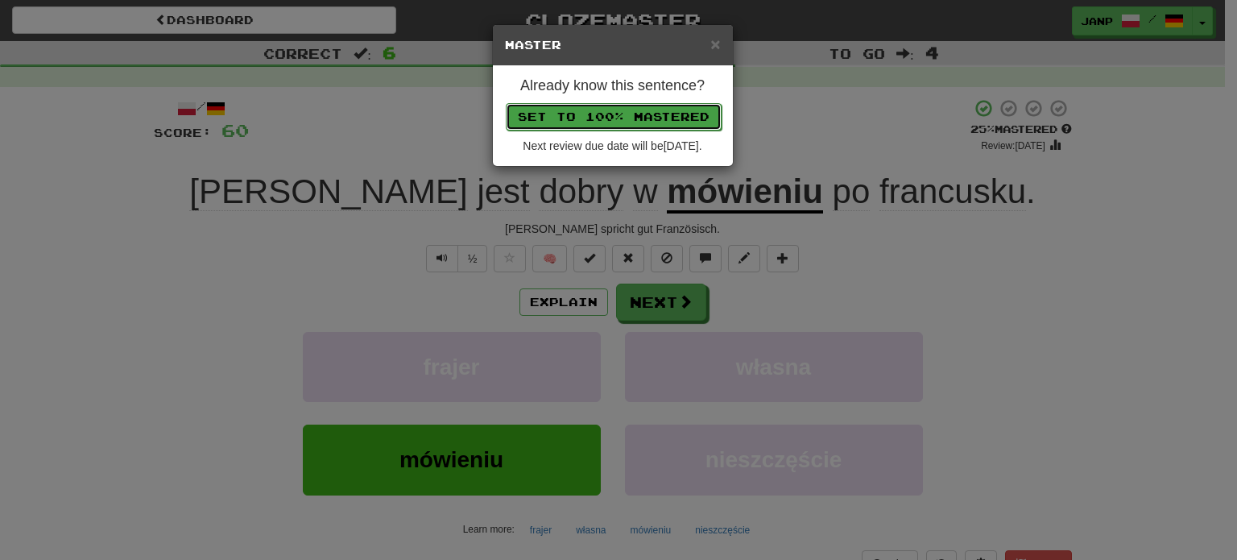
click at [634, 124] on button "Set to 100% Mastered" at bounding box center [614, 116] width 216 height 27
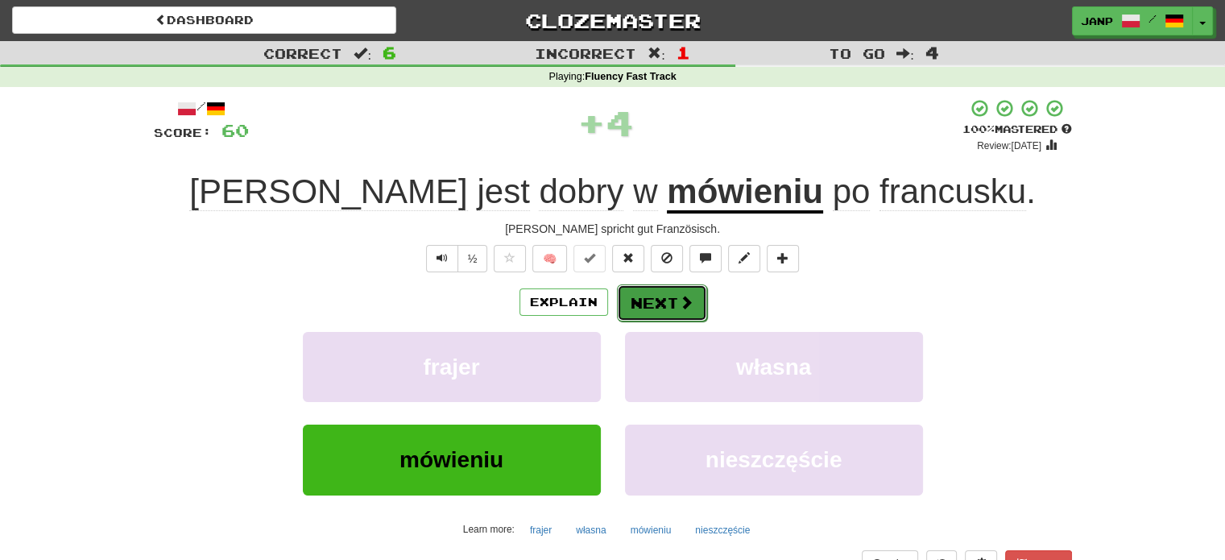
click at [648, 299] on button "Next" at bounding box center [662, 302] width 90 height 37
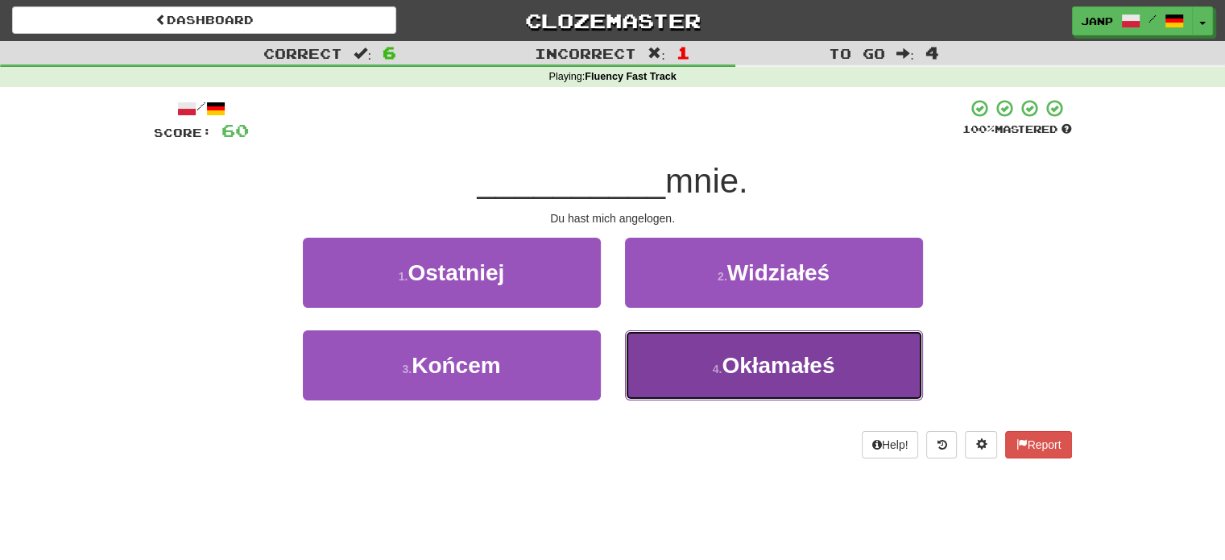
click at [681, 368] on button "4 . Okłamałeś" at bounding box center [774, 365] width 298 height 70
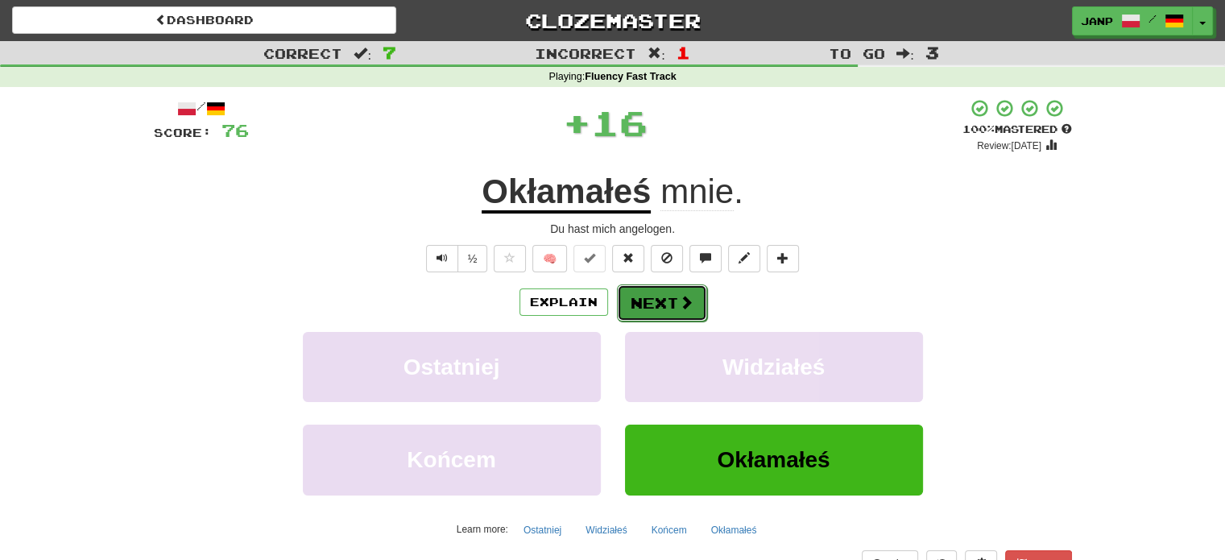
click at [651, 299] on button "Next" at bounding box center [662, 302] width 90 height 37
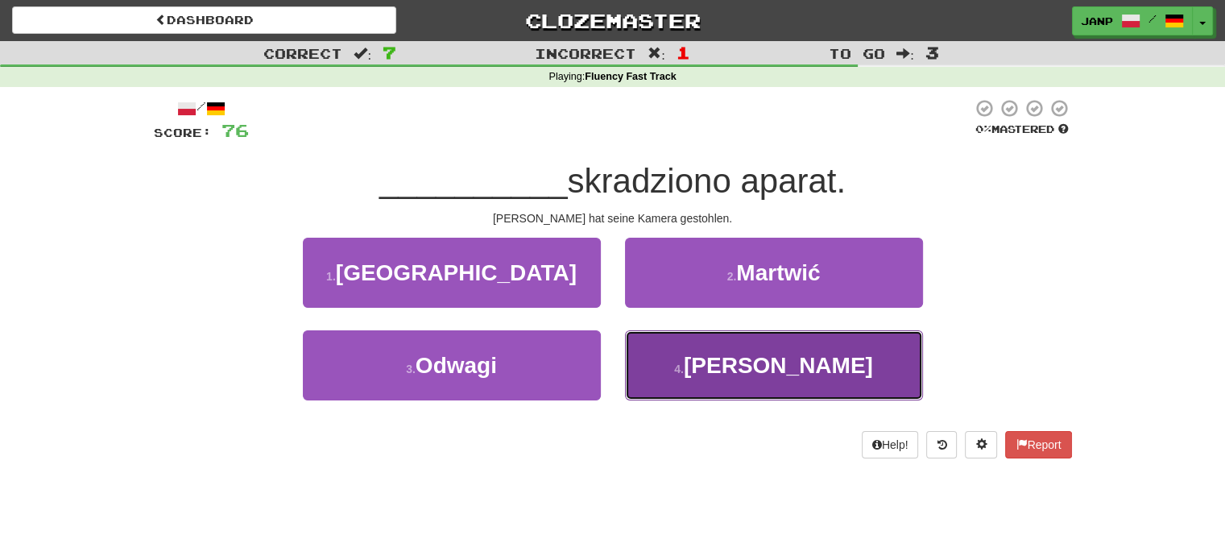
click at [690, 354] on button "4 . Jimowi" at bounding box center [774, 365] width 298 height 70
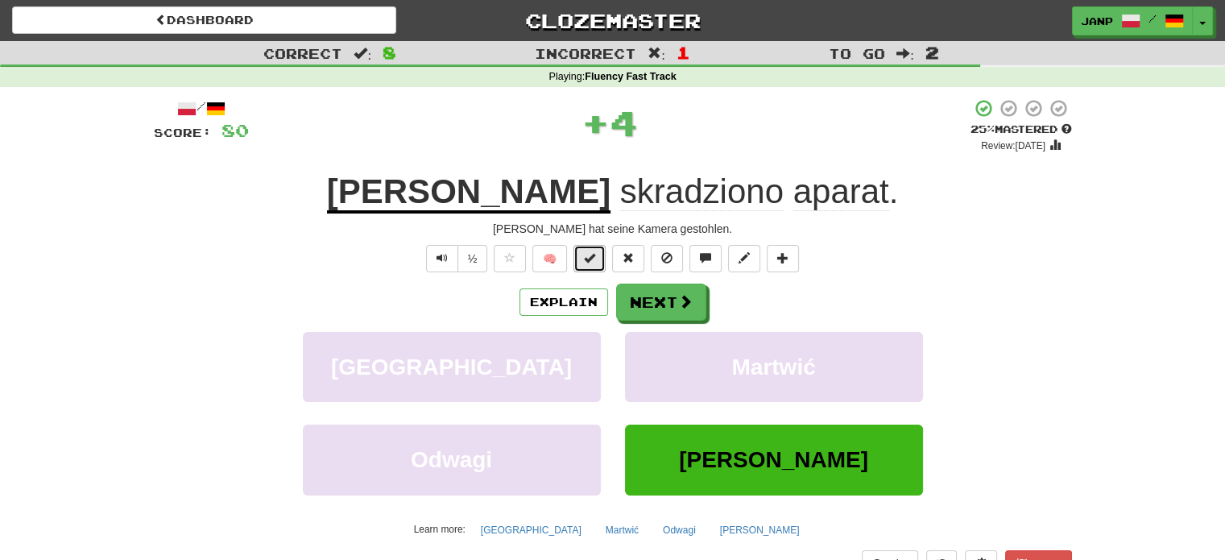
click at [583, 260] on button at bounding box center [590, 258] width 32 height 27
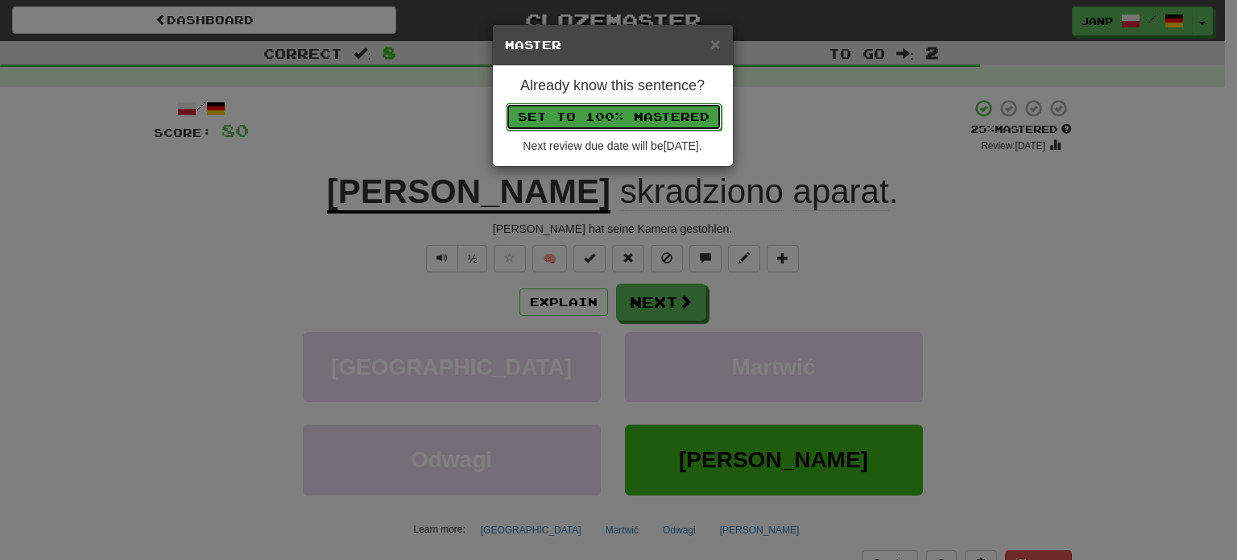
click at [657, 110] on button "Set to 100% Mastered" at bounding box center [614, 116] width 216 height 27
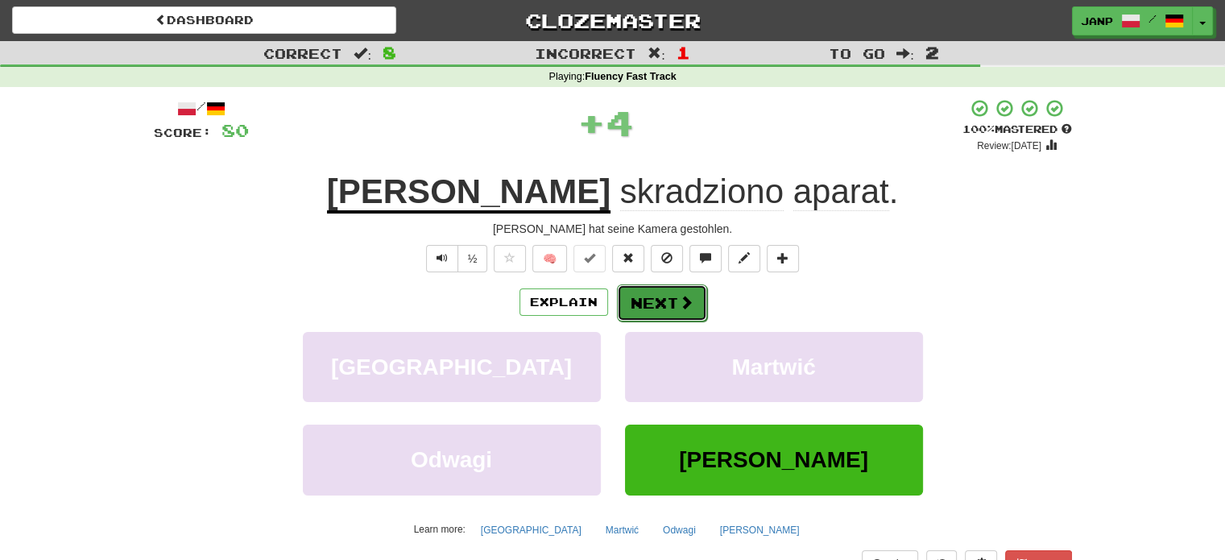
click at [651, 299] on button "Next" at bounding box center [662, 302] width 90 height 37
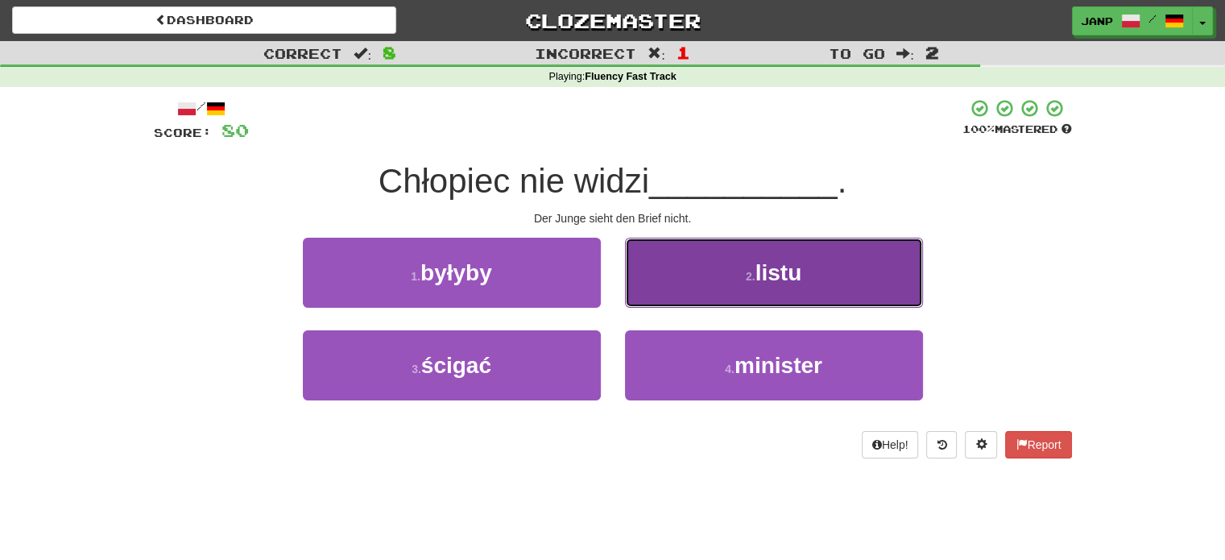
click at [762, 276] on span "listu" at bounding box center [779, 272] width 47 height 25
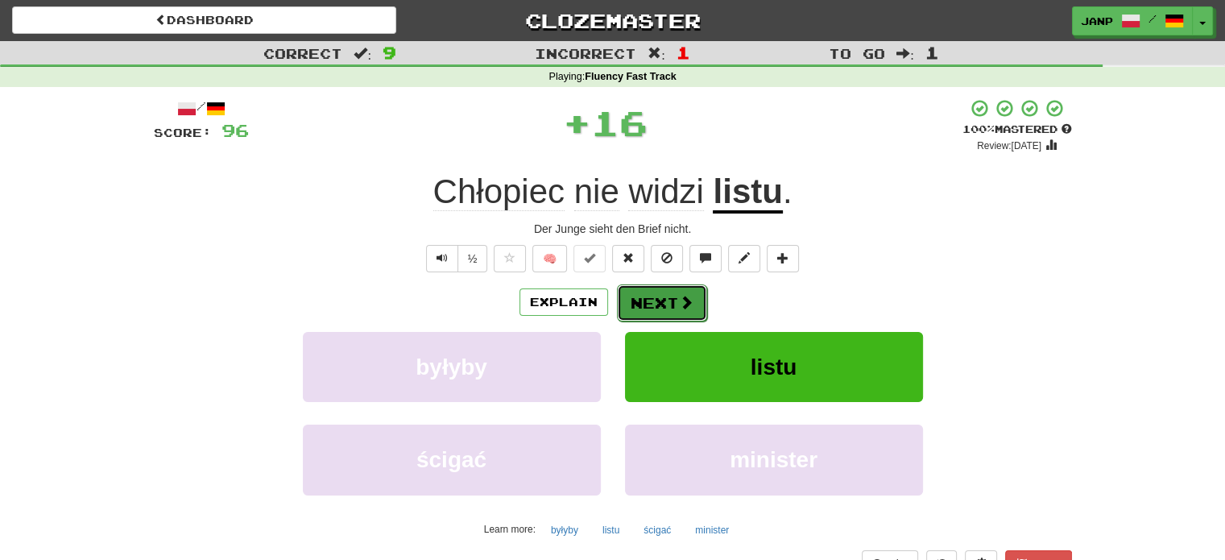
click at [658, 296] on button "Next" at bounding box center [662, 302] width 90 height 37
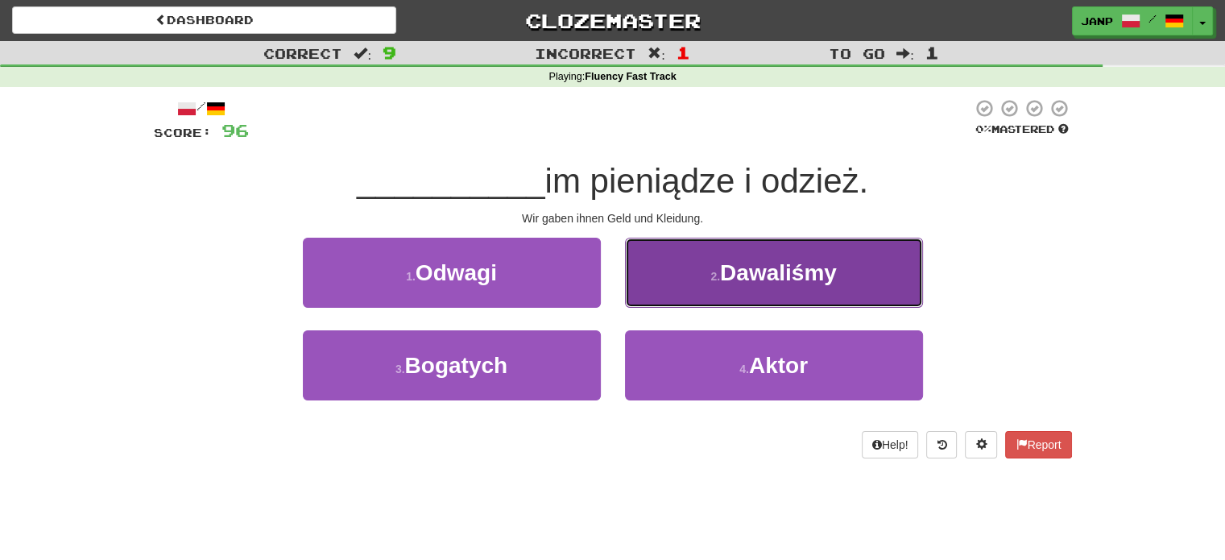
click at [671, 292] on button "2 . Dawaliśmy" at bounding box center [774, 273] width 298 height 70
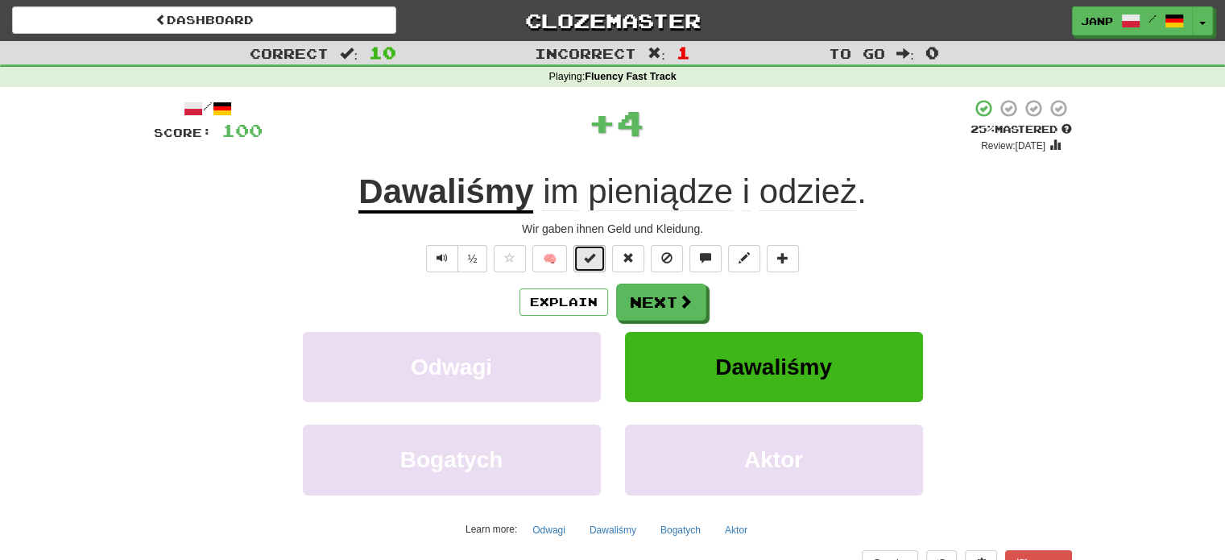
click at [595, 263] on span at bounding box center [589, 257] width 11 height 11
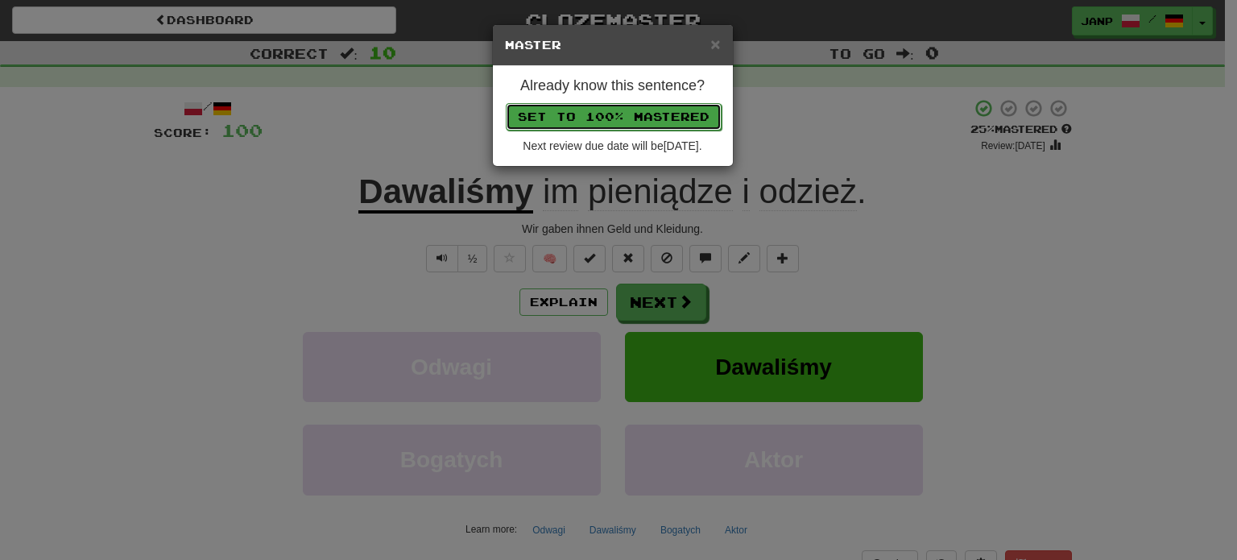
click at [635, 106] on button "Set to 100% Mastered" at bounding box center [614, 116] width 216 height 27
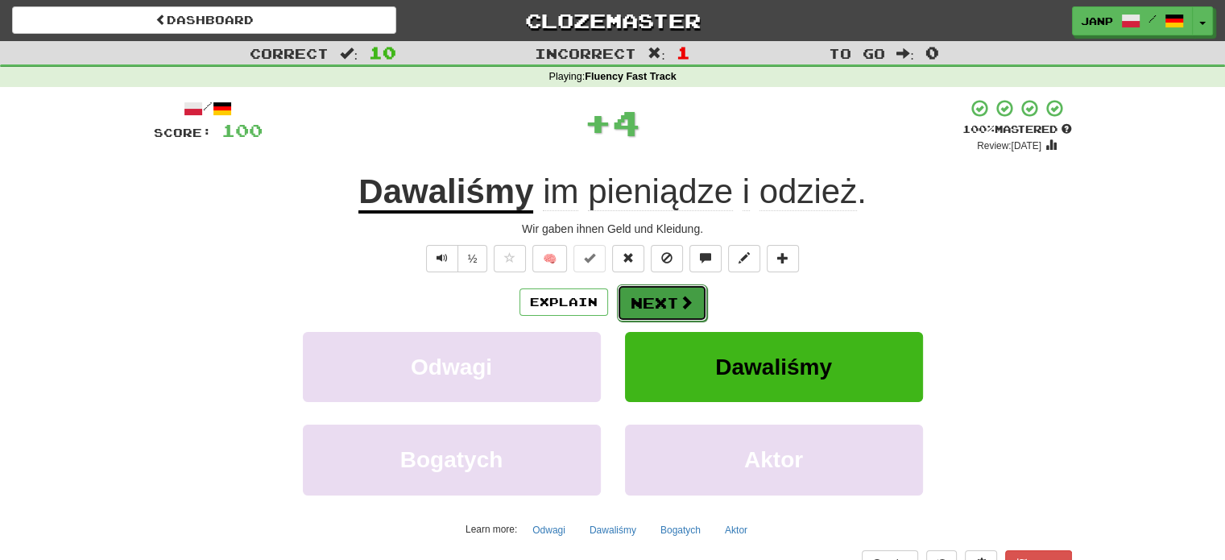
click at [679, 302] on span at bounding box center [686, 302] width 14 height 14
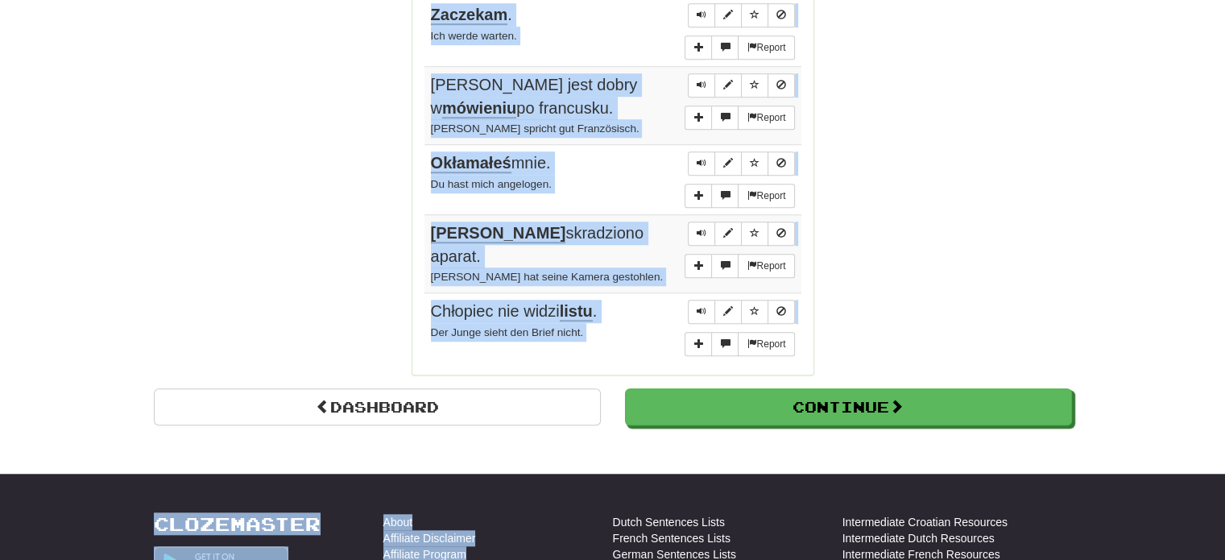
scroll to position [1270, 0]
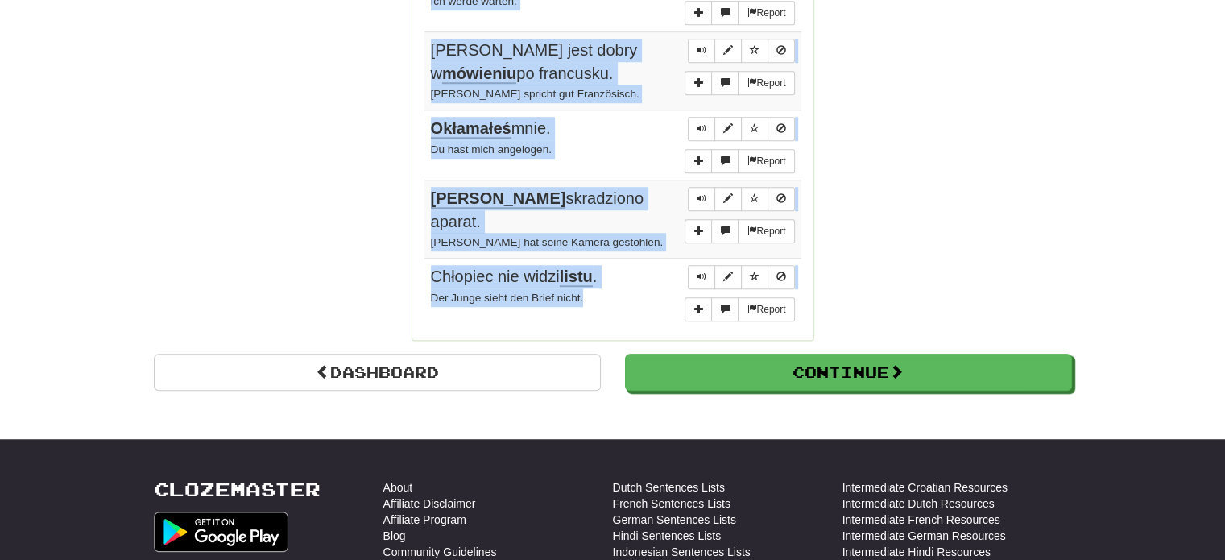
drag, startPoint x: 422, startPoint y: 234, endPoint x: 619, endPoint y: 289, distance: 204.0
copy div "Sentences: Report Nie ma dziś wiatru . Heute weht kein Wind. Report Nie podoba …"
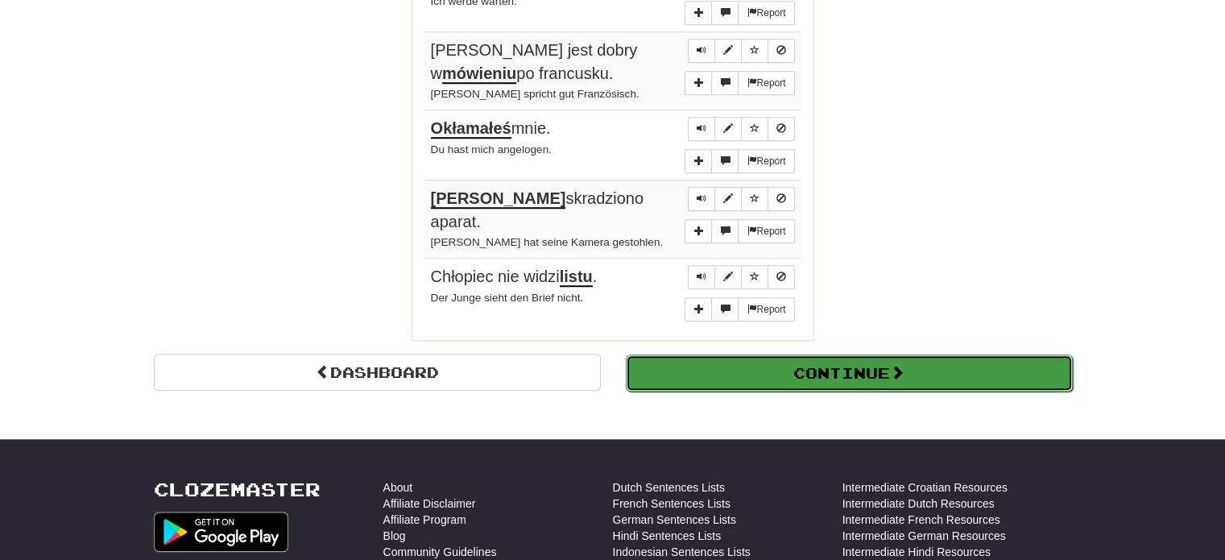
click at [912, 367] on button "Continue" at bounding box center [849, 372] width 447 height 37
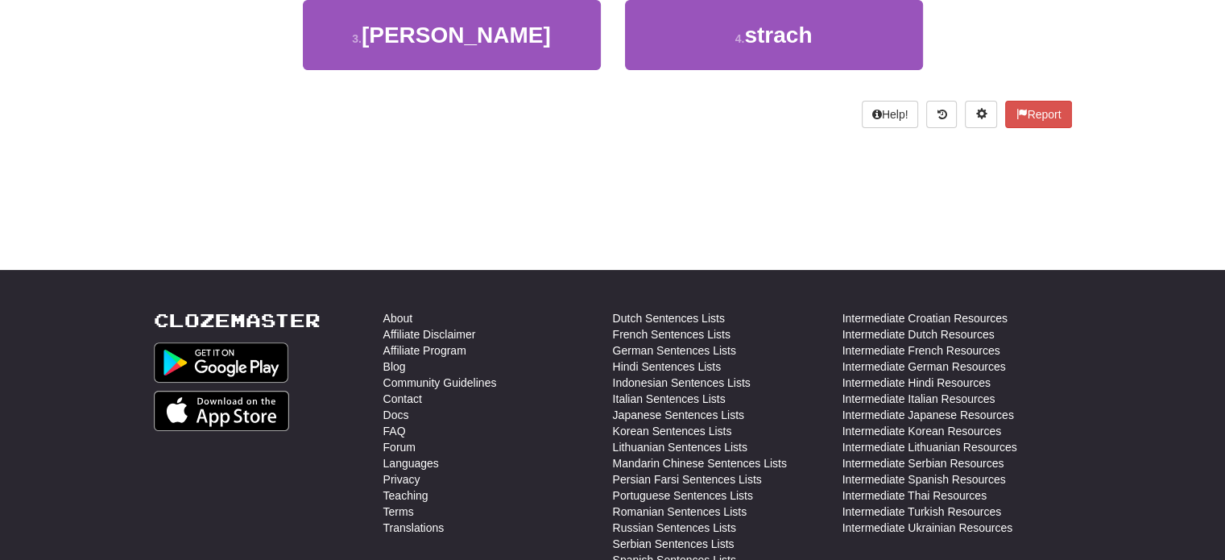
scroll to position [89, 0]
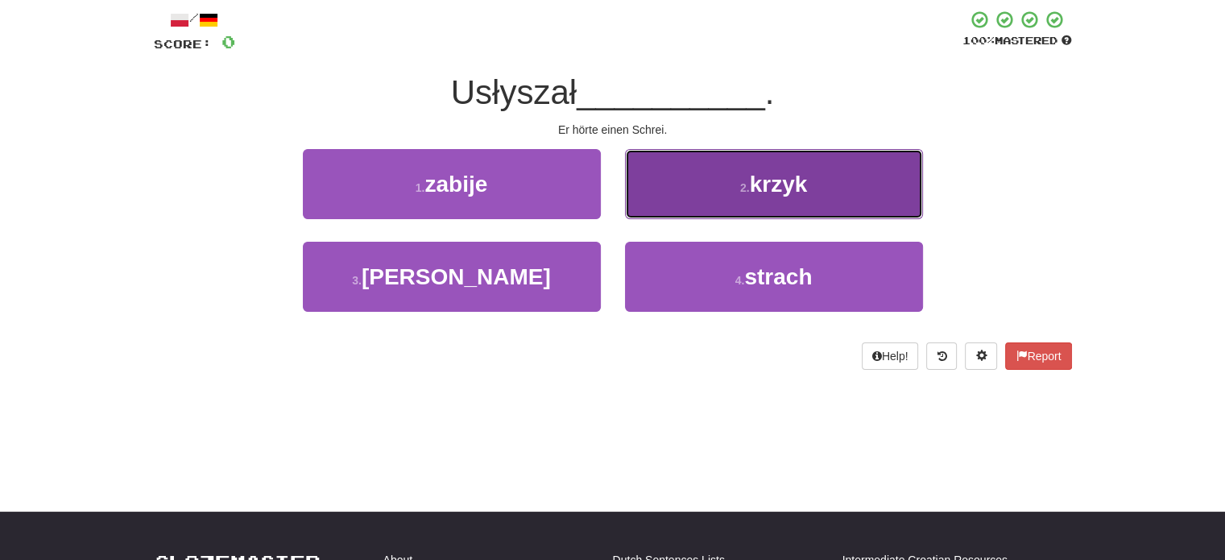
click at [715, 180] on button "2 . krzyk" at bounding box center [774, 184] width 298 height 70
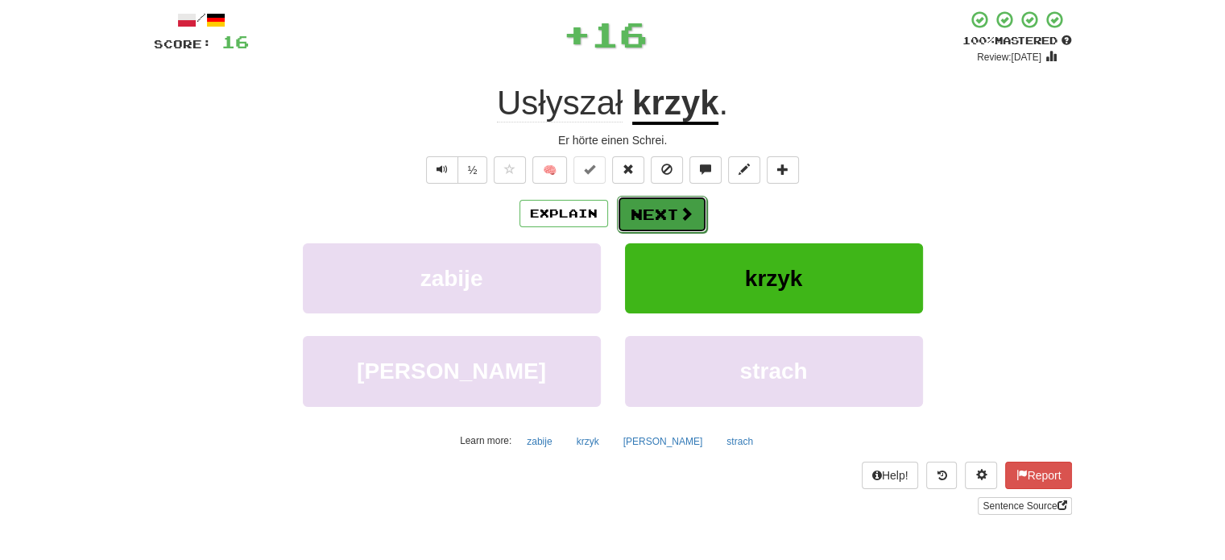
click at [644, 209] on button "Next" at bounding box center [662, 214] width 90 height 37
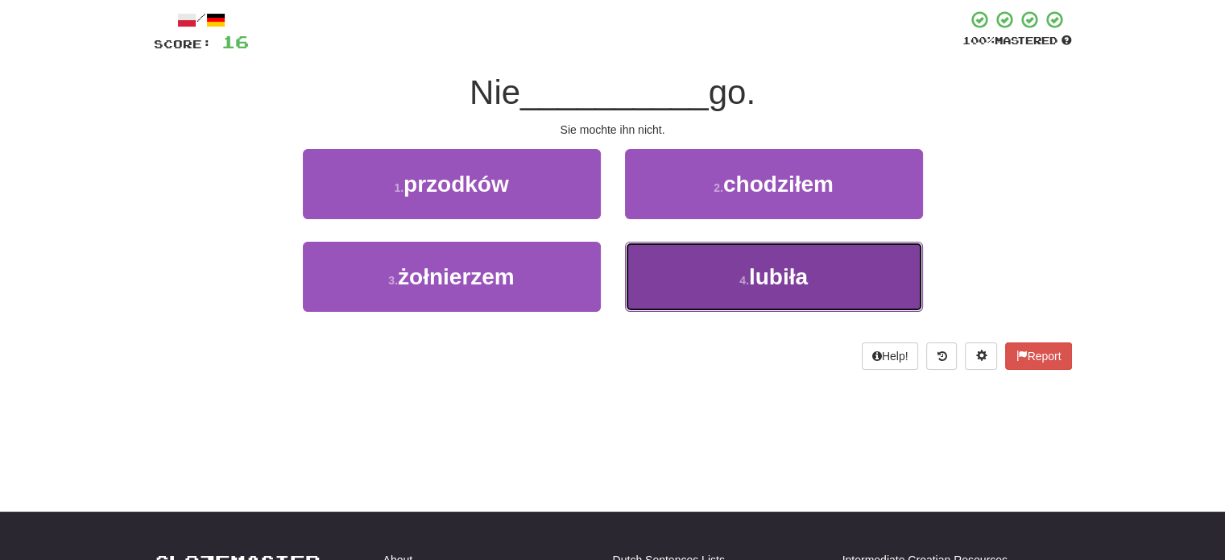
click at [680, 285] on button "4 . lubiła" at bounding box center [774, 277] width 298 height 70
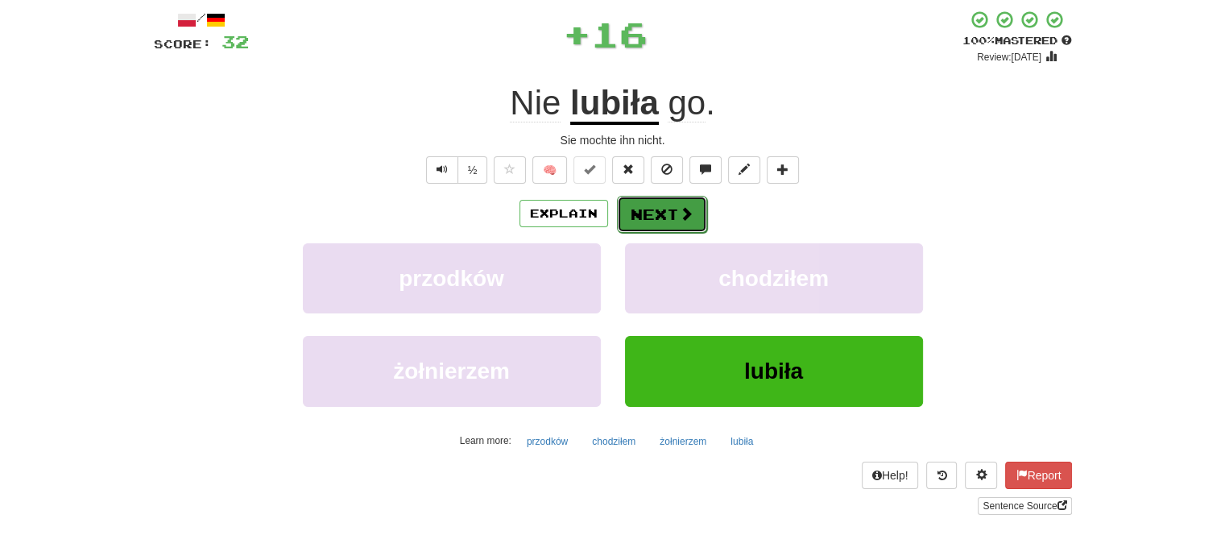
click at [651, 213] on button "Next" at bounding box center [662, 214] width 90 height 37
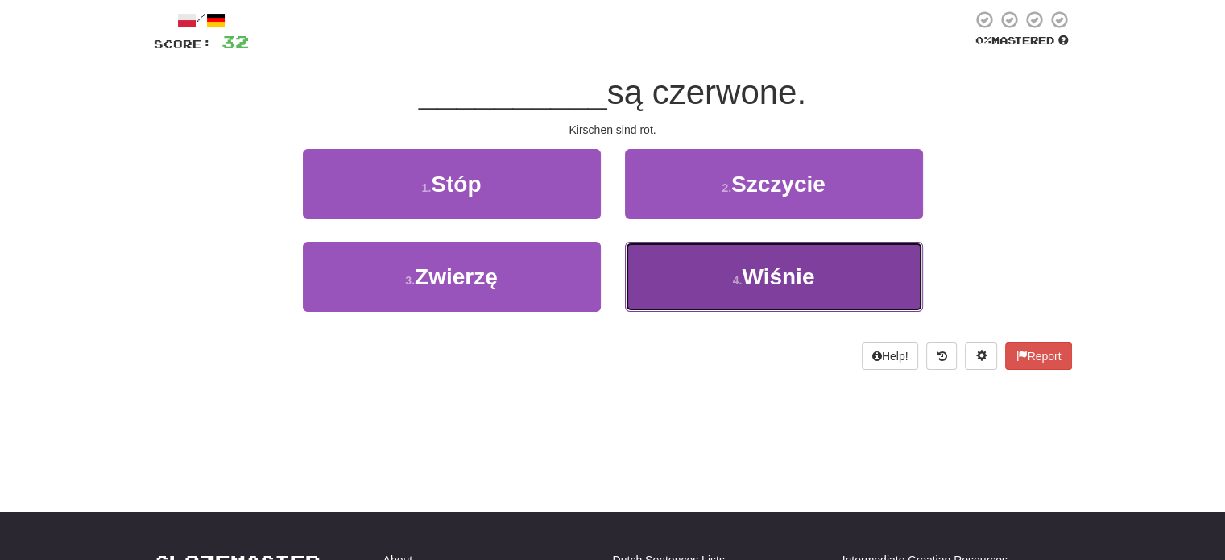
click at [667, 267] on button "4 . Wiśnie" at bounding box center [774, 277] width 298 height 70
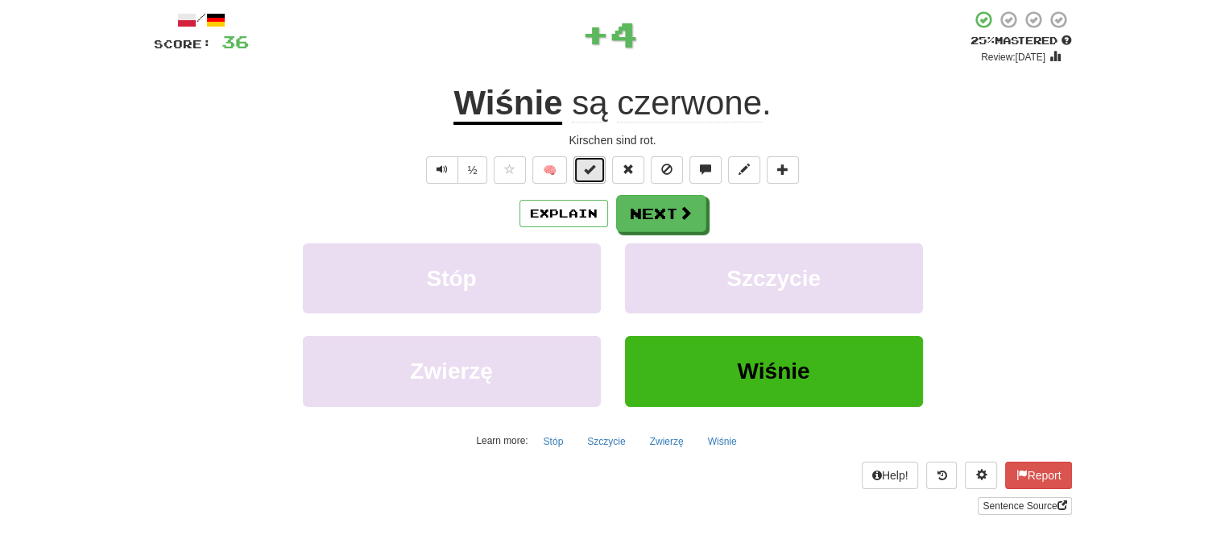
click at [578, 172] on button at bounding box center [590, 169] width 32 height 27
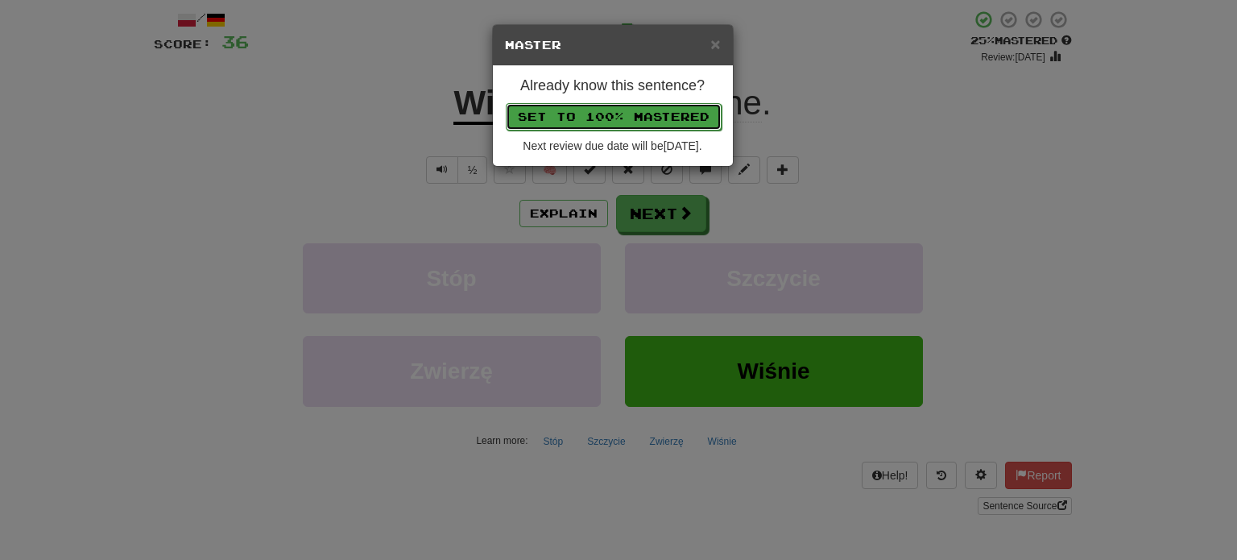
click at [622, 112] on button "Set to 100% Mastered" at bounding box center [614, 116] width 216 height 27
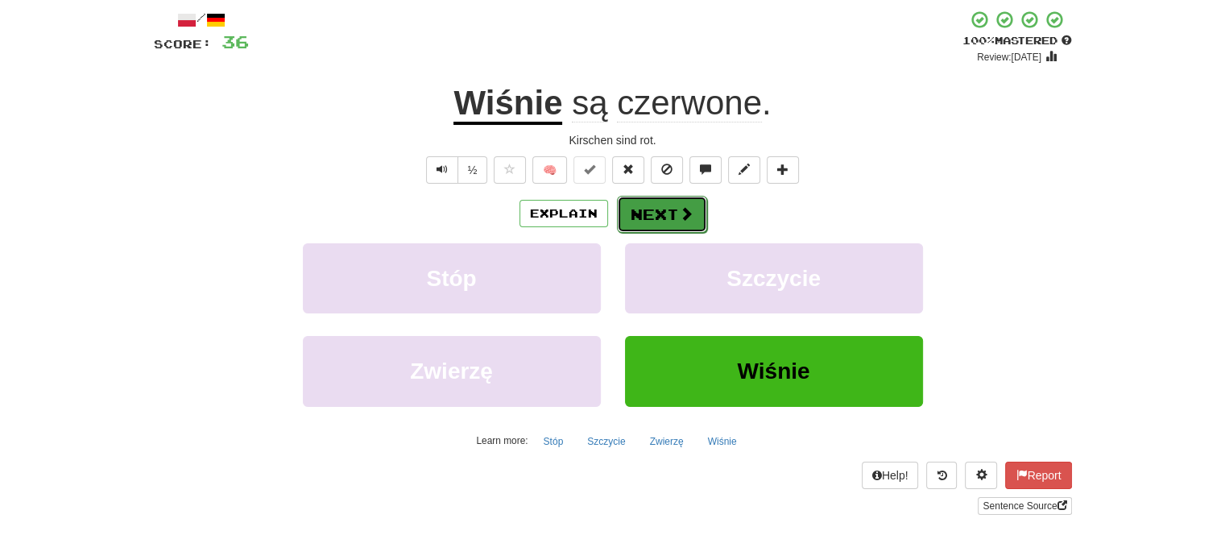
click at [652, 212] on button "Next" at bounding box center [662, 214] width 90 height 37
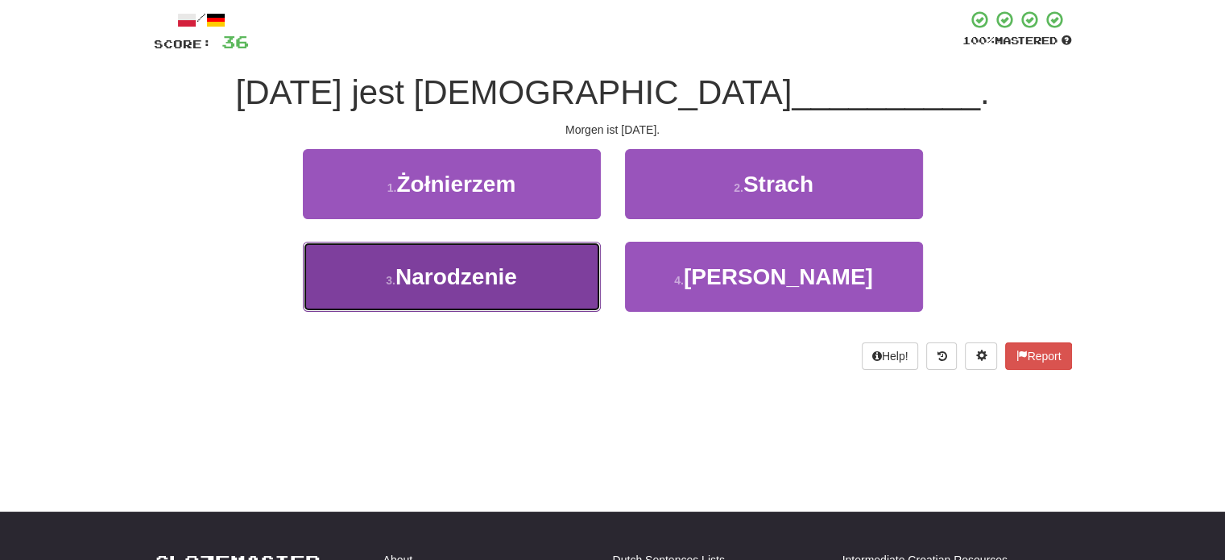
click at [554, 271] on button "3 . Narodzenie" at bounding box center [452, 277] width 298 height 70
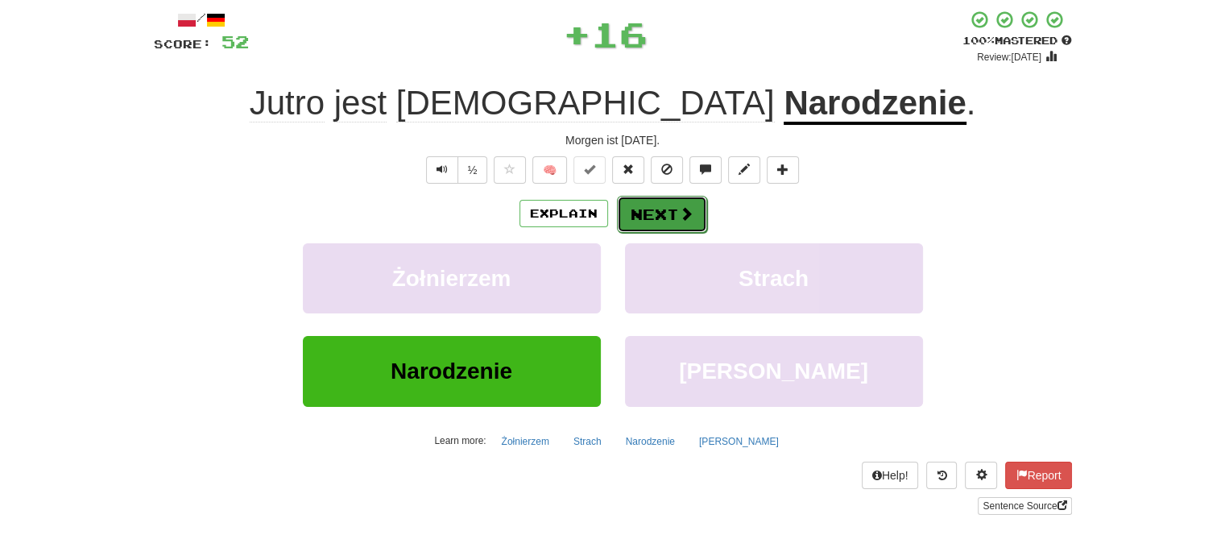
click at [648, 215] on button "Next" at bounding box center [662, 214] width 90 height 37
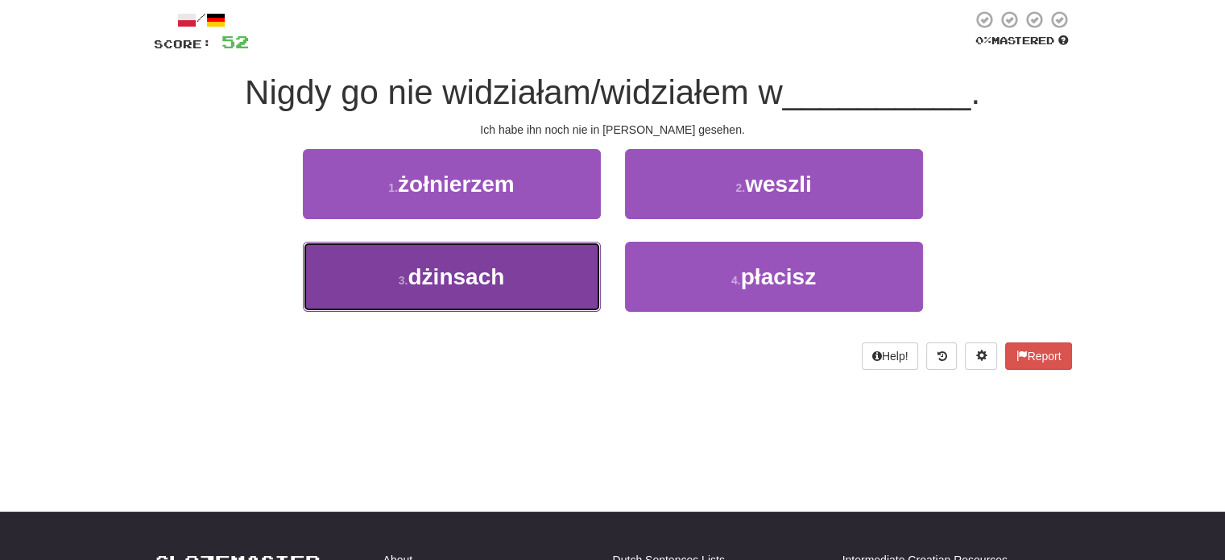
click at [545, 257] on button "3 . dżinsach" at bounding box center [452, 277] width 298 height 70
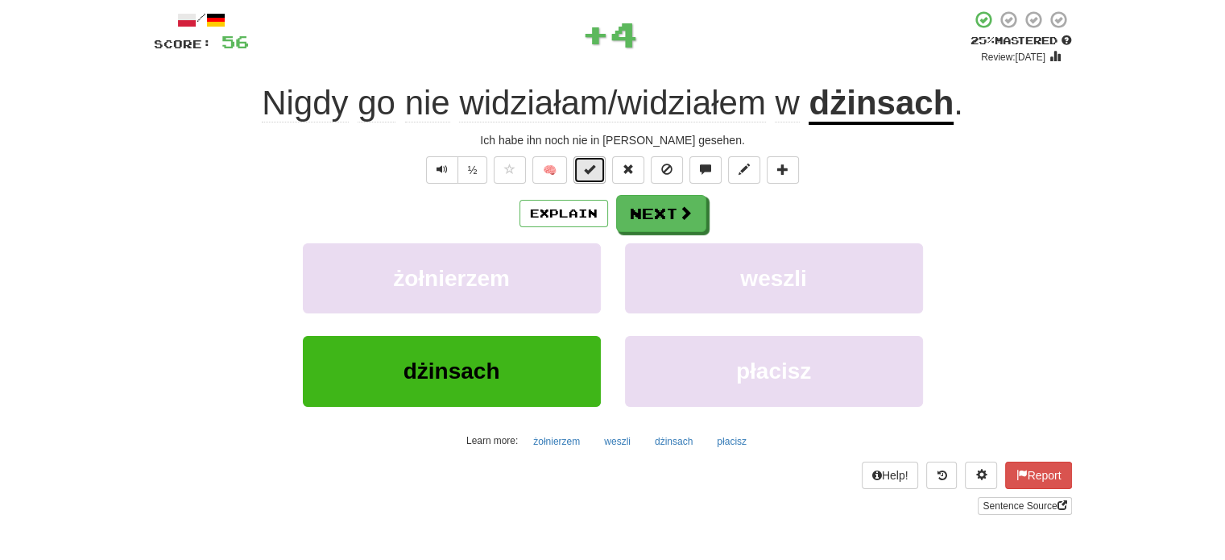
click at [590, 171] on span at bounding box center [589, 169] width 11 height 11
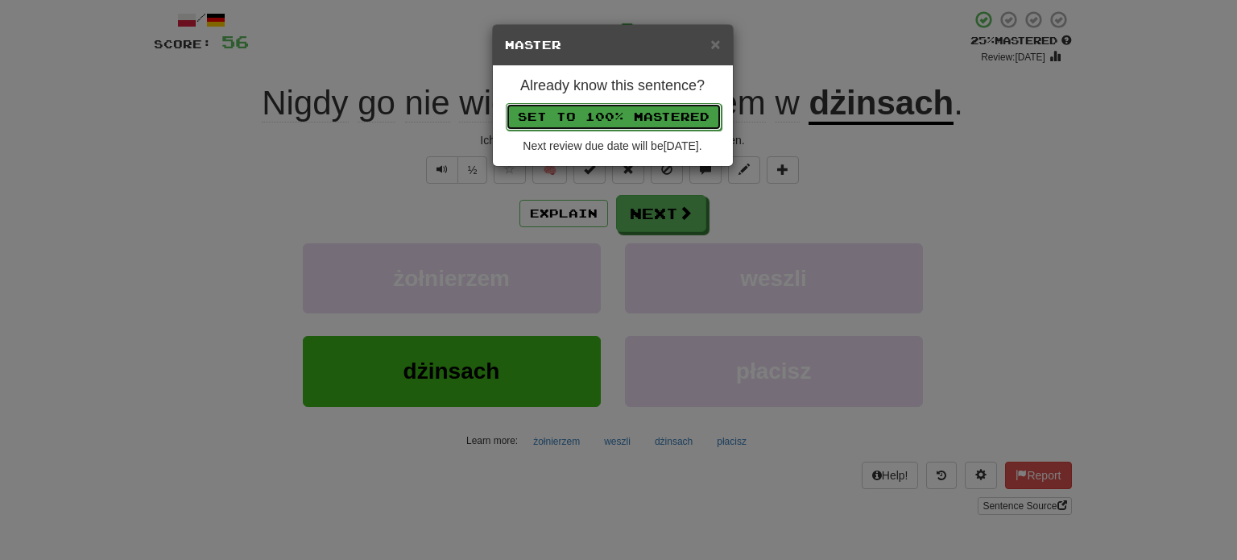
click at [622, 105] on button "Set to 100% Mastered" at bounding box center [614, 116] width 216 height 27
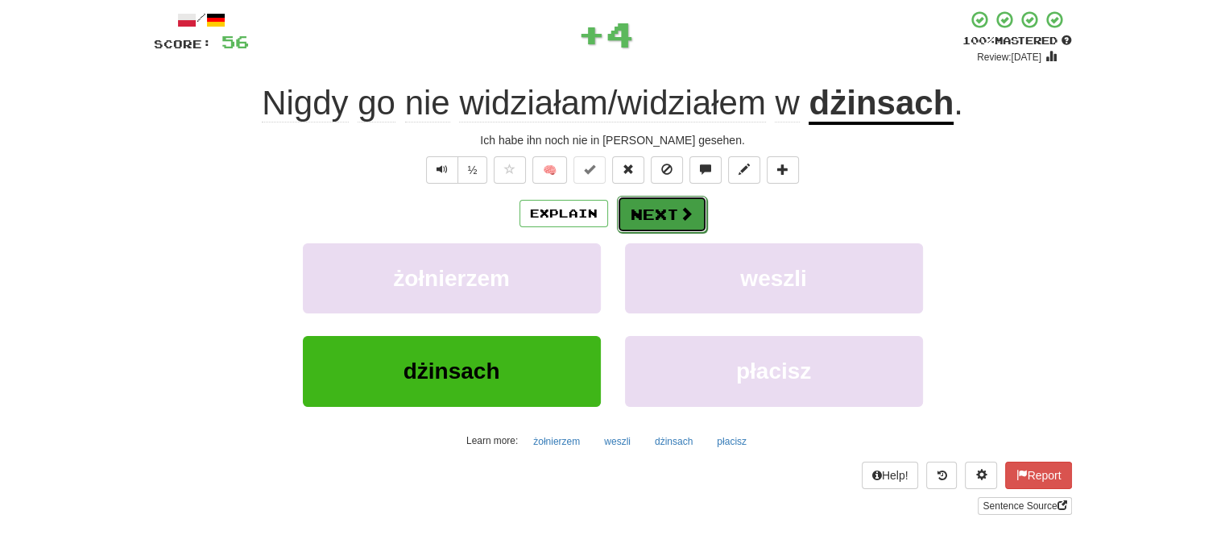
click at [636, 202] on button "Next" at bounding box center [662, 214] width 90 height 37
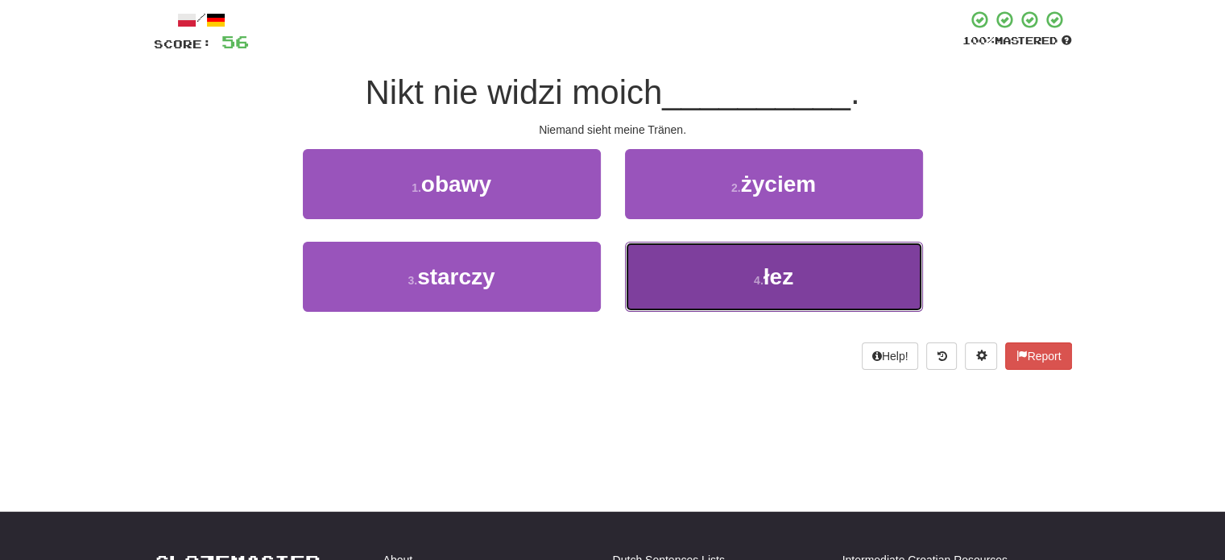
click at [682, 282] on button "4 . łez" at bounding box center [774, 277] width 298 height 70
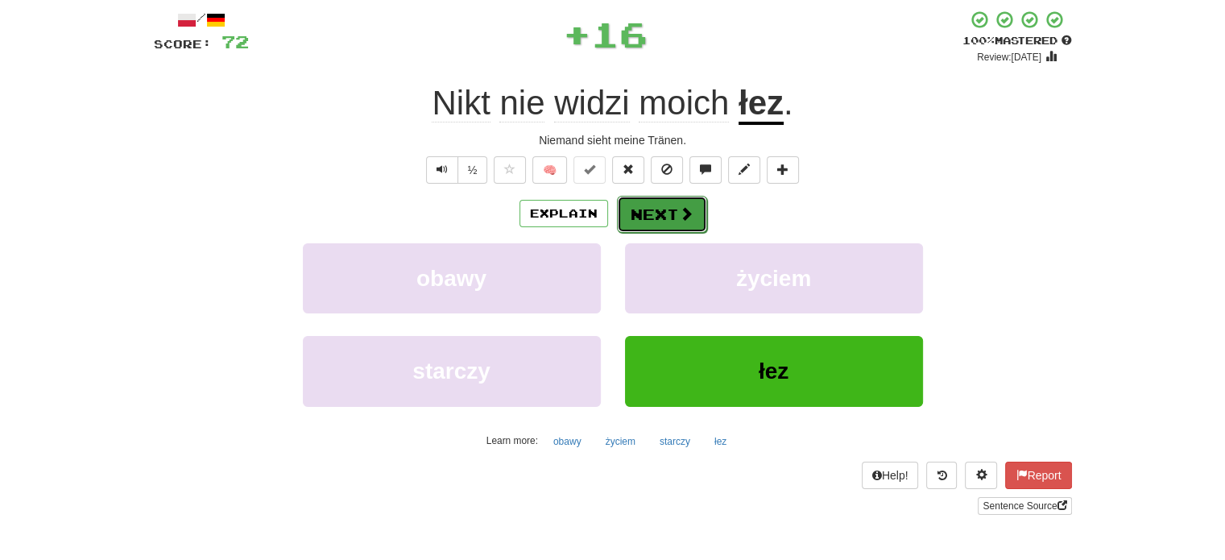
click at [650, 212] on button "Next" at bounding box center [662, 214] width 90 height 37
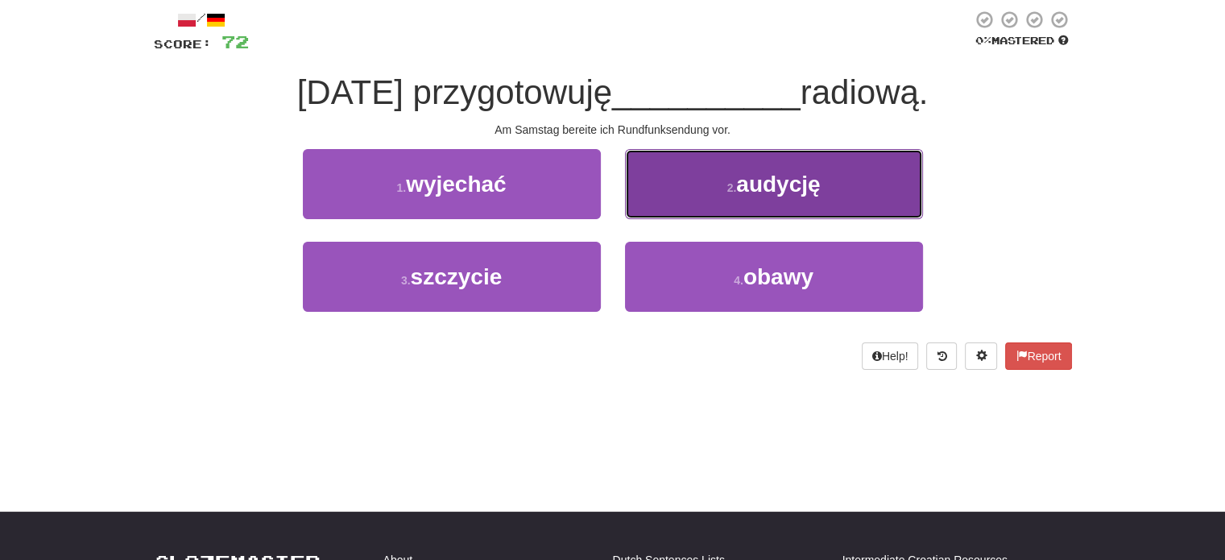
click at [673, 197] on button "2 . audycję" at bounding box center [774, 184] width 298 height 70
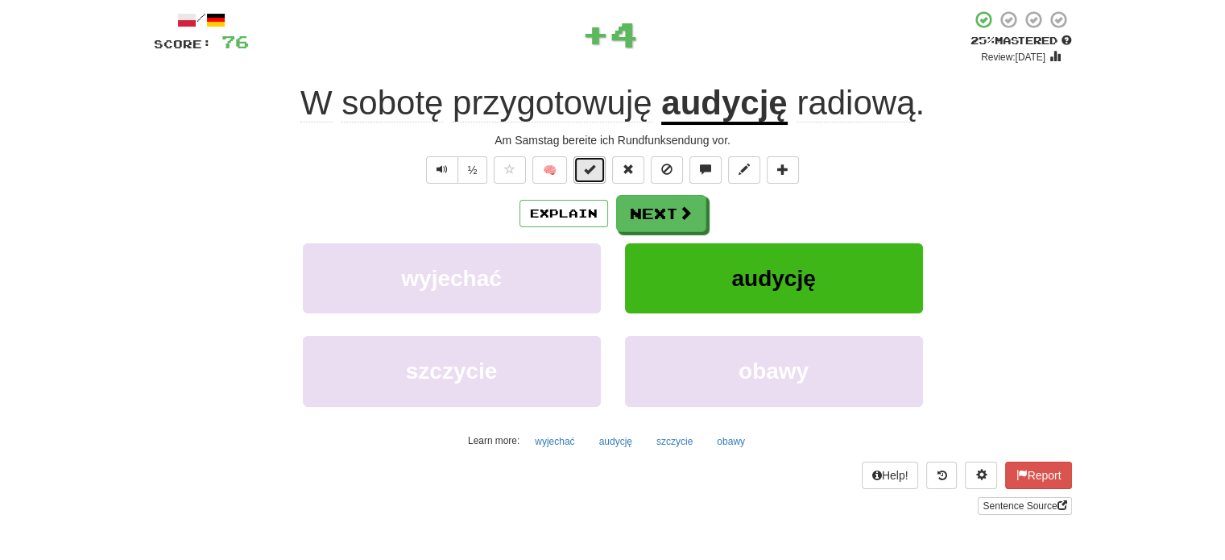
click at [587, 172] on span at bounding box center [589, 169] width 11 height 11
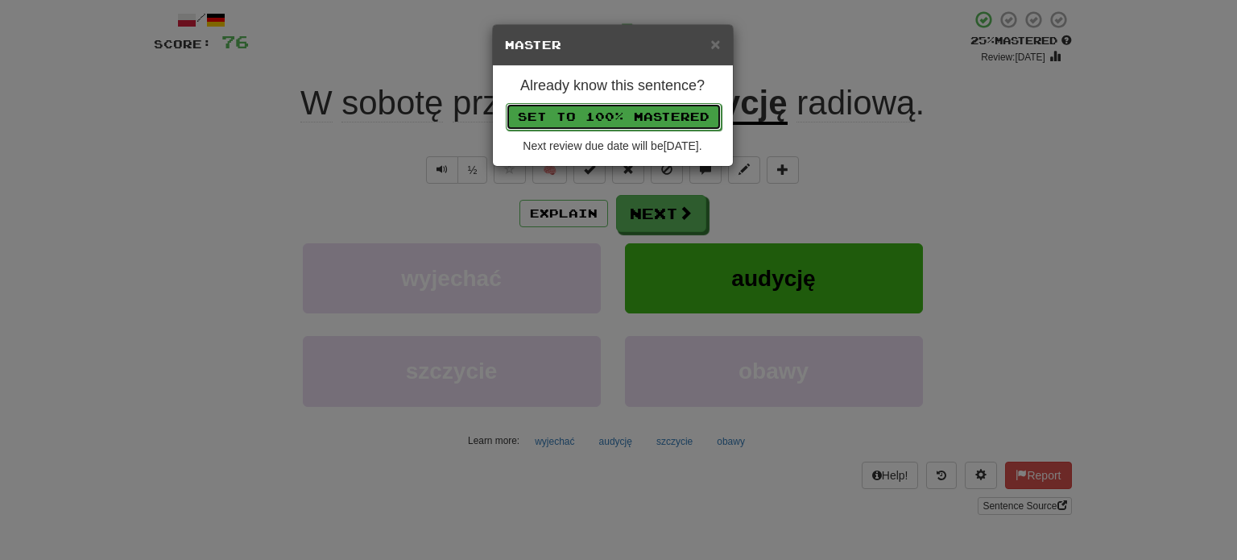
click at [558, 110] on button "Set to 100% Mastered" at bounding box center [614, 116] width 216 height 27
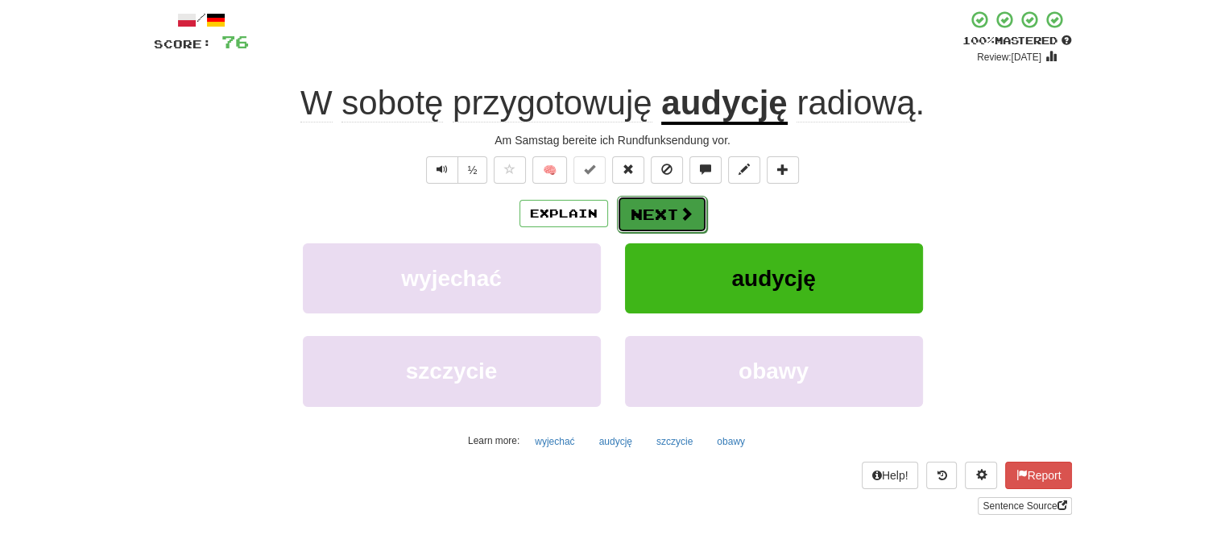
click at [636, 205] on button "Next" at bounding box center [662, 214] width 90 height 37
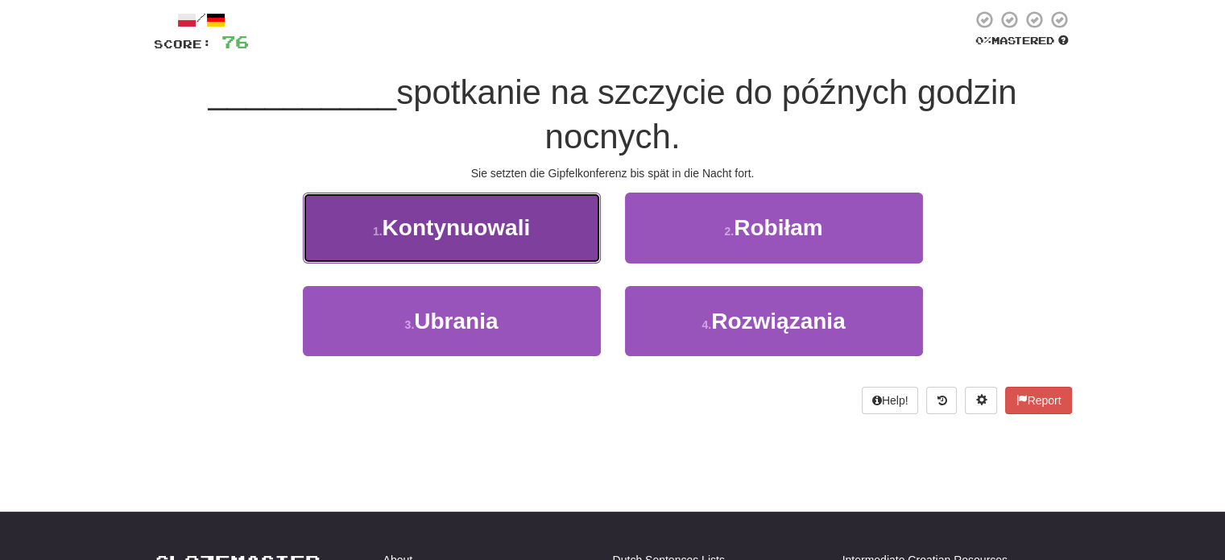
click at [561, 238] on button "1 . Kontynuowali" at bounding box center [452, 228] width 298 height 70
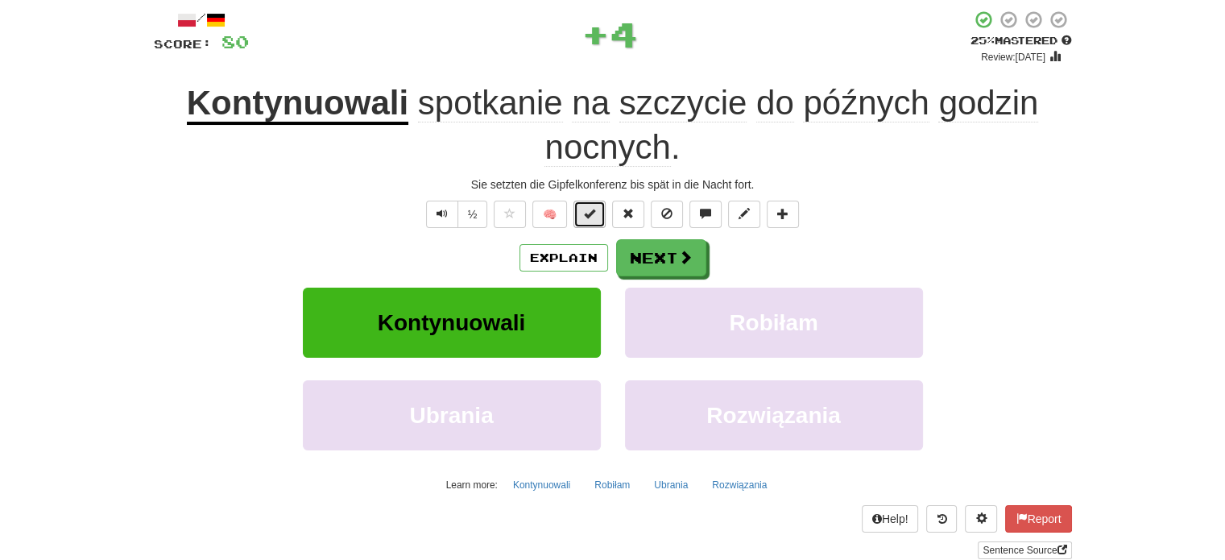
click at [586, 215] on span at bounding box center [589, 213] width 11 height 11
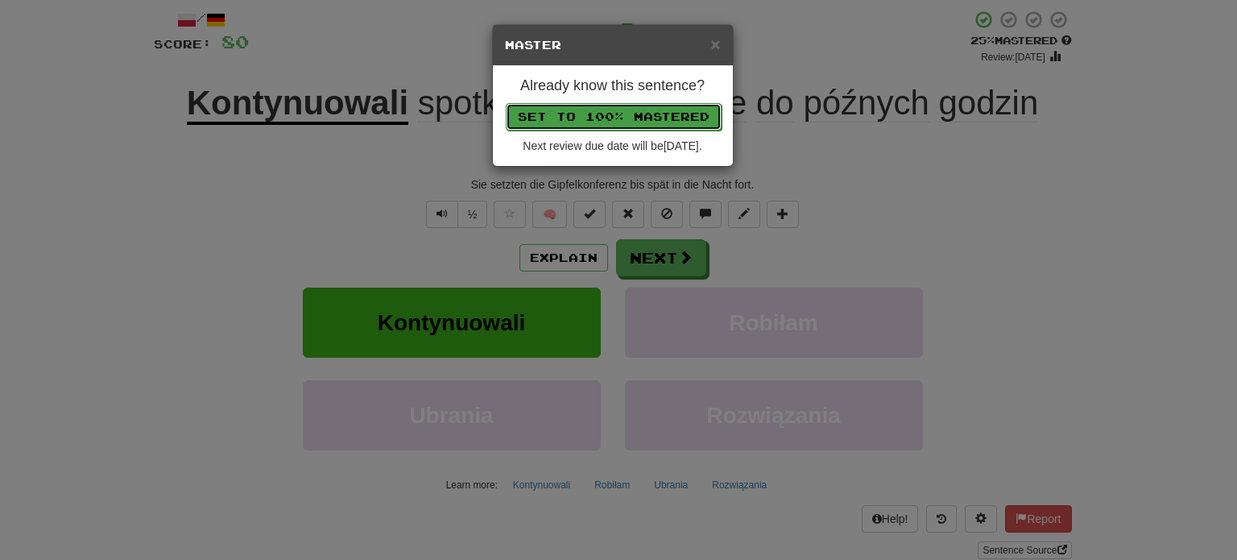
click at [640, 118] on button "Set to 100% Mastered" at bounding box center [614, 116] width 216 height 27
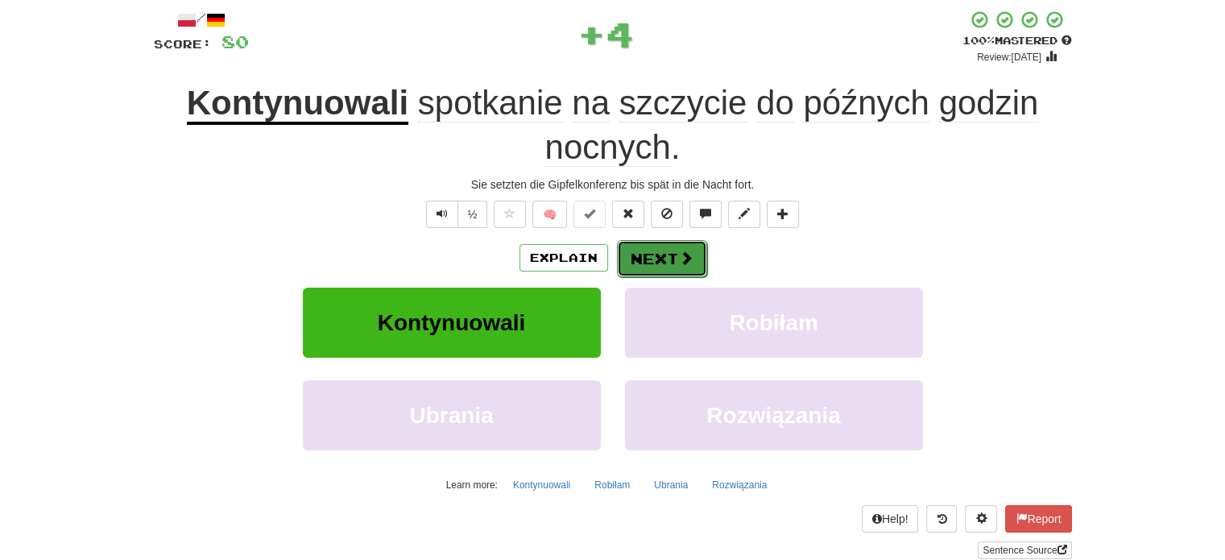
click at [670, 256] on button "Next" at bounding box center [662, 258] width 90 height 37
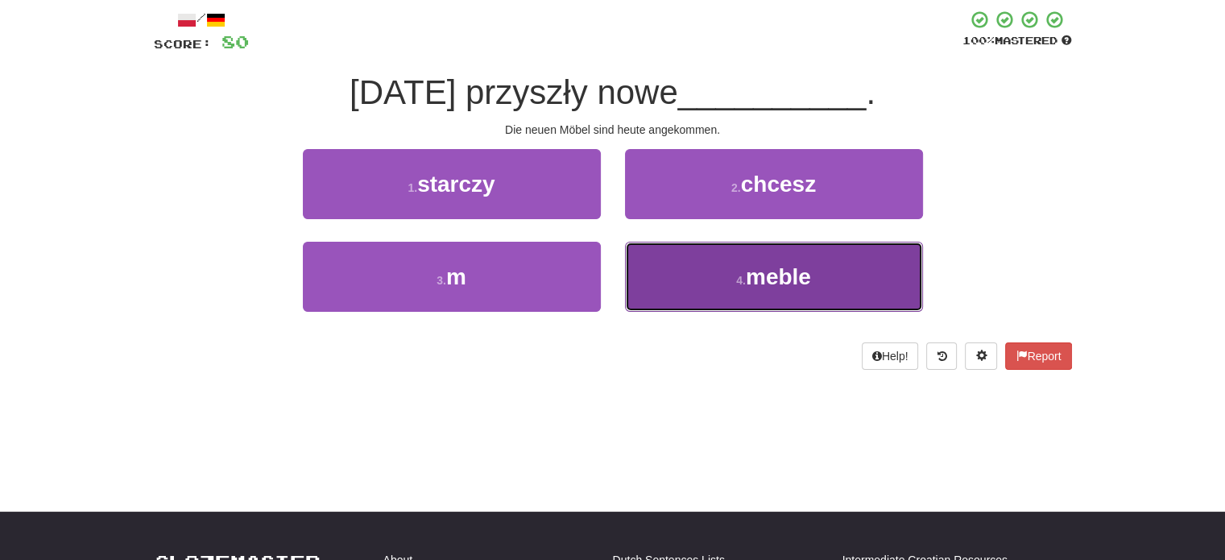
click at [703, 275] on button "4 . meble" at bounding box center [774, 277] width 298 height 70
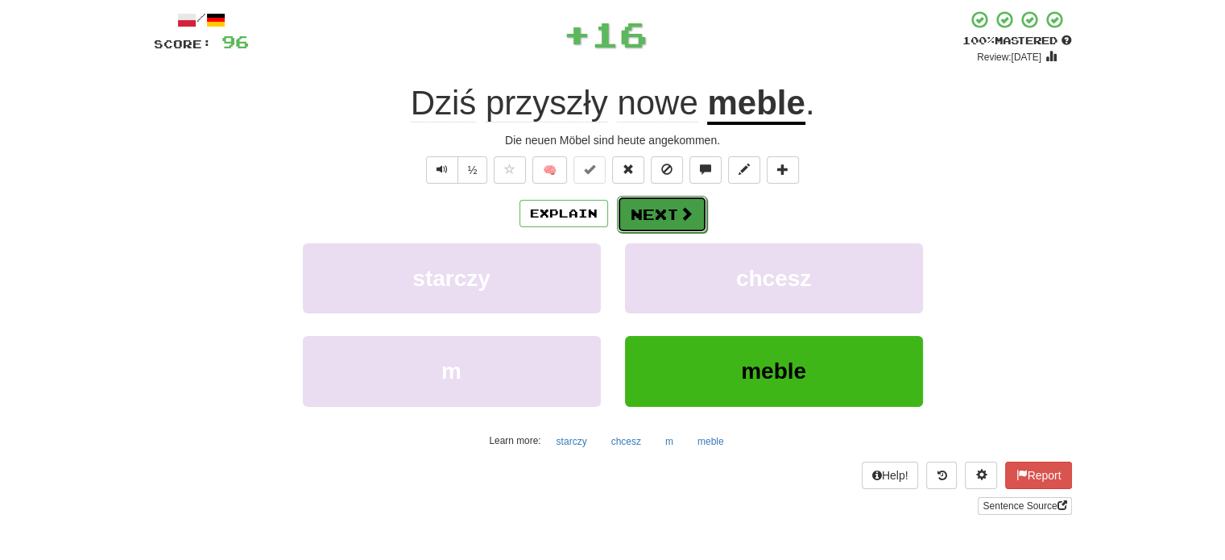
click at [692, 218] on button "Next" at bounding box center [662, 214] width 90 height 37
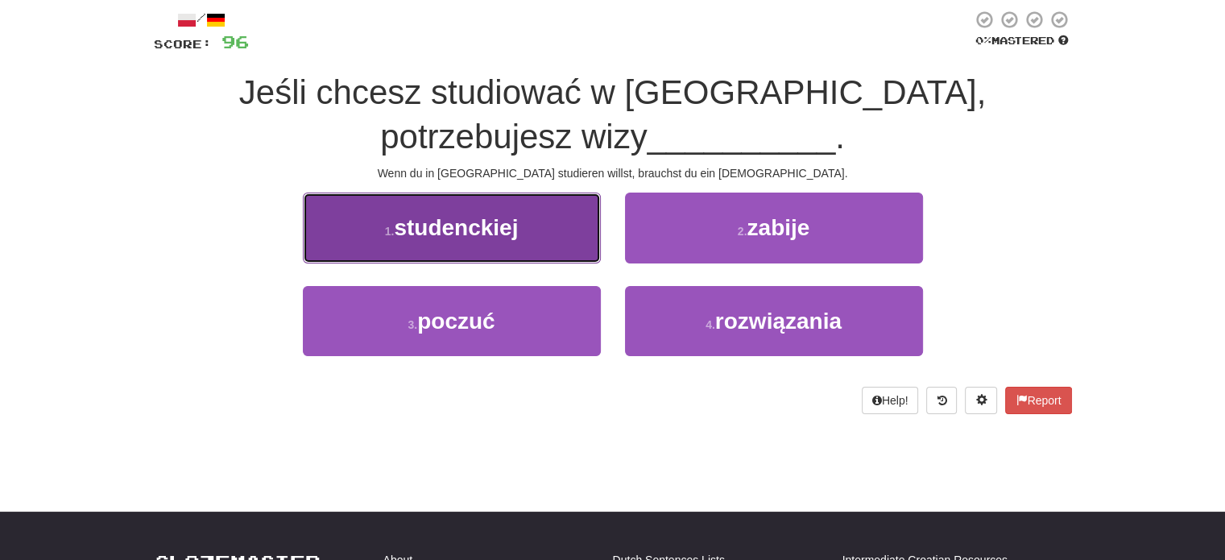
click at [563, 222] on button "1 . studenckiej" at bounding box center [452, 228] width 298 height 70
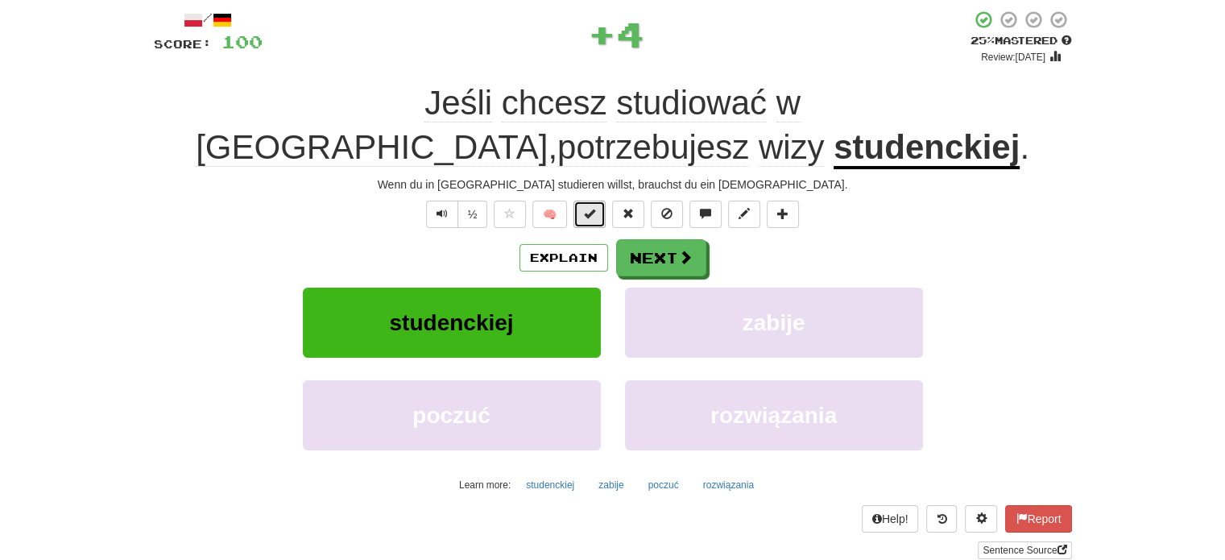
click at [587, 208] on span at bounding box center [589, 213] width 11 height 11
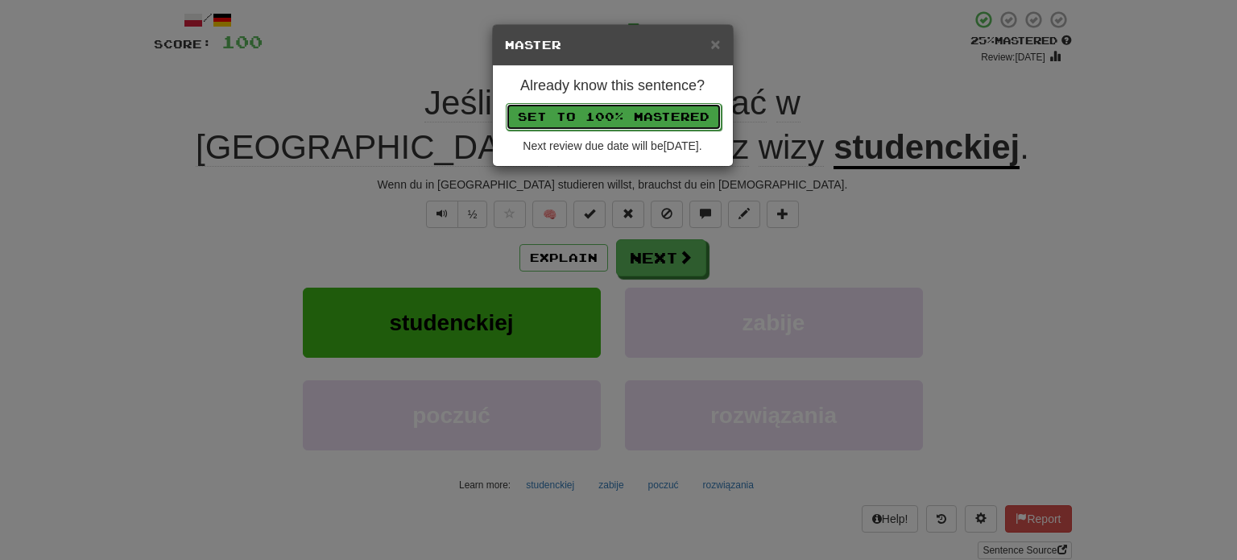
click at [617, 112] on button "Set to 100% Mastered" at bounding box center [614, 116] width 216 height 27
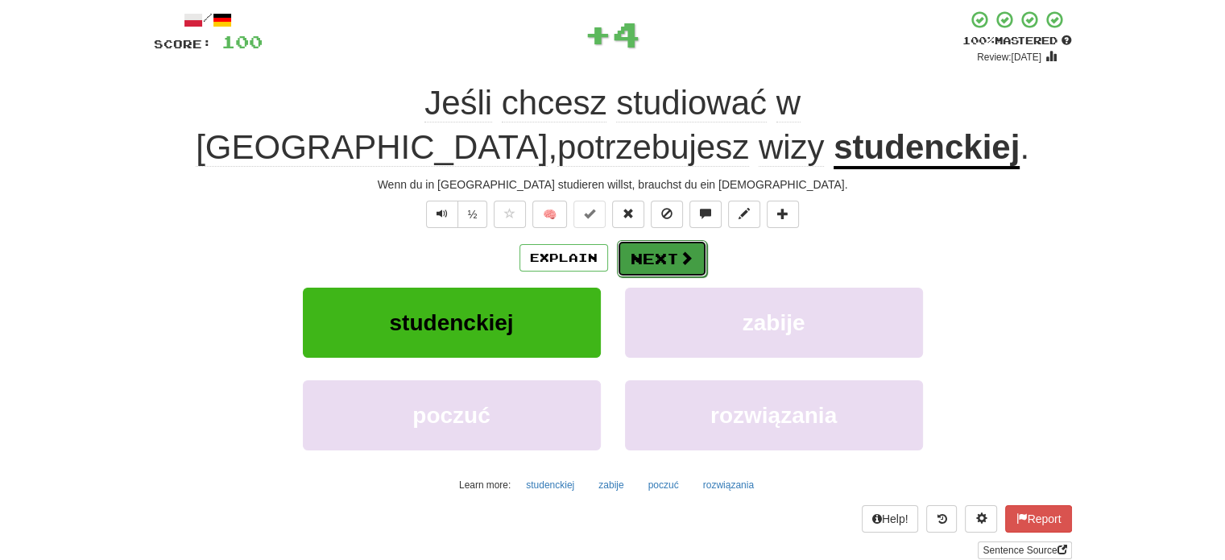
click at [644, 258] on button "Next" at bounding box center [662, 258] width 90 height 37
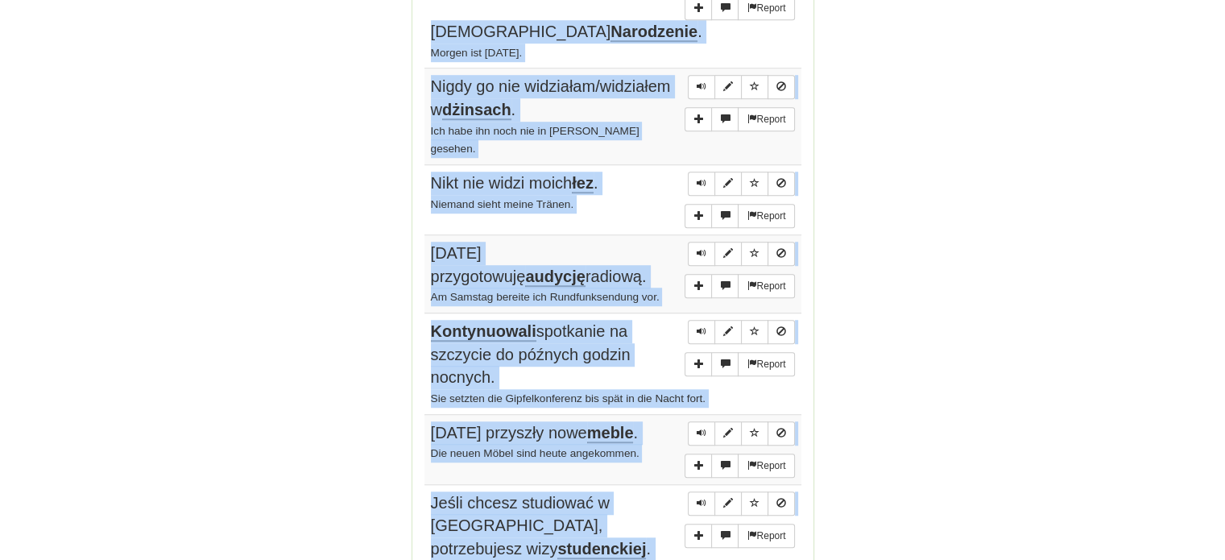
scroll to position [1124, 0]
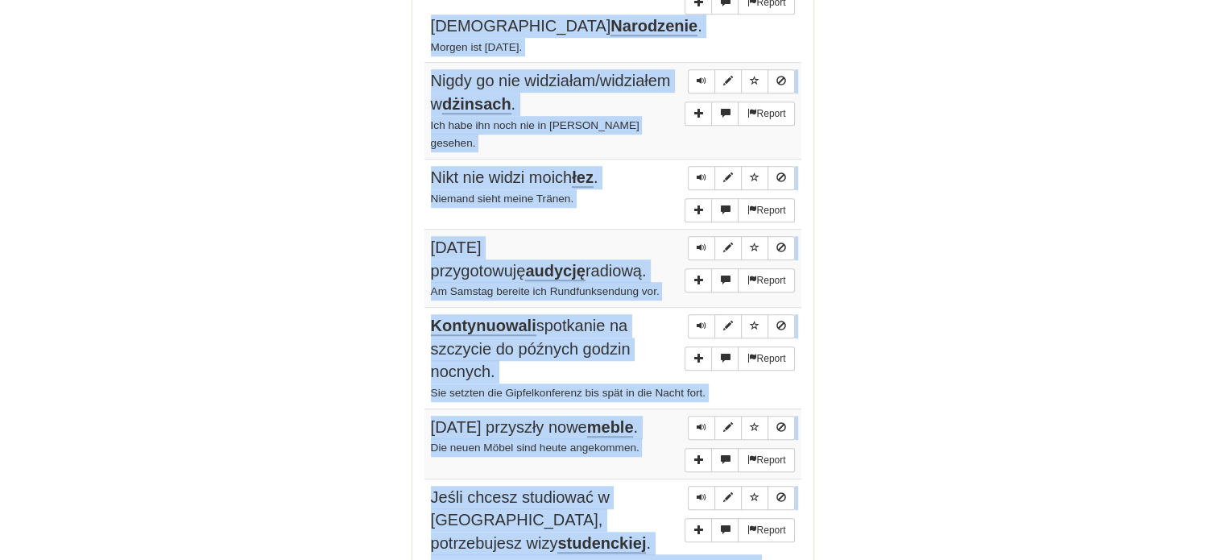
drag, startPoint x: 429, startPoint y: 147, endPoint x: 591, endPoint y: 494, distance: 382.7
click at [591, 494] on tbody "Report Usłyszał krzyk . Er hörte einen Schrei. Report Nie lubiła go. Sie mochte…" at bounding box center [613, 169] width 377 height 857
copy tbody "Usłyszał krzyk . Er hörte einen Schrei. Report Nie lubiła go. Sie mochte ihn ni…"
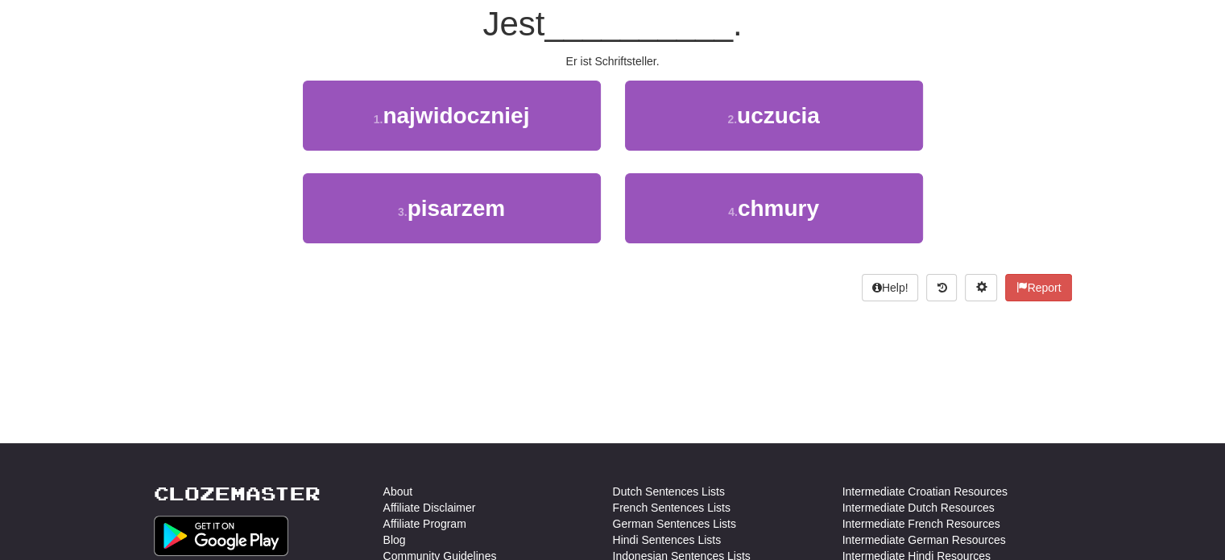
scroll to position [0, 0]
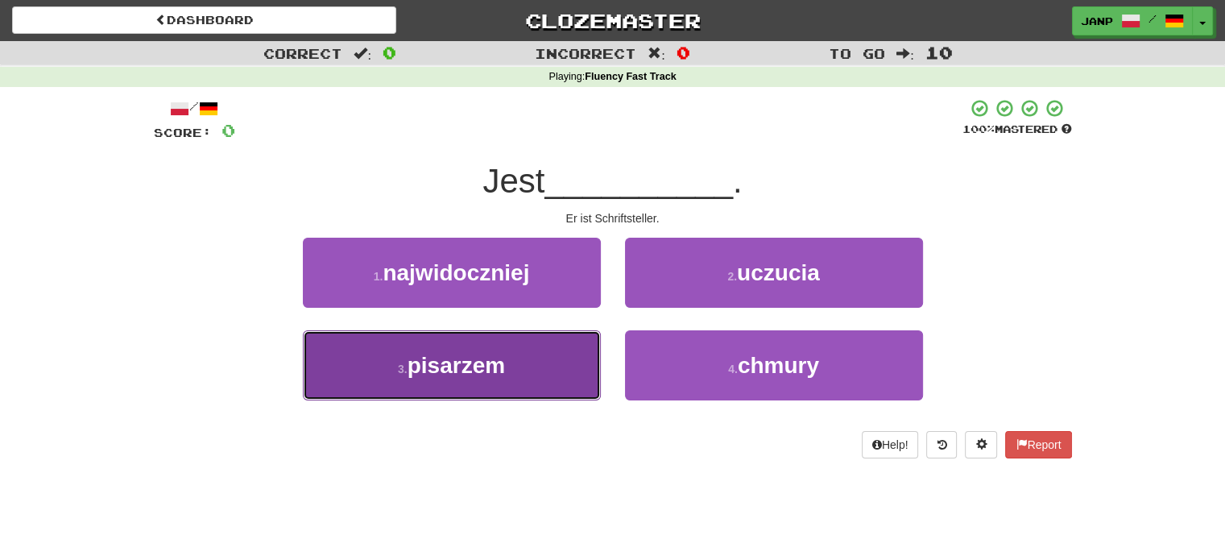
click at [499, 369] on span "pisarzem" at bounding box center [456, 365] width 97 height 25
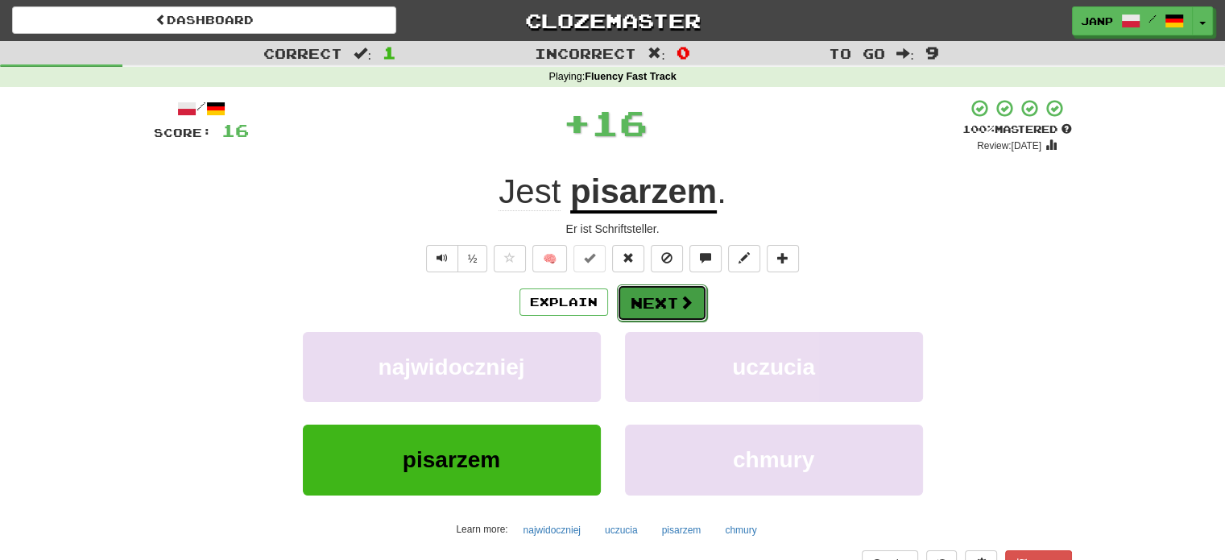
click at [652, 302] on button "Next" at bounding box center [662, 302] width 90 height 37
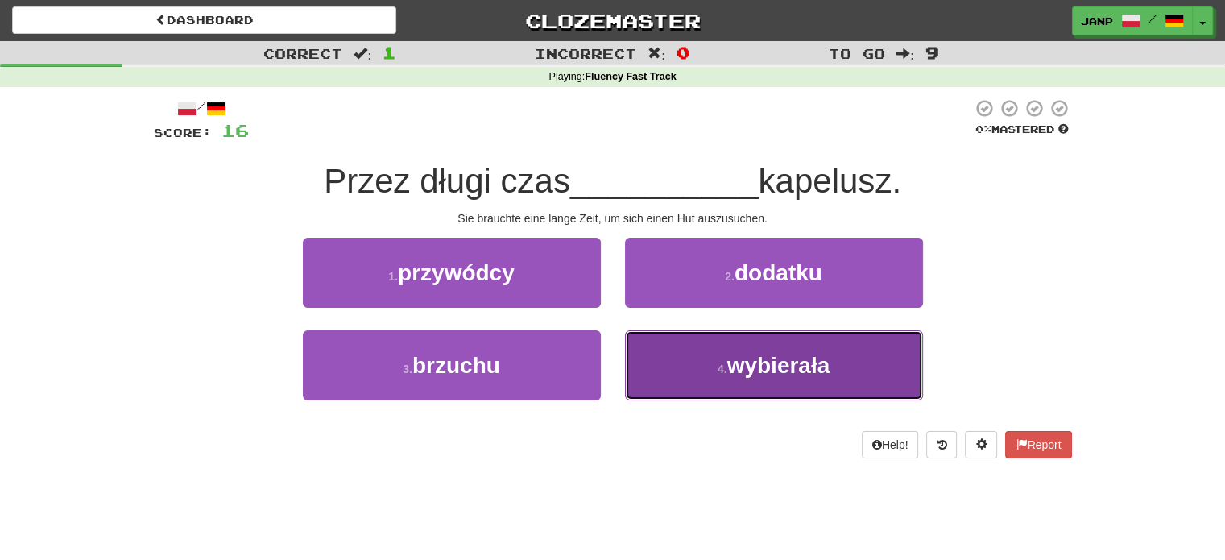
click at [688, 346] on button "4 . wybierała" at bounding box center [774, 365] width 298 height 70
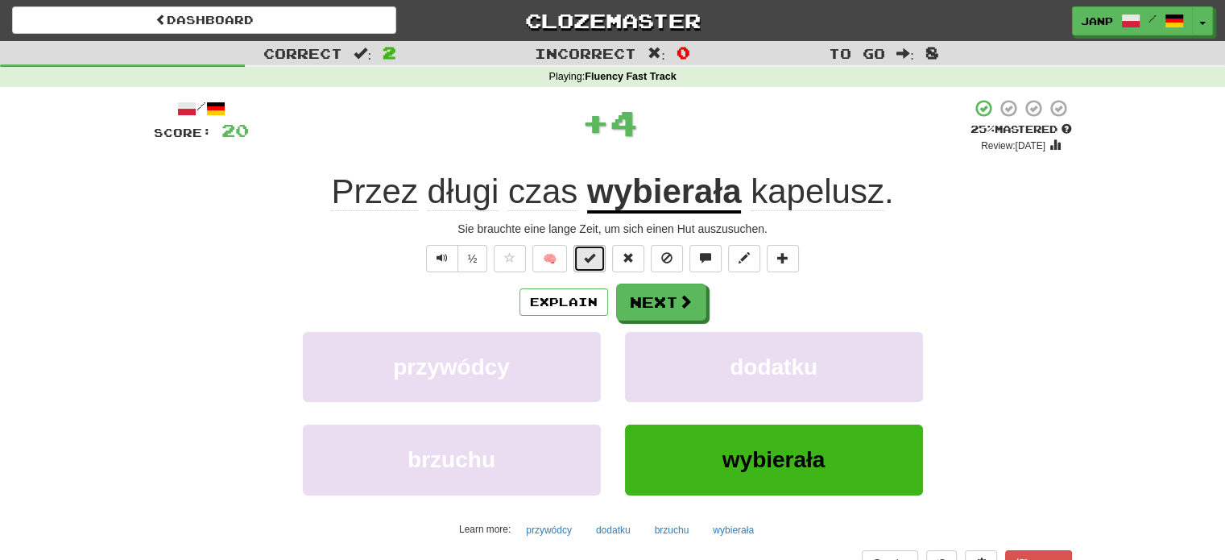
click at [593, 263] on span at bounding box center [589, 257] width 11 height 11
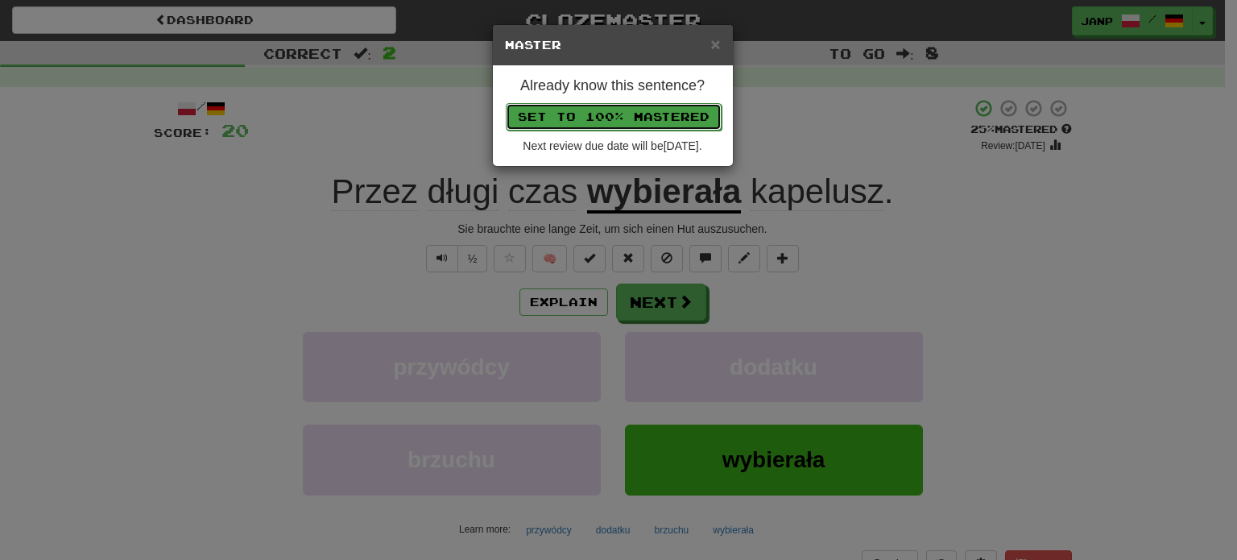
click at [608, 118] on button "Set to 100% Mastered" at bounding box center [614, 116] width 216 height 27
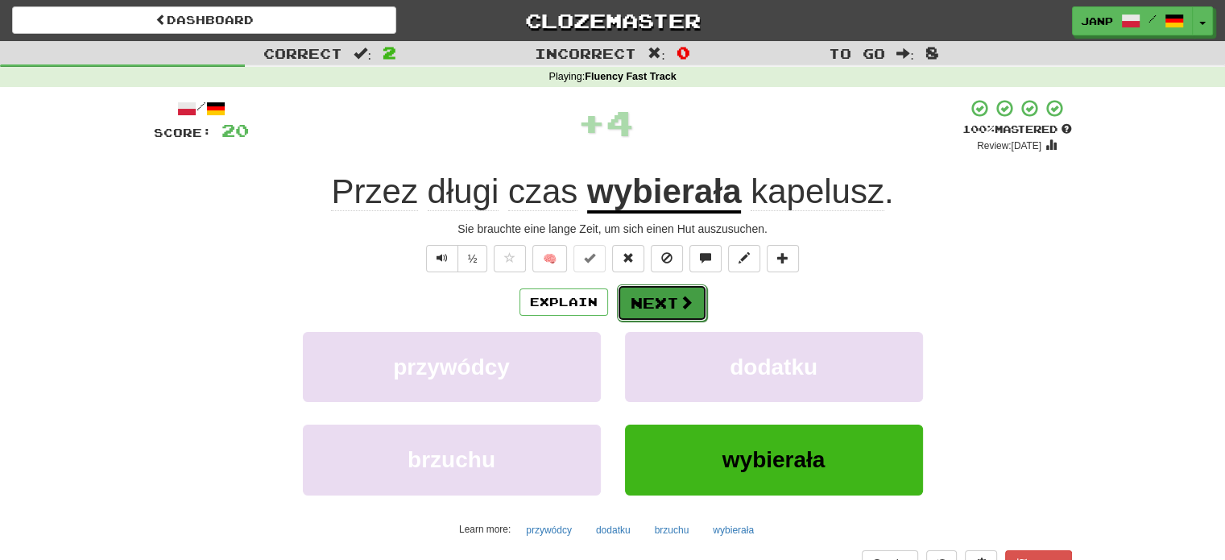
click at [671, 315] on button "Next" at bounding box center [662, 302] width 90 height 37
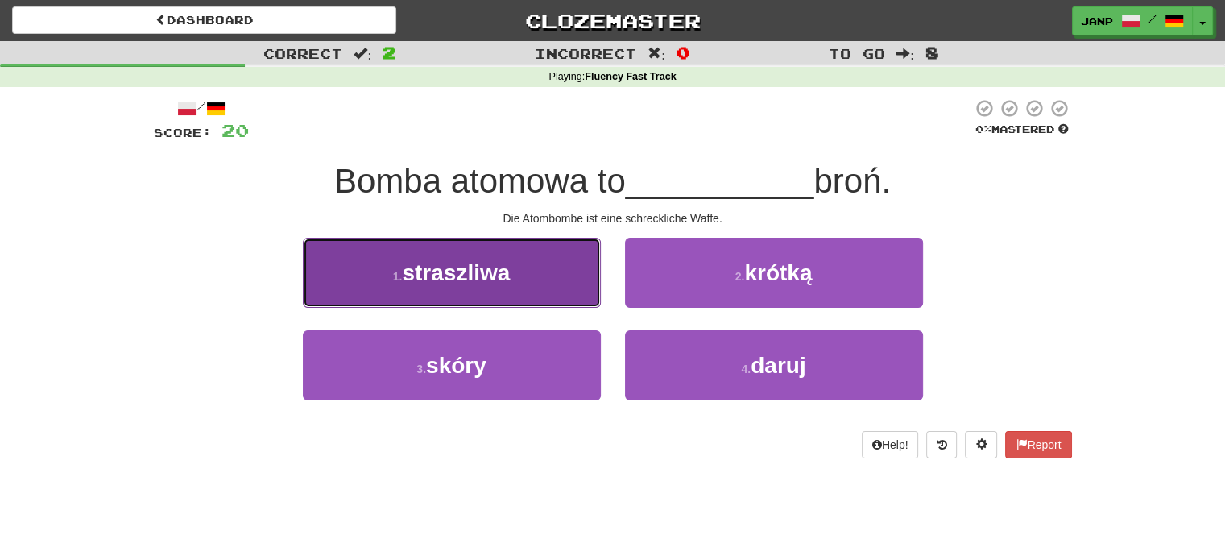
click at [528, 276] on button "1 . straszliwa" at bounding box center [452, 273] width 298 height 70
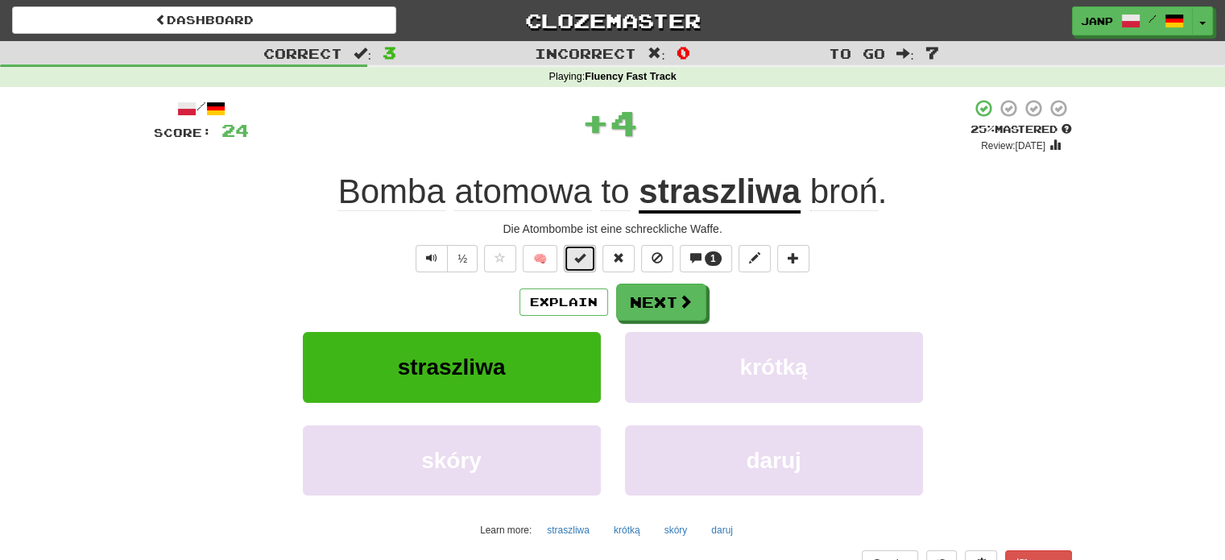
click at [576, 259] on span at bounding box center [579, 257] width 11 height 11
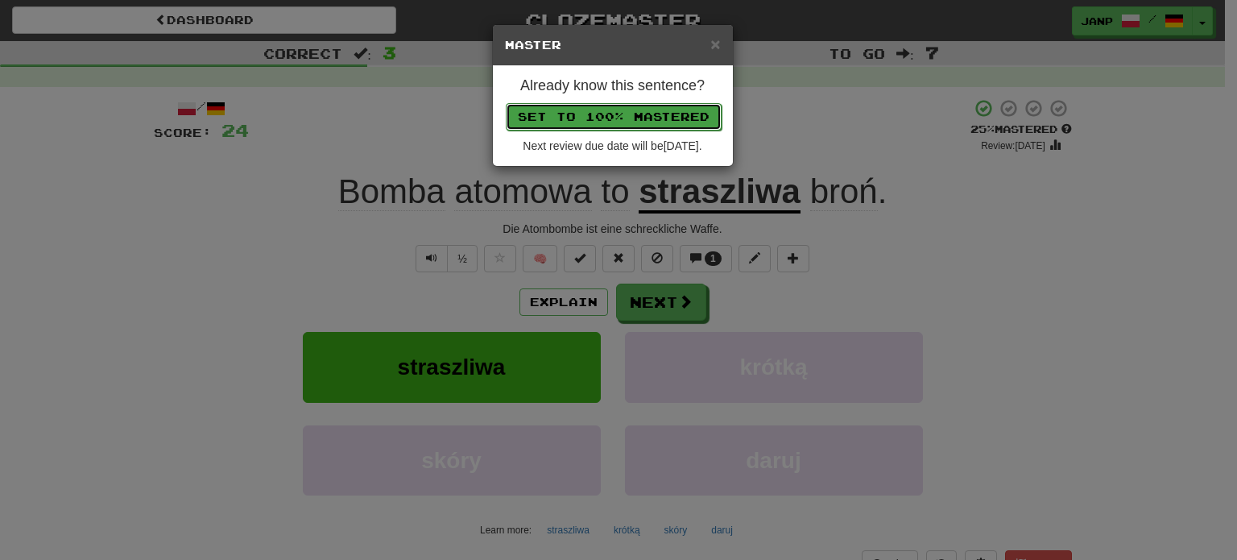
click at [617, 115] on button "Set to 100% Mastered" at bounding box center [614, 116] width 216 height 27
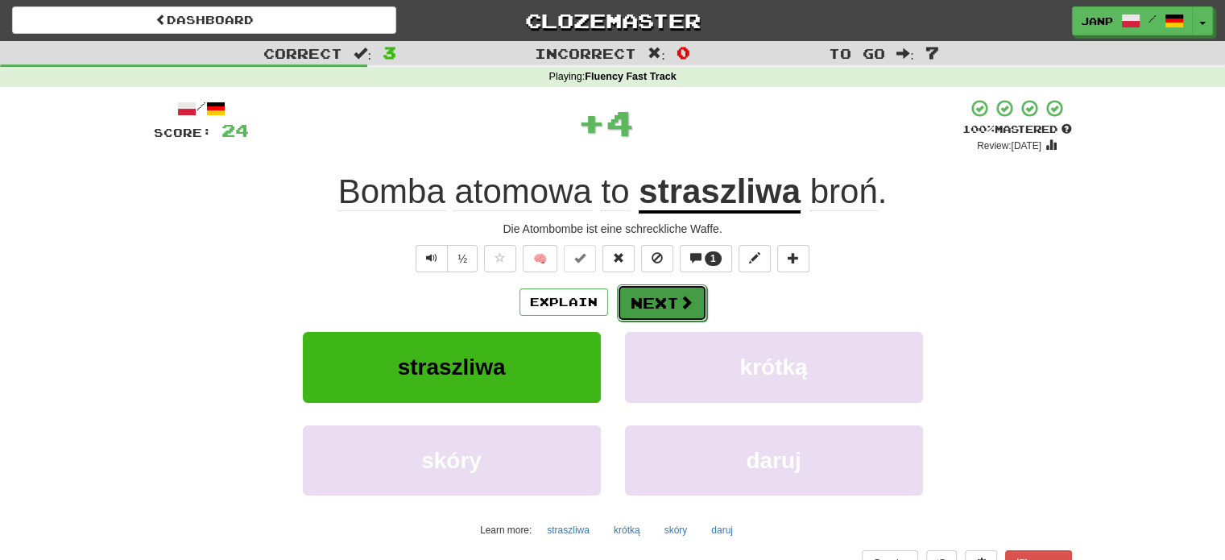
click at [638, 300] on button "Next" at bounding box center [662, 302] width 90 height 37
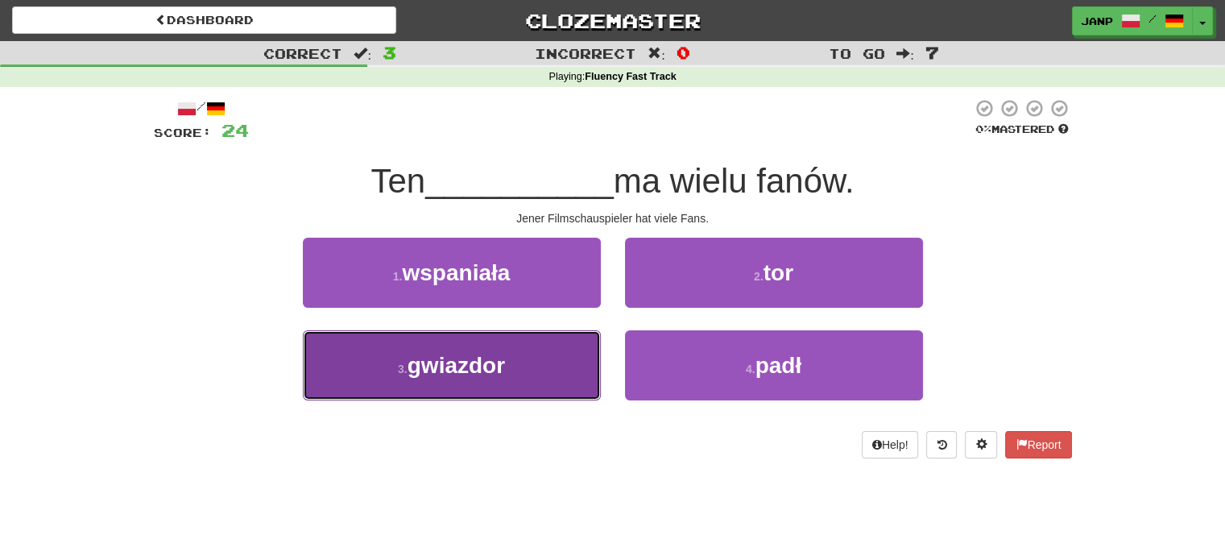
click at [556, 383] on button "3 . gwiazdor" at bounding box center [452, 365] width 298 height 70
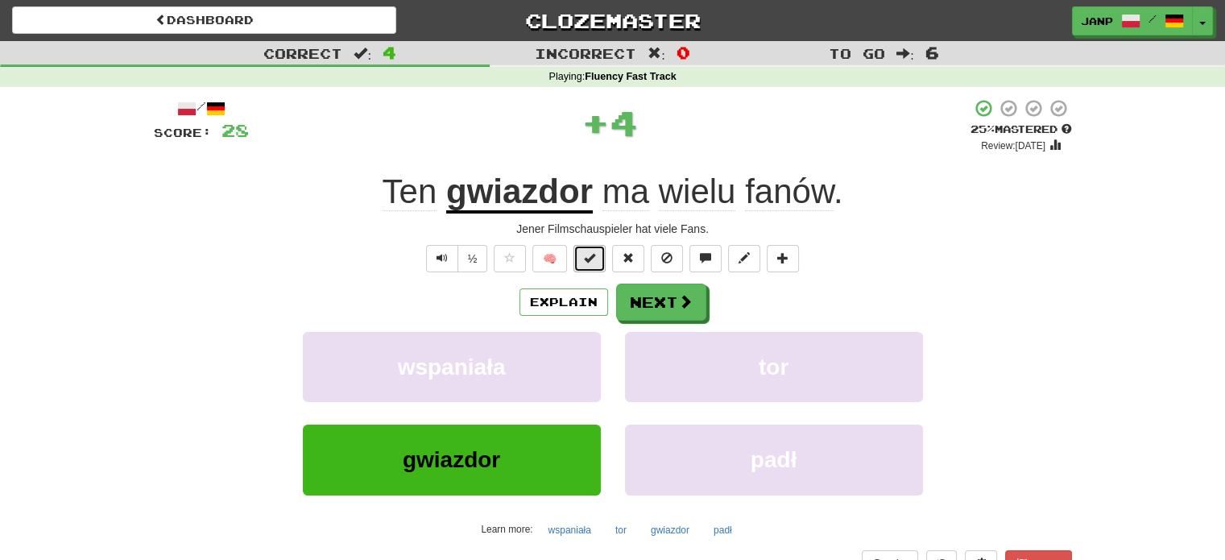
click at [595, 257] on span at bounding box center [589, 257] width 11 height 11
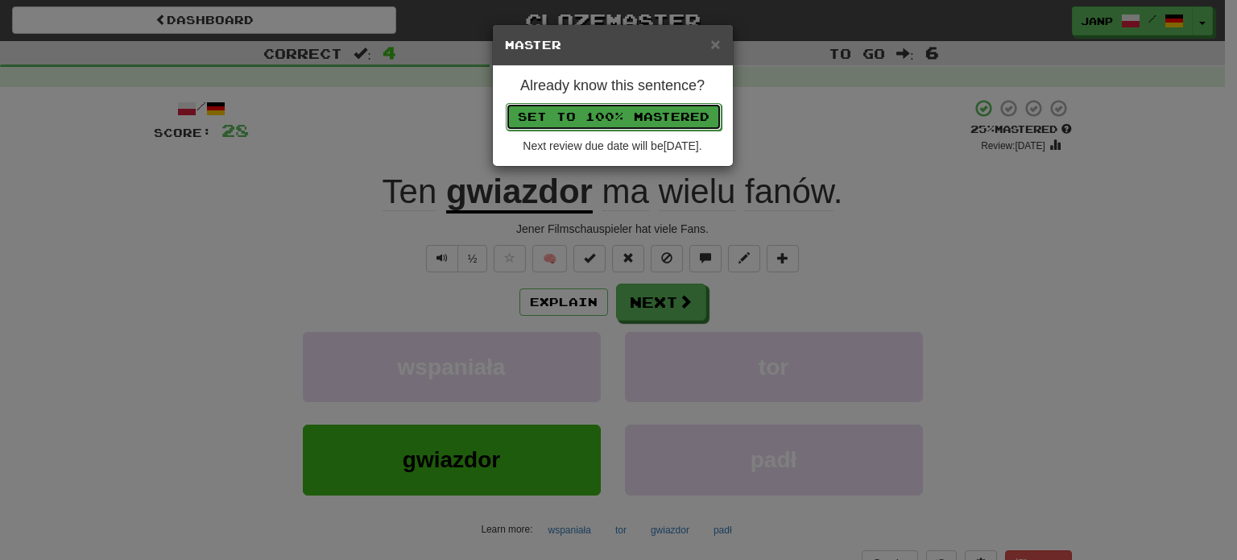
click at [605, 122] on button "Set to 100% Mastered" at bounding box center [614, 116] width 216 height 27
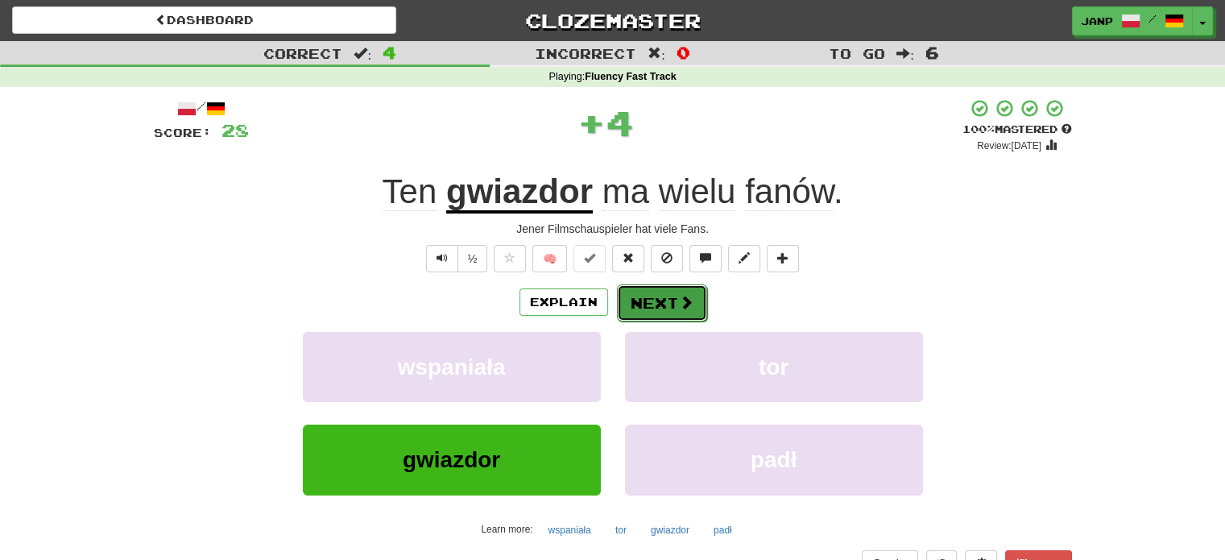
click at [641, 314] on button "Next" at bounding box center [662, 302] width 90 height 37
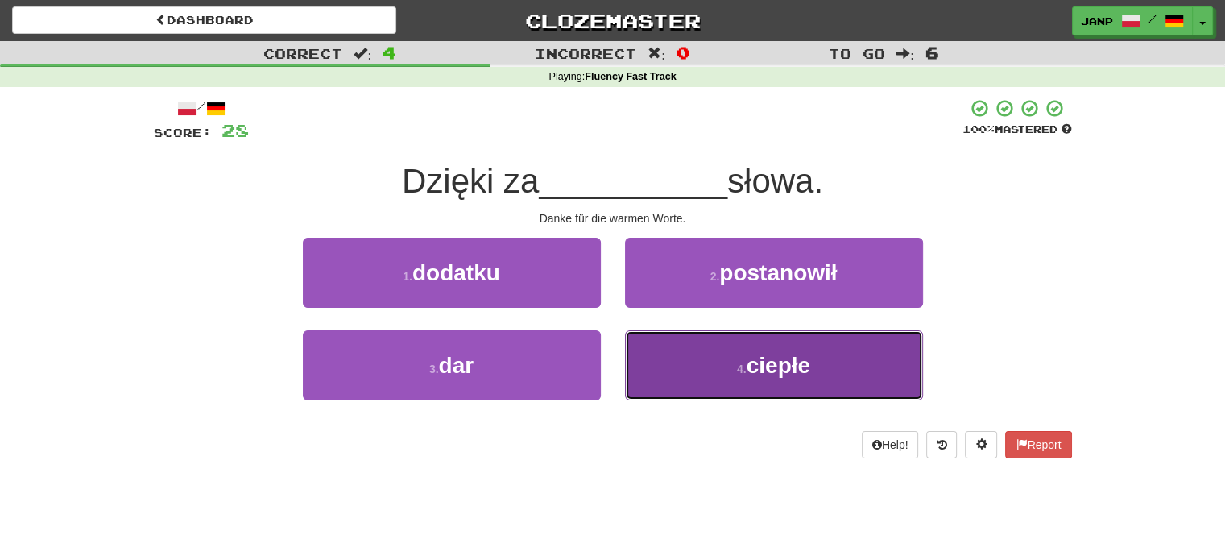
click at [715, 365] on button "4 . ciepłe" at bounding box center [774, 365] width 298 height 70
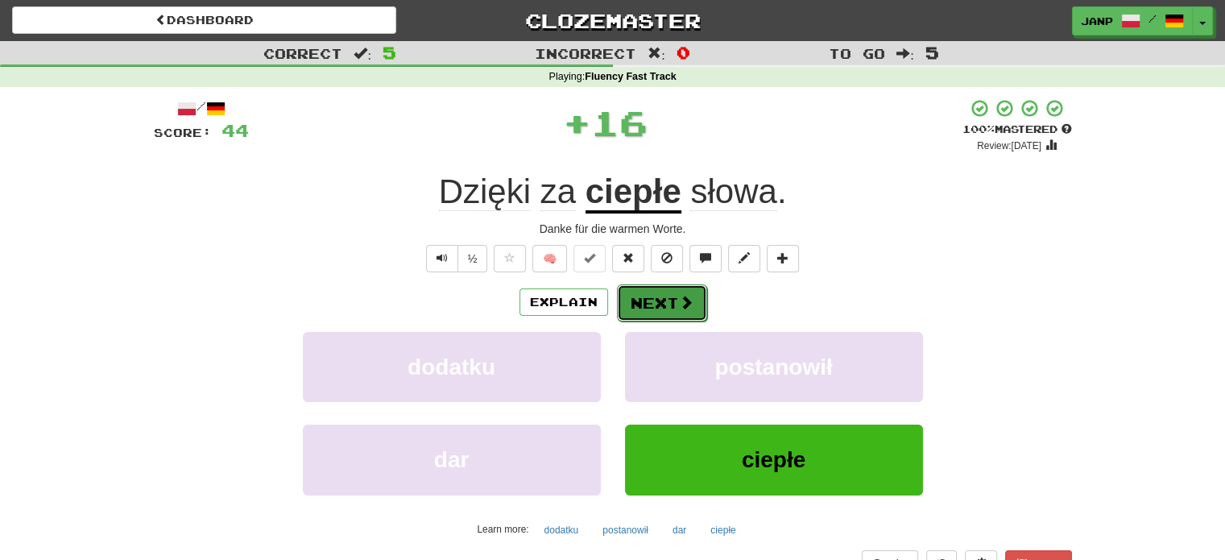
click at [649, 293] on button "Next" at bounding box center [662, 302] width 90 height 37
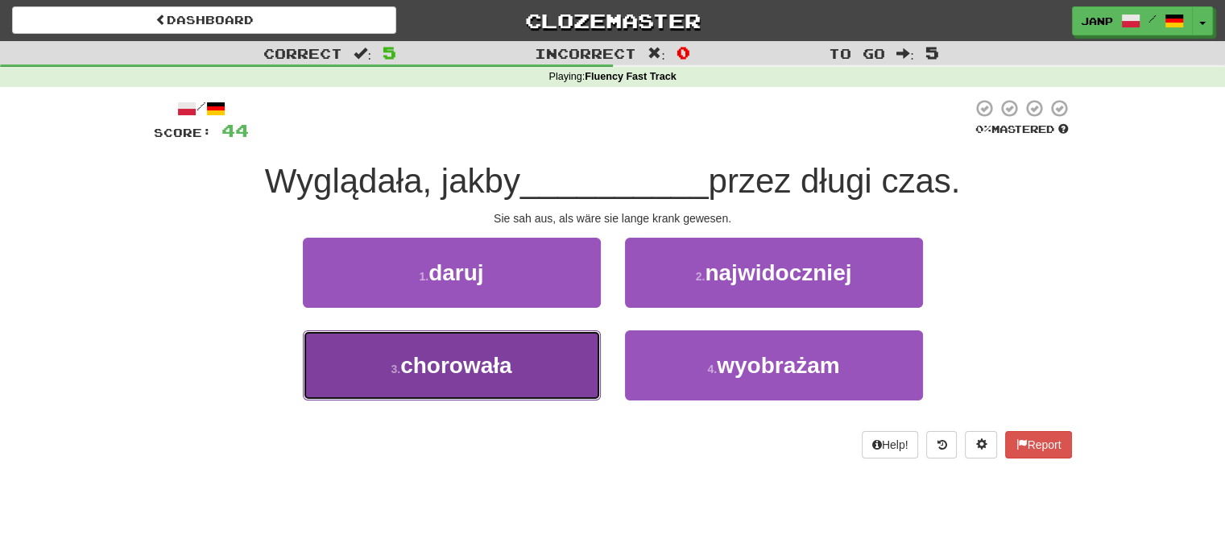
click at [531, 354] on button "3 . chorowała" at bounding box center [452, 365] width 298 height 70
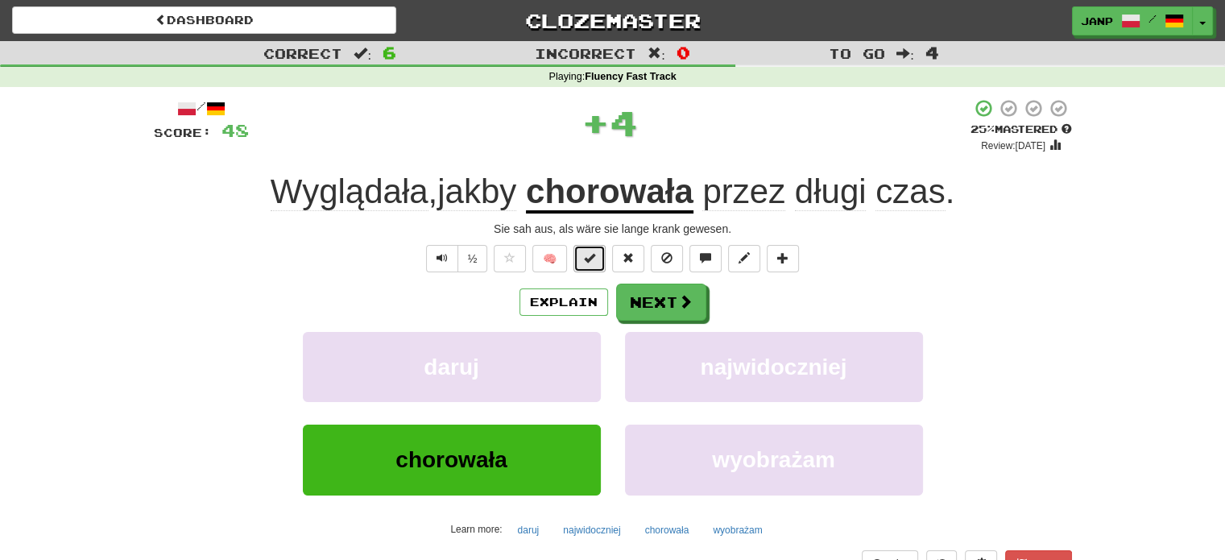
click at [578, 257] on button at bounding box center [590, 258] width 32 height 27
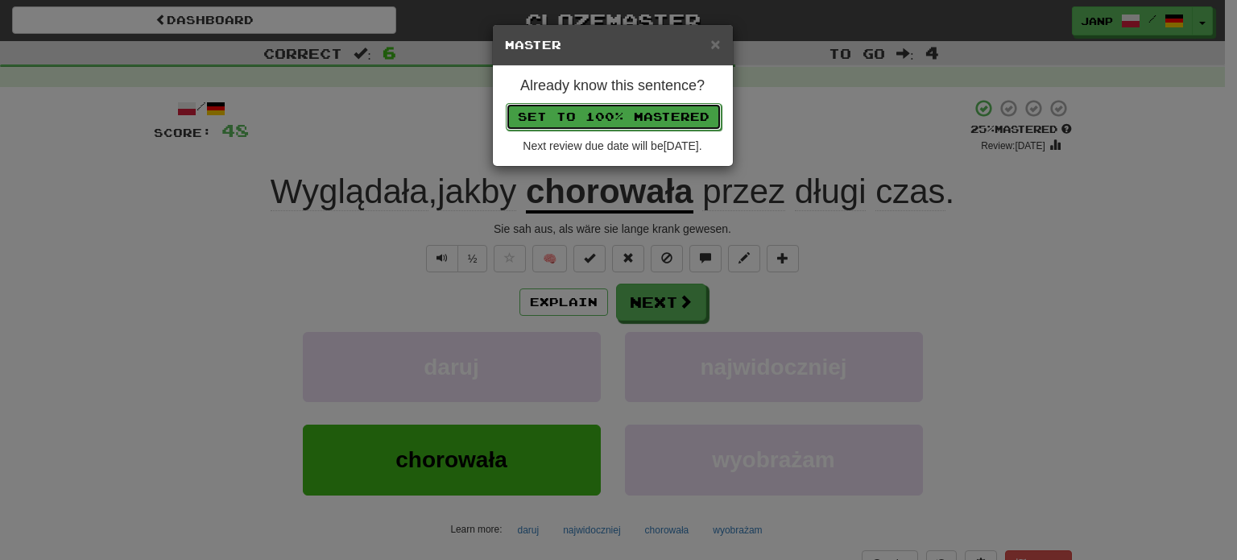
click at [628, 121] on button "Set to 100% Mastered" at bounding box center [614, 116] width 216 height 27
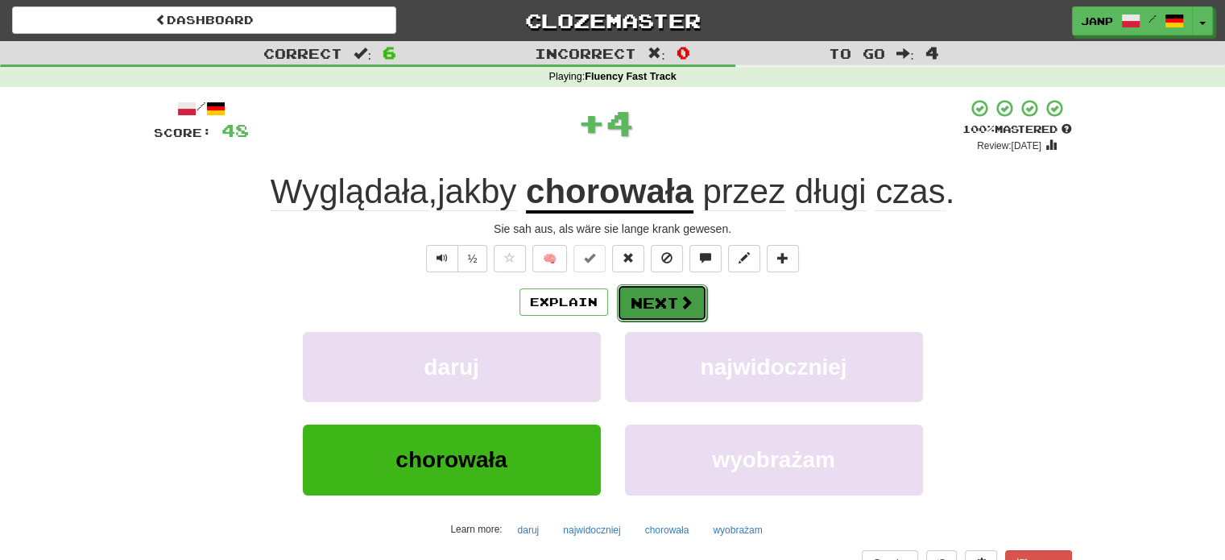
click at [644, 309] on button "Next" at bounding box center [662, 302] width 90 height 37
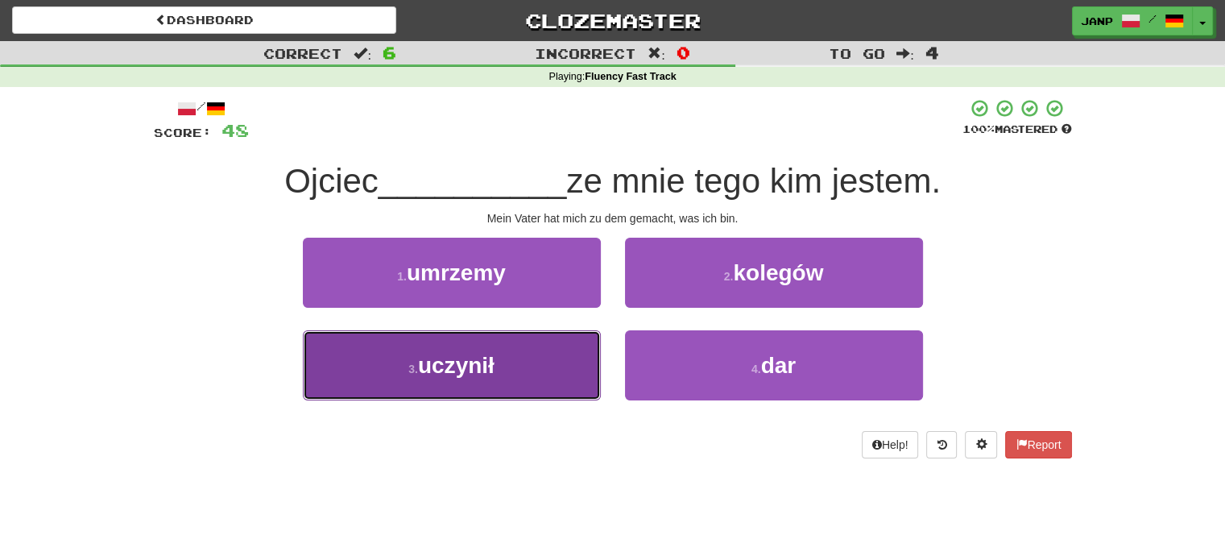
click at [532, 383] on button "3 . uczynił" at bounding box center [452, 365] width 298 height 70
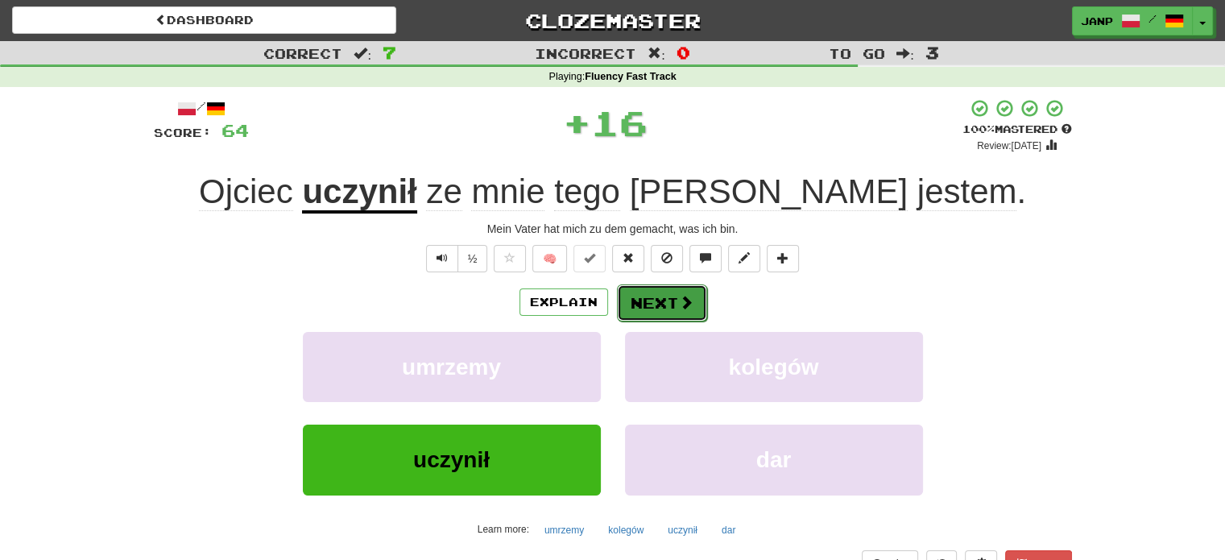
click at [663, 296] on button "Next" at bounding box center [662, 302] width 90 height 37
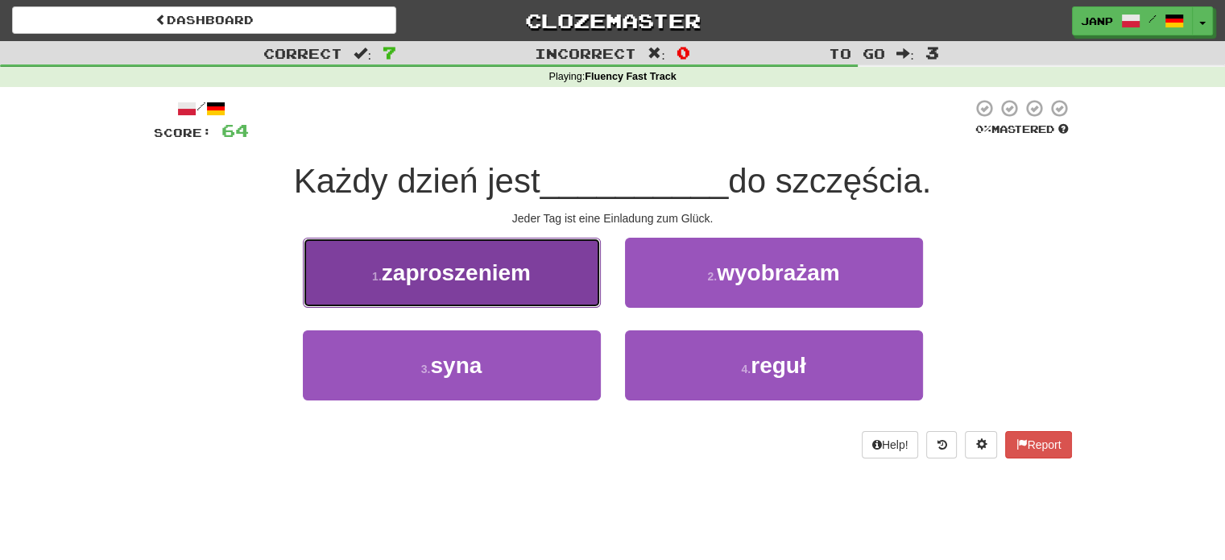
click at [535, 270] on button "1 . zaproszeniem" at bounding box center [452, 273] width 298 height 70
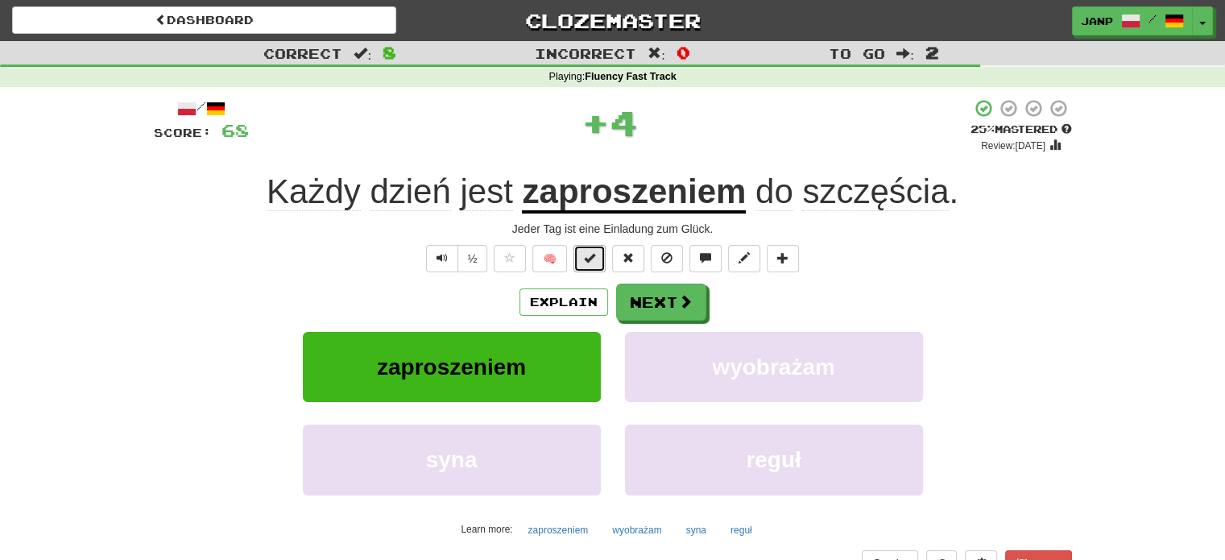
click at [580, 255] on button at bounding box center [590, 258] width 32 height 27
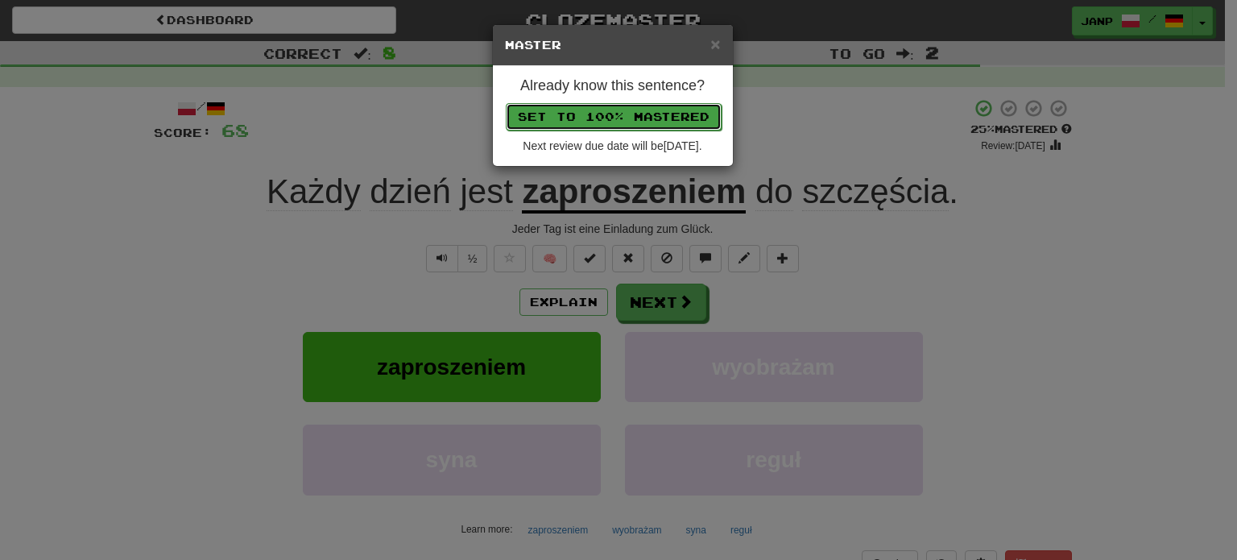
click at [615, 113] on button "Set to 100% Mastered" at bounding box center [614, 116] width 216 height 27
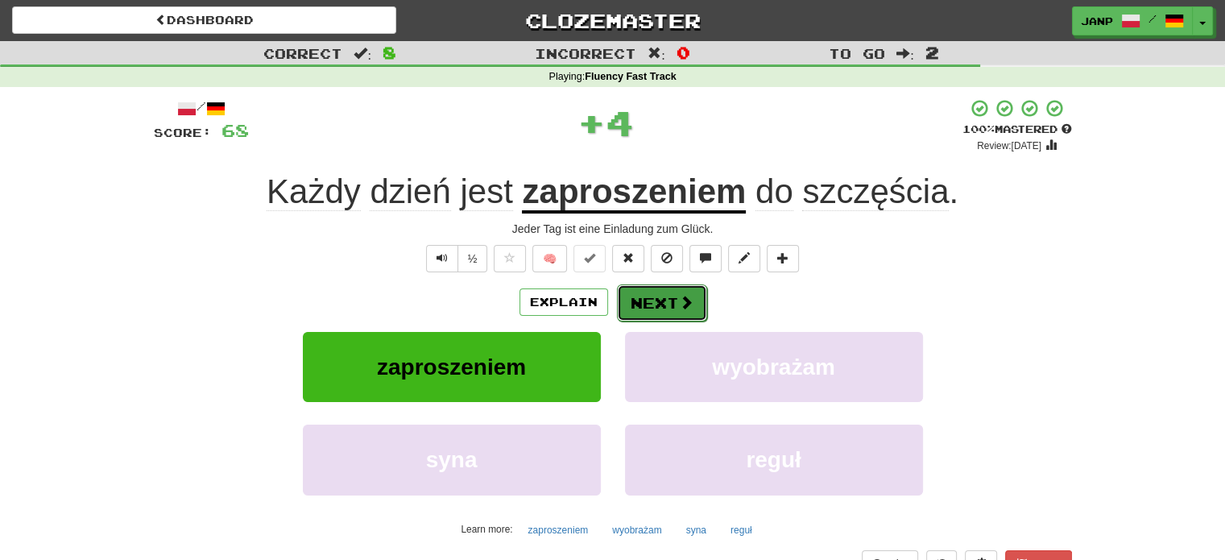
click at [652, 313] on button "Next" at bounding box center [662, 302] width 90 height 37
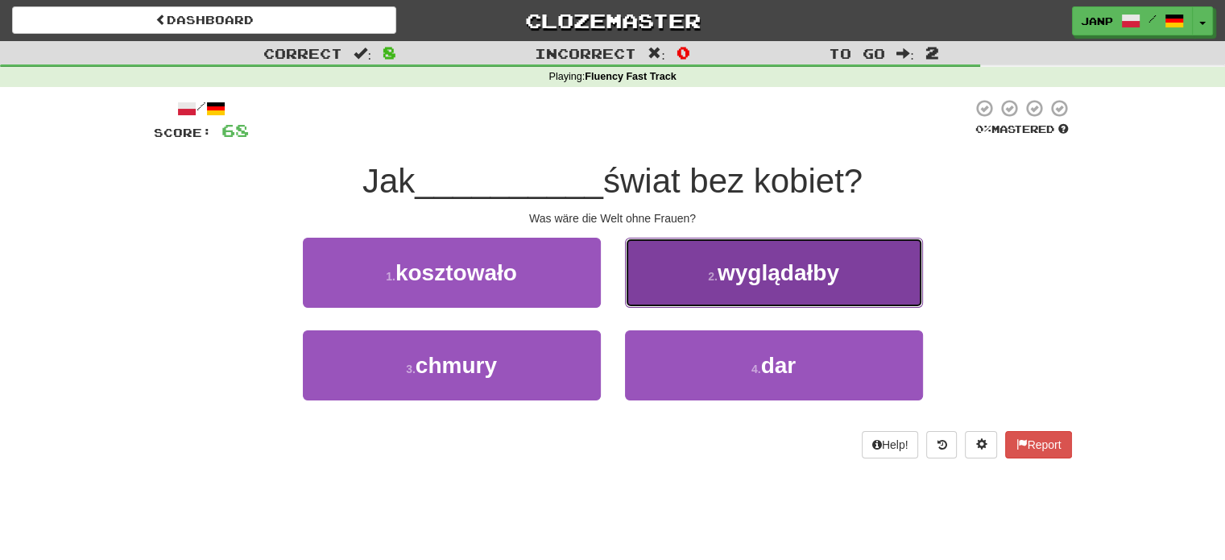
click at [690, 284] on button "2 . wyglądałby" at bounding box center [774, 273] width 298 height 70
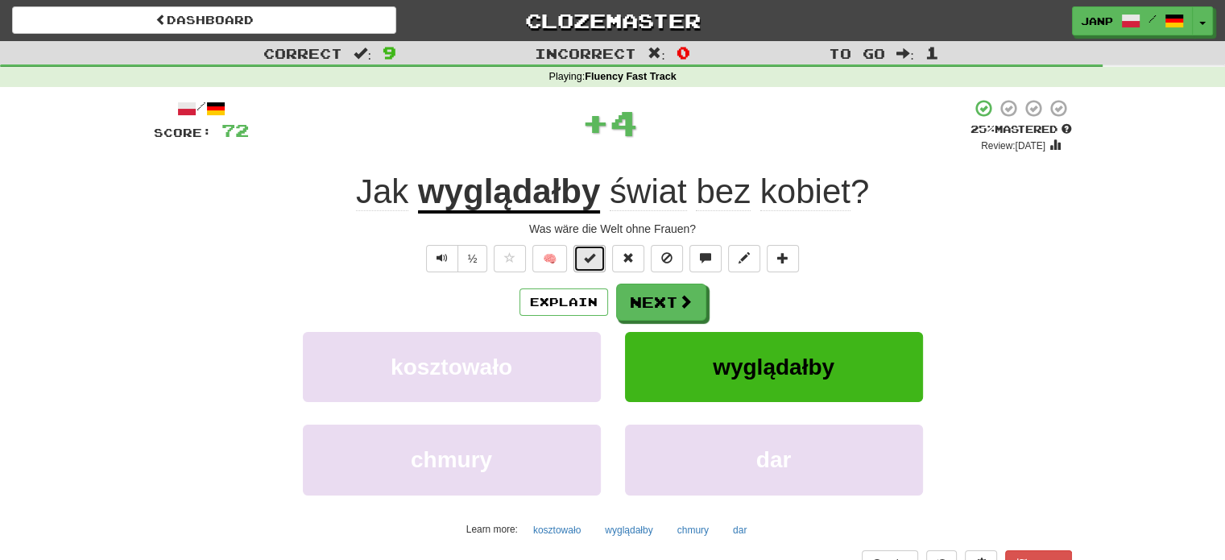
click at [590, 260] on span at bounding box center [589, 257] width 11 height 11
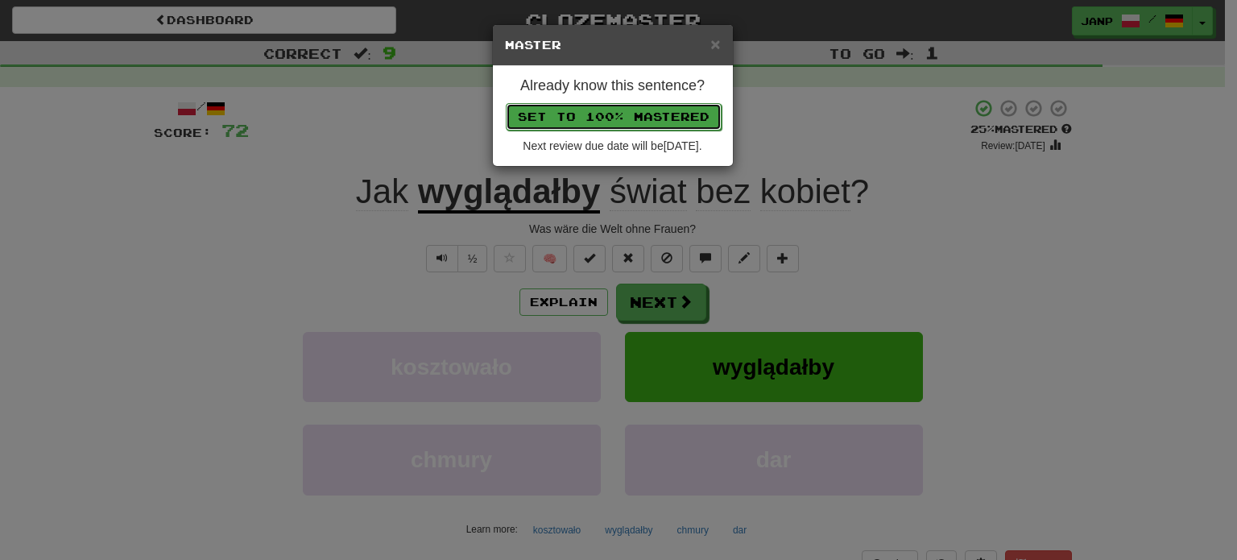
click at [636, 115] on button "Set to 100% Mastered" at bounding box center [614, 116] width 216 height 27
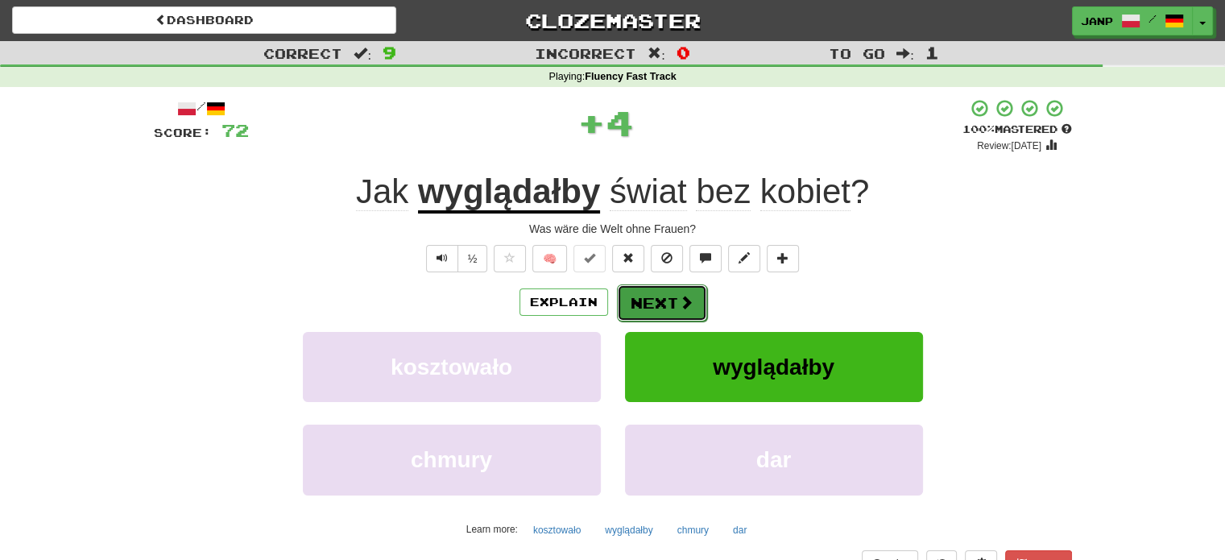
click at [644, 309] on button "Next" at bounding box center [662, 302] width 90 height 37
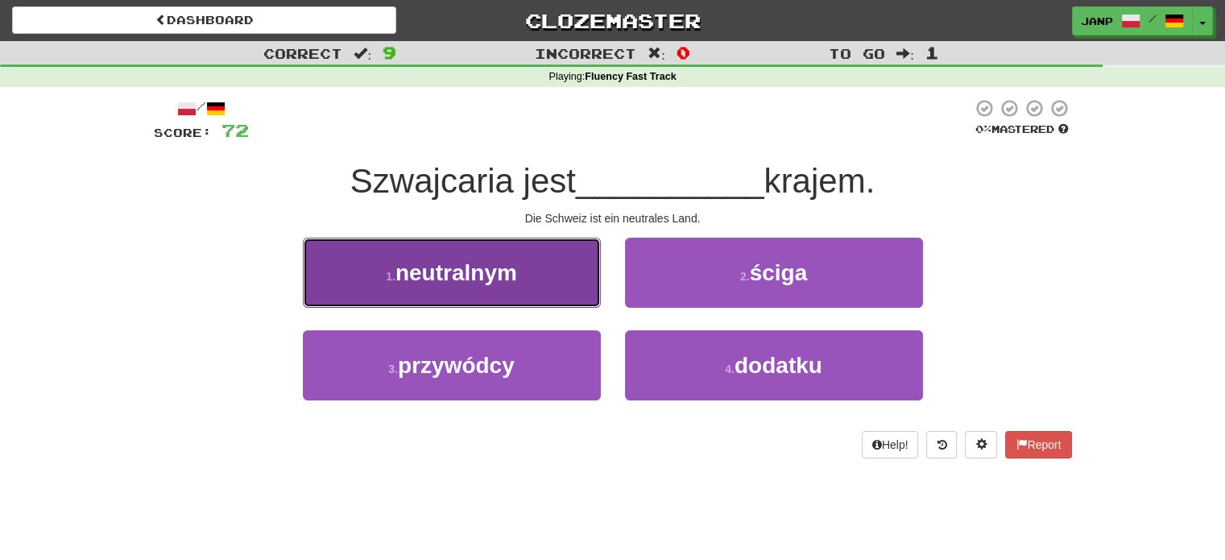
click at [540, 290] on button "1 . neutralnym" at bounding box center [452, 273] width 298 height 70
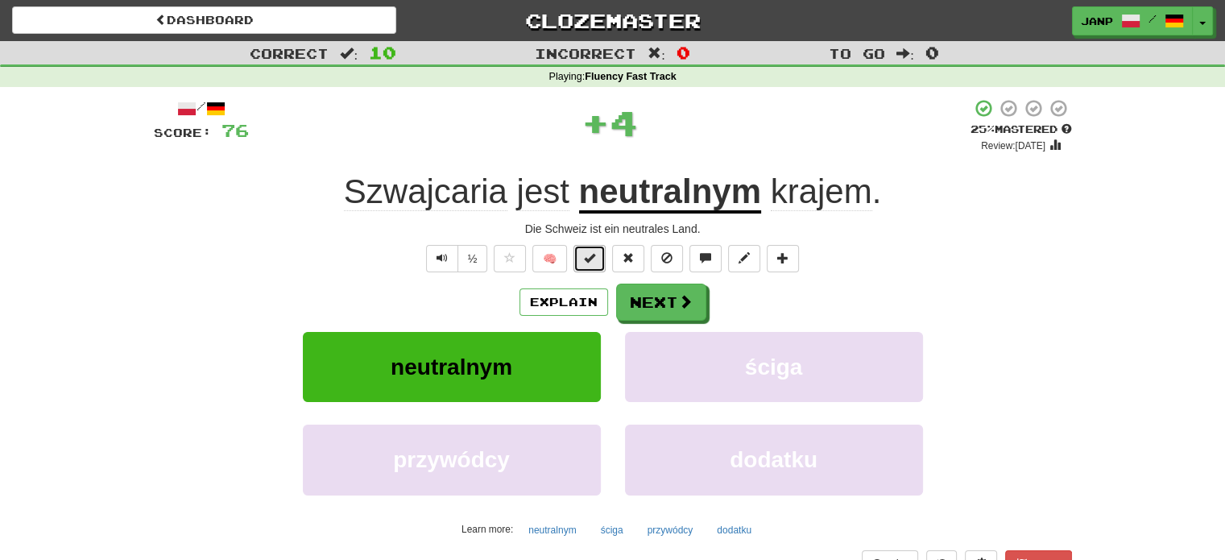
click at [586, 252] on span at bounding box center [589, 257] width 11 height 11
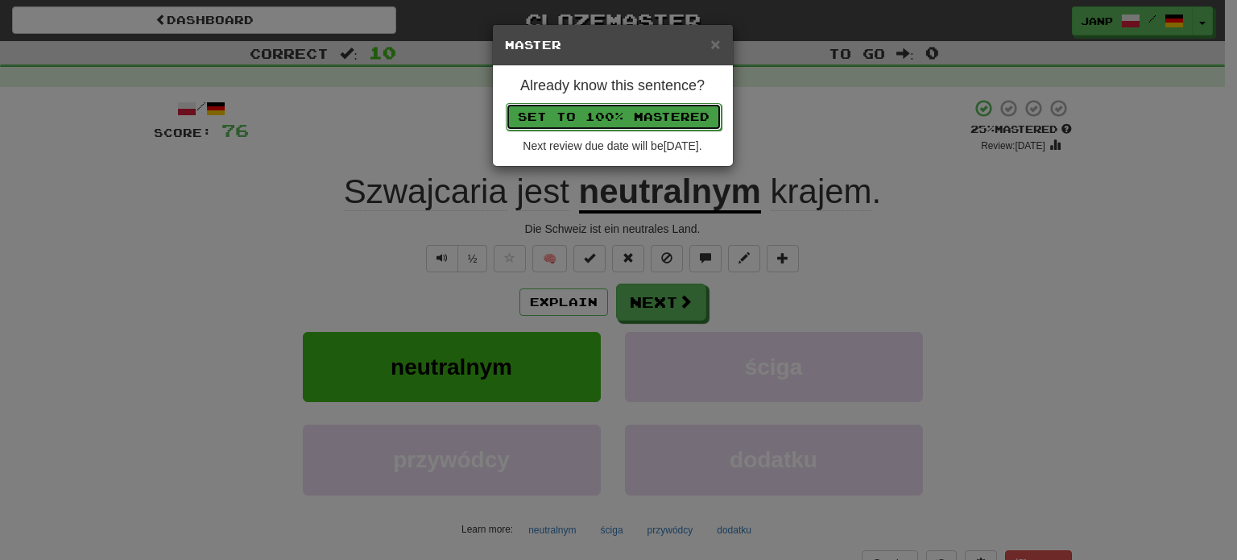
click at [635, 106] on button "Set to 100% Mastered" at bounding box center [614, 116] width 216 height 27
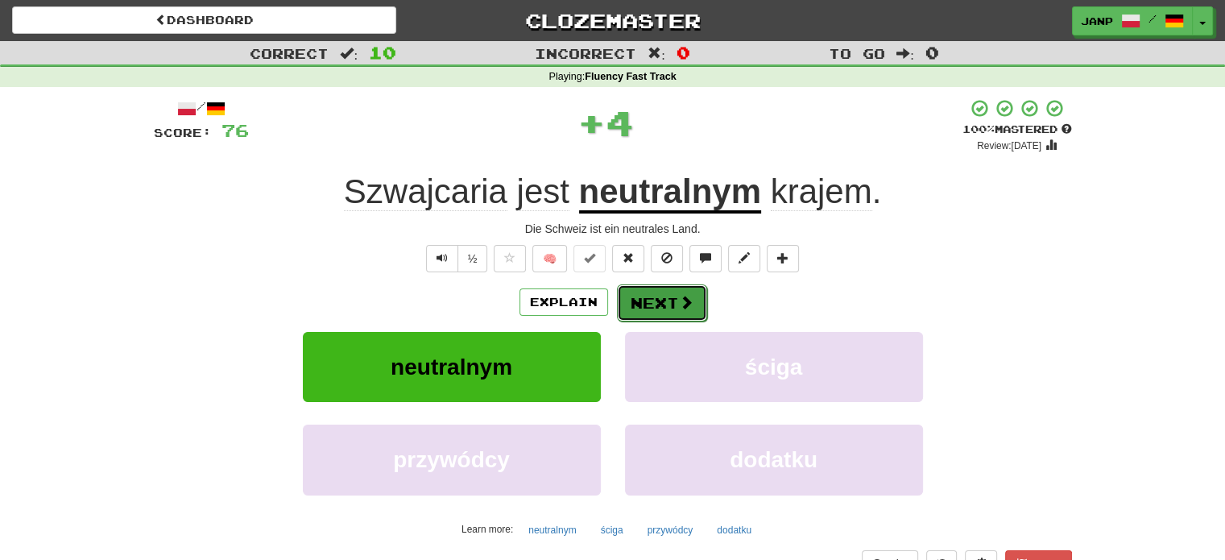
click at [661, 296] on button "Next" at bounding box center [662, 302] width 90 height 37
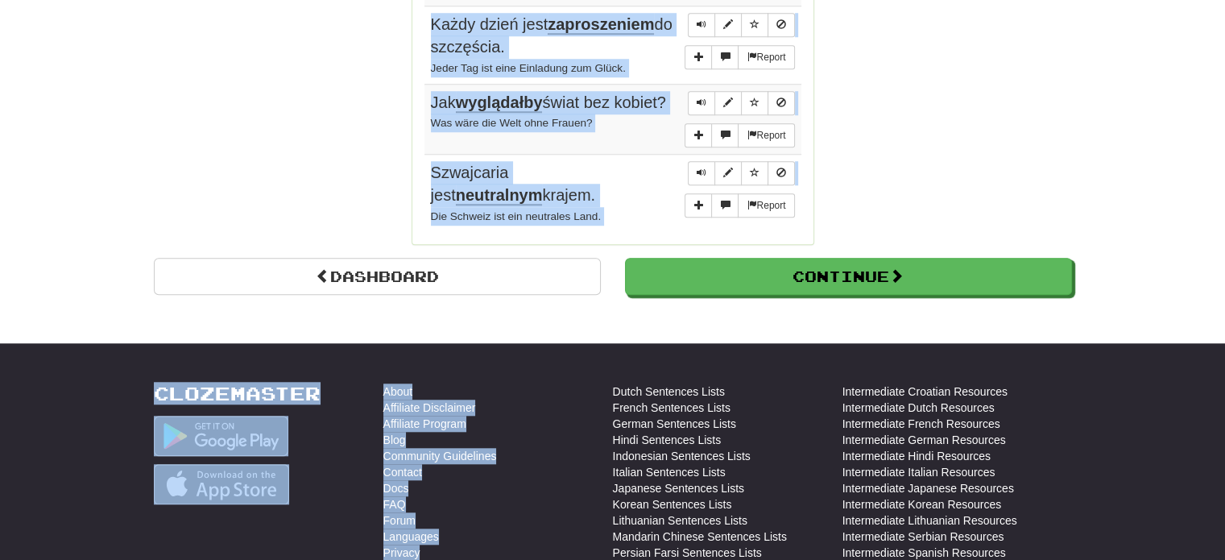
scroll to position [1417, 0]
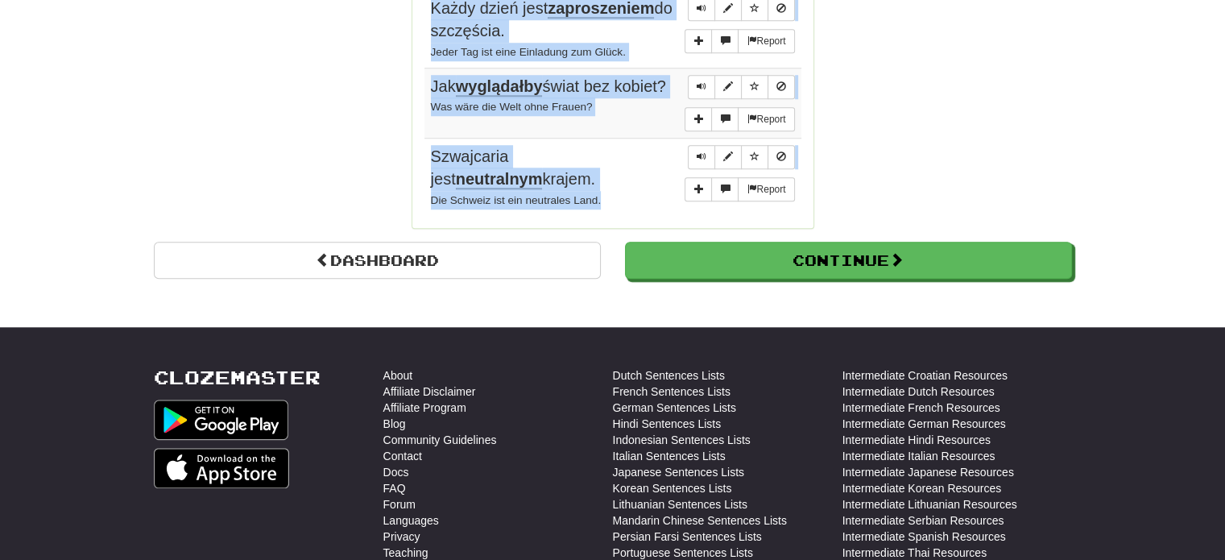
drag, startPoint x: 432, startPoint y: 153, endPoint x: 632, endPoint y: 196, distance: 204.3
copy tbody "Jest pisarzem . Er ist Schriftsteller. Report Przez długi czas wybierała kapelu…"
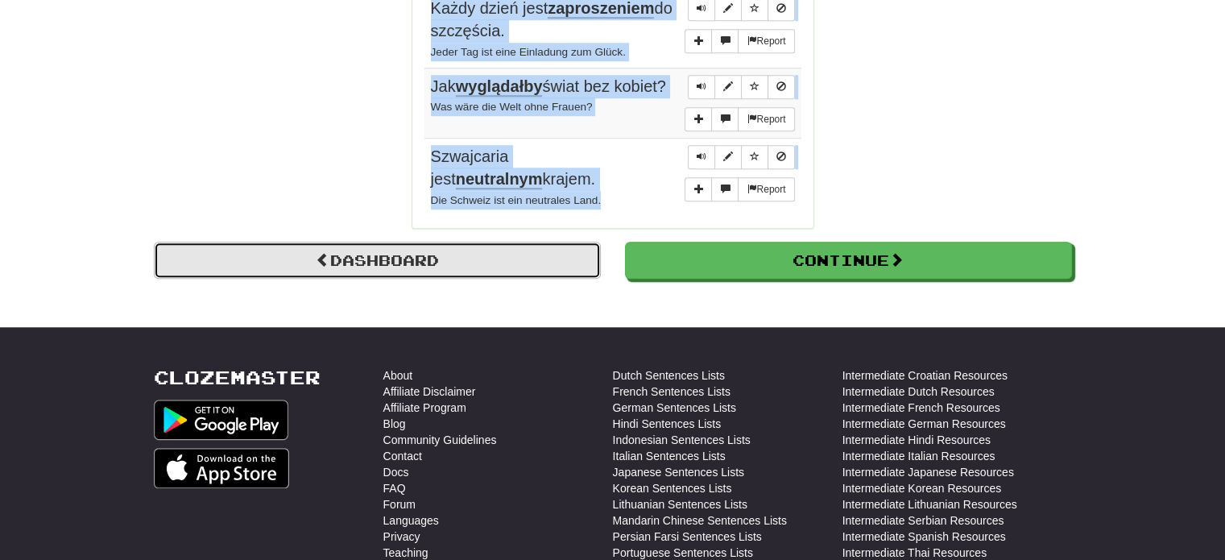
click at [329, 256] on link "Dashboard" at bounding box center [377, 260] width 447 height 37
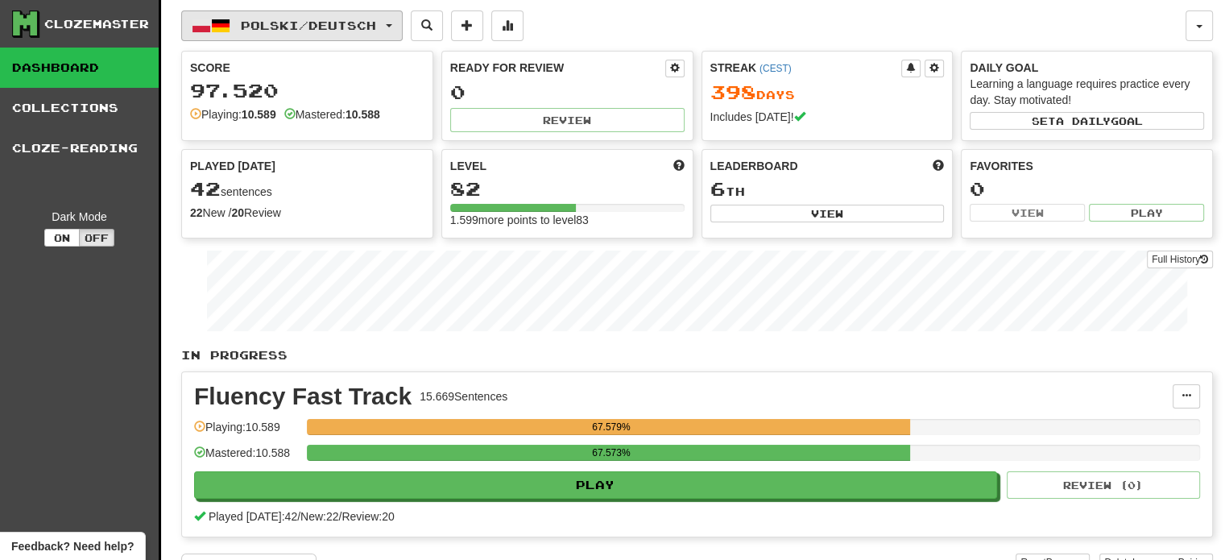
click at [341, 27] on span "Polski / Deutsch" at bounding box center [308, 26] width 135 height 14
